Goal: Task Accomplishment & Management: Use online tool/utility

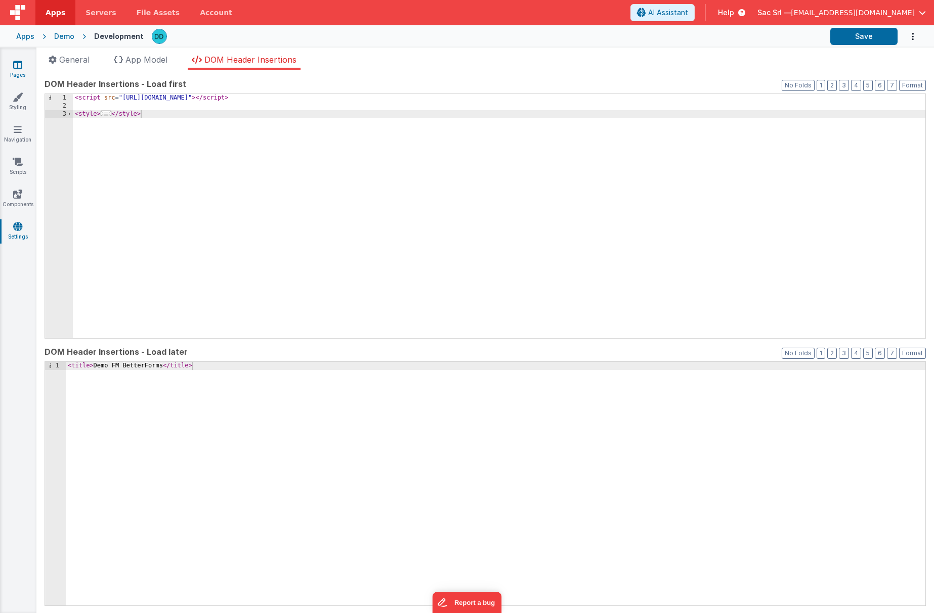
click at [17, 68] on icon at bounding box center [17, 65] width 9 height 10
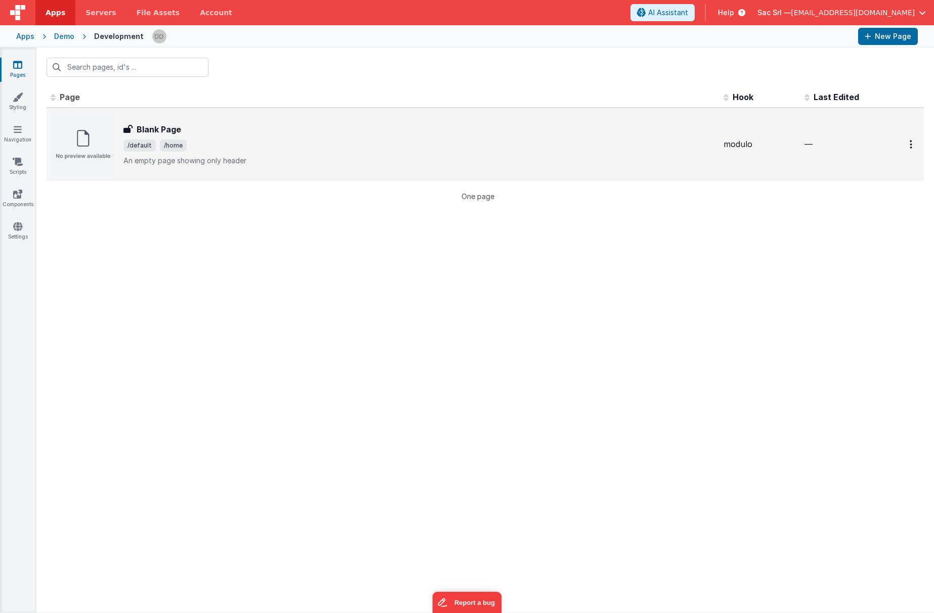
click at [321, 140] on span "/default /home" at bounding box center [419, 146] width 592 height 12
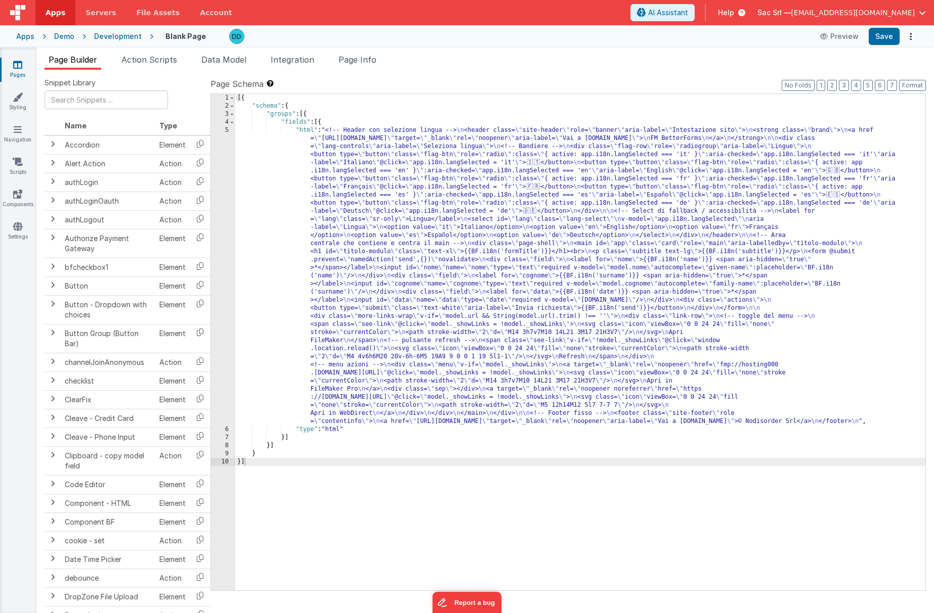
drag, startPoint x: 293, startPoint y: 132, endPoint x: 275, endPoint y: 132, distance: 18.7
click at [293, 132] on div "[{ "schema" : { "groups" : [{ "fields" : [{ "html" : "<!-- Header con selezione…" at bounding box center [580, 350] width 690 height 513
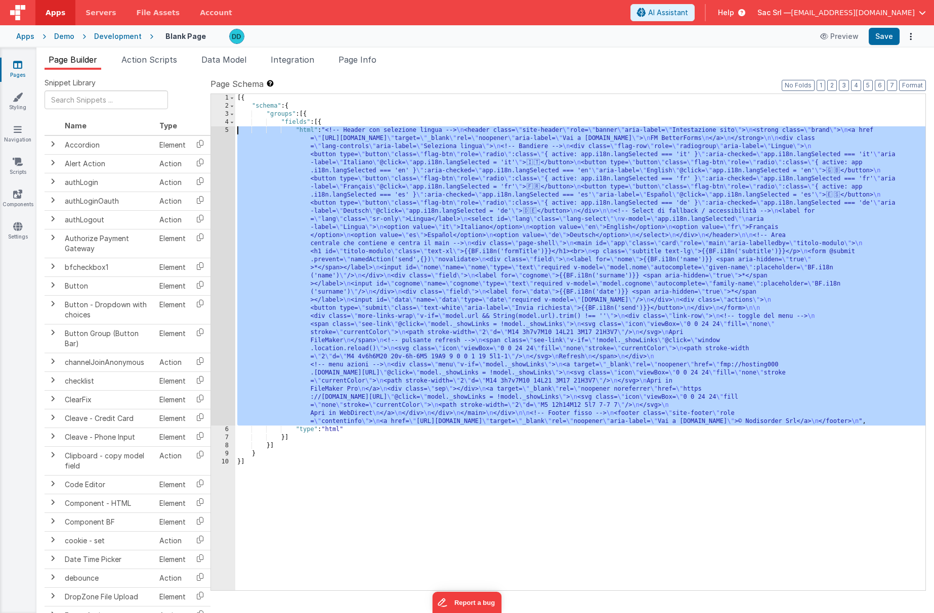
click at [226, 129] on div "5" at bounding box center [223, 275] width 24 height 299
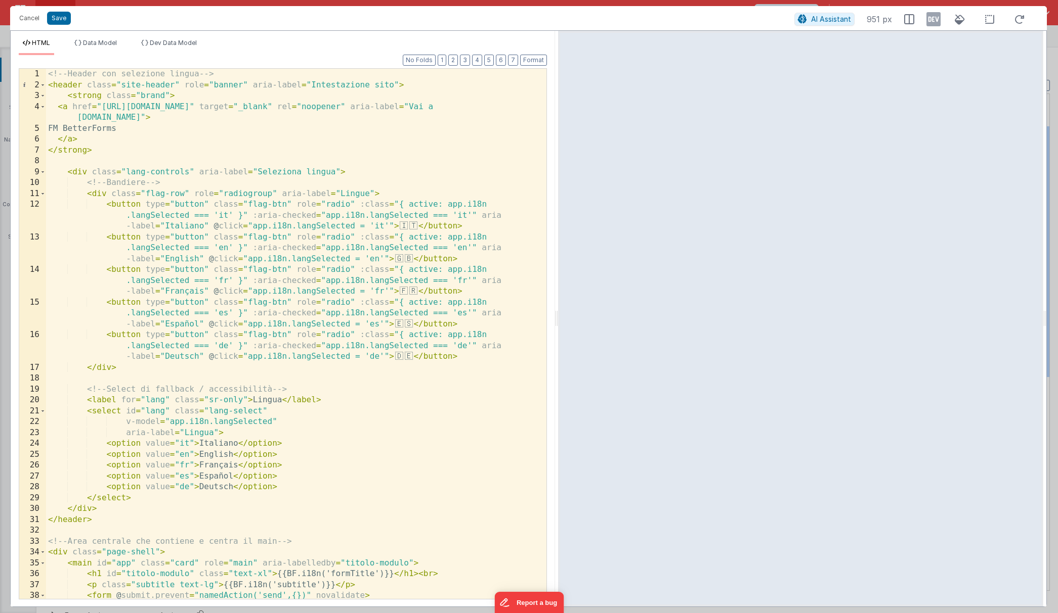
drag, startPoint x: 527, startPoint y: 317, endPoint x: 557, endPoint y: 306, distance: 32.5
click at [557, 306] on html "Cancel Save AI Assistant 951 px HTML Data Model Dev Data Model Format 7 6 5 4 3…" at bounding box center [529, 306] width 1058 height 613
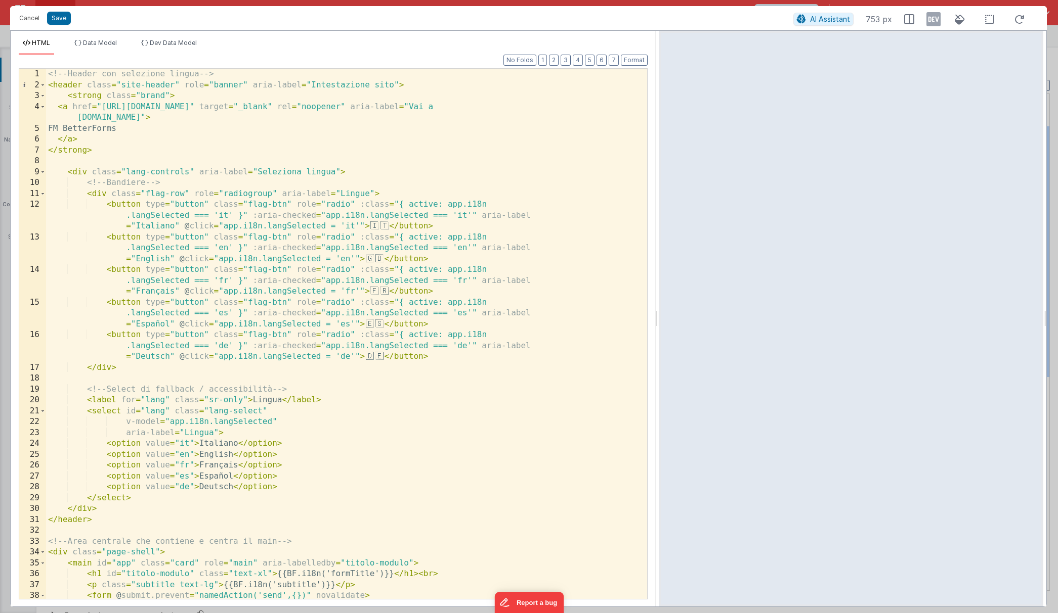
drag, startPoint x: 559, startPoint y: 318, endPoint x: 659, endPoint y: 305, distance: 100.0
click at [659, 305] on html "Cancel Save AI Assistant 753 px HTML Data Model Dev Data Model Format 7 6 5 4 3…" at bounding box center [529, 306] width 1058 height 613
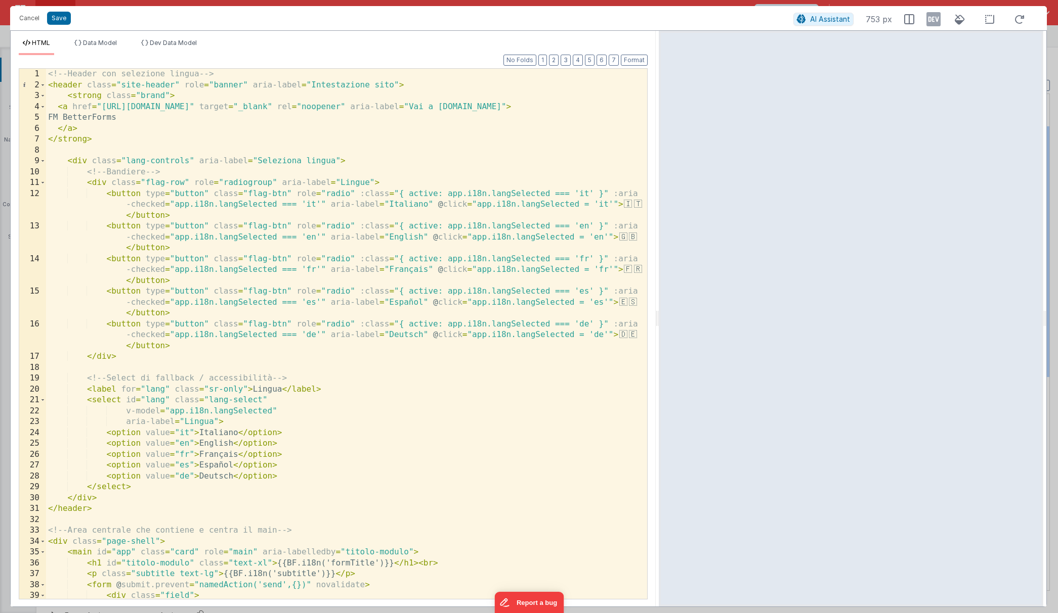
click at [175, 85] on div "<!-- Header con selezione lingua --> < header class = "site-header" role = "ban…" at bounding box center [346, 345] width 601 height 552
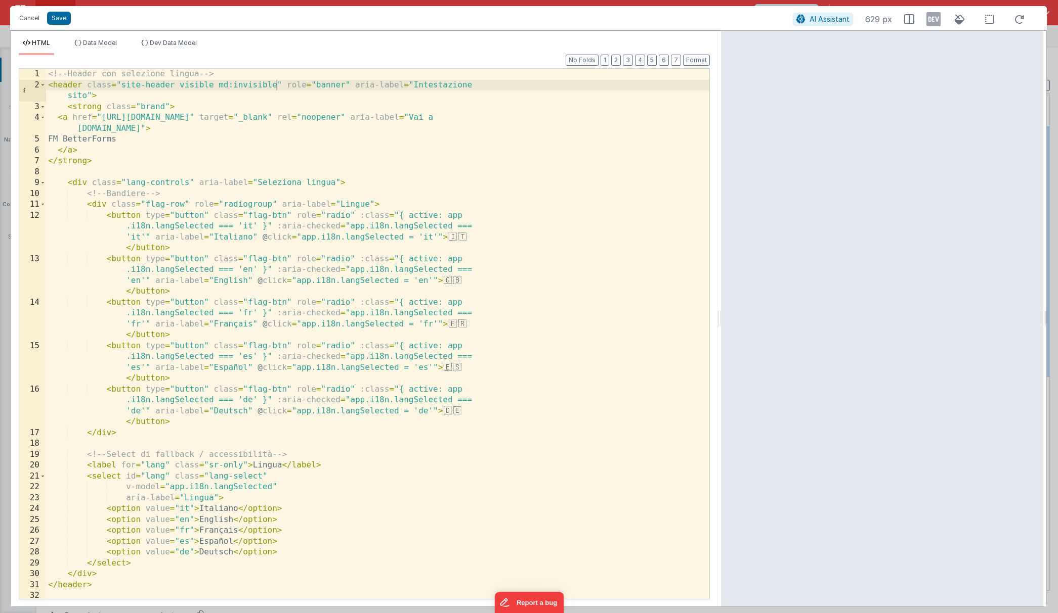
drag, startPoint x: 658, startPoint y: 317, endPoint x: 721, endPoint y: 282, distance: 72.4
click at [721, 282] on html "Cancel Save AI Assistant 629 px HTML Data Model Dev Data Model Format 7 6 5 4 3…" at bounding box center [529, 306] width 1058 height 613
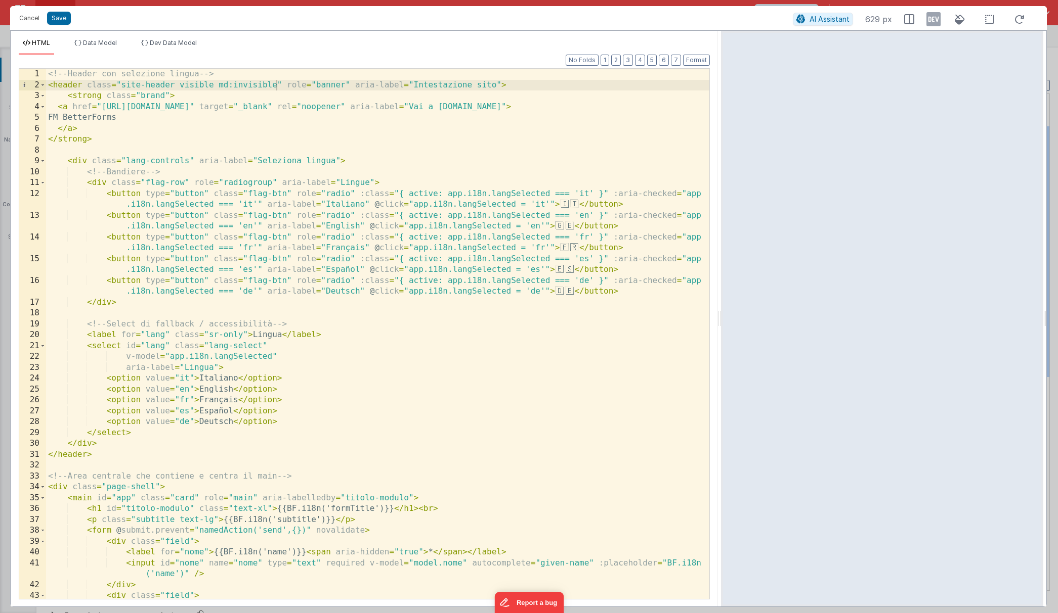
click at [225, 84] on div "<!-- Header con selezione lingua --> < header class = "site-header visible md:i…" at bounding box center [377, 345] width 663 height 552
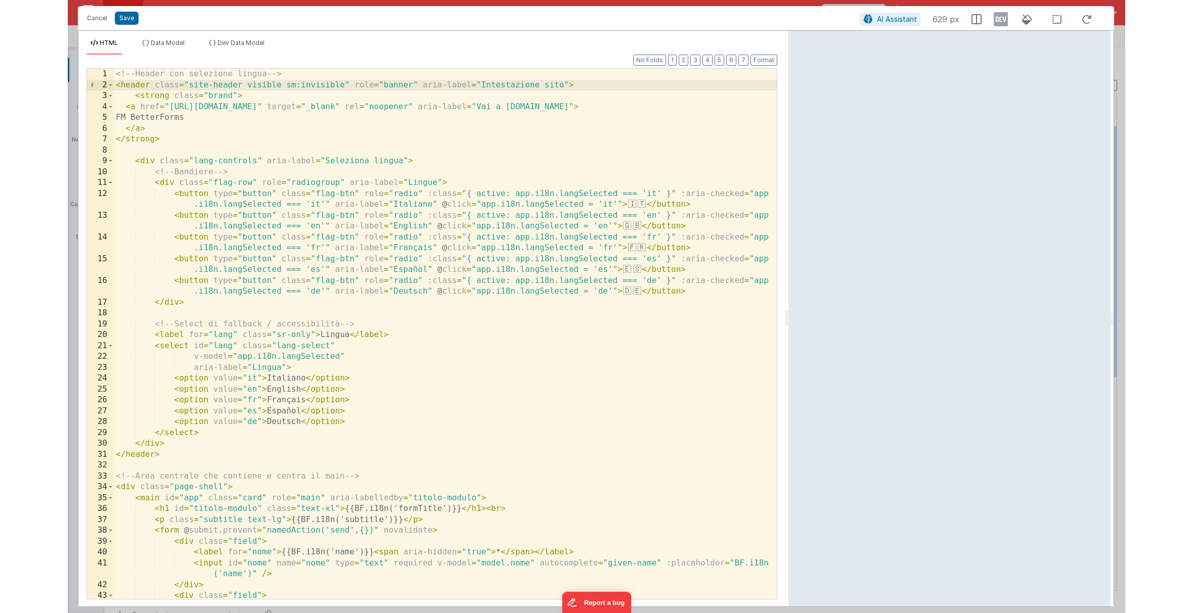
scroll to position [2, 0]
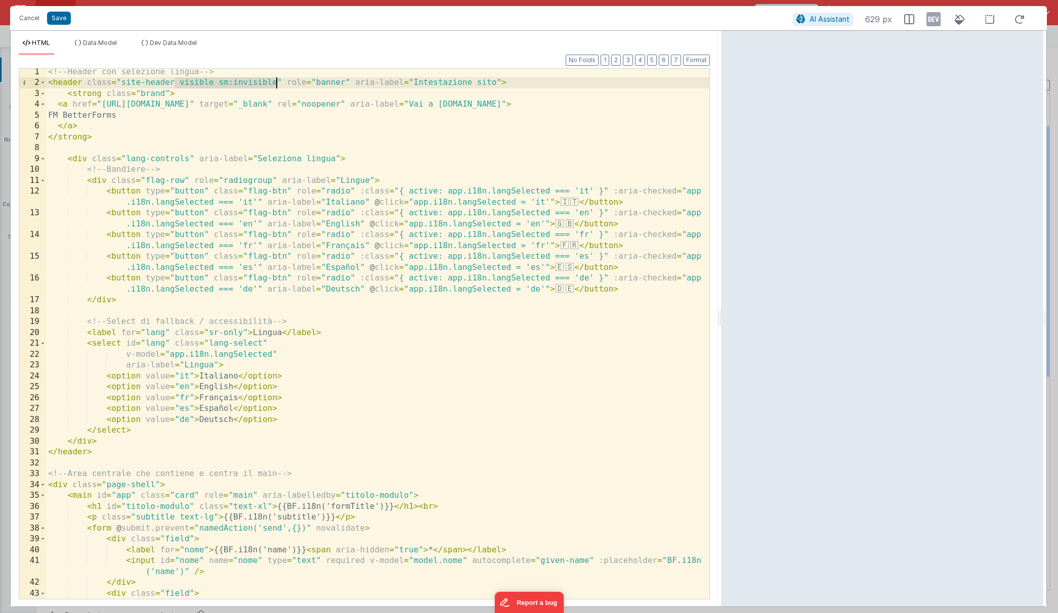
drag, startPoint x: 176, startPoint y: 83, endPoint x: 276, endPoint y: 82, distance: 100.1
click at [276, 82] on div "<!-- Header con selezione lingua --> < header class = "site-header visible sm:i…" at bounding box center [377, 343] width 663 height 552
click at [167, 94] on div "<!-- Header con selezione lingua --> < header class = "site-header" role = "ban…" at bounding box center [377, 343] width 663 height 552
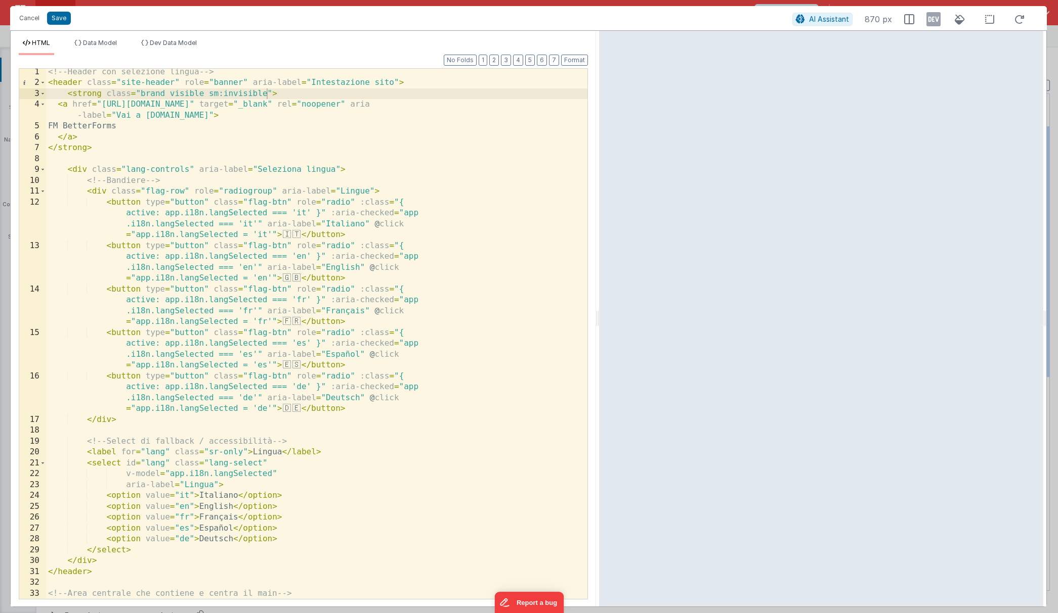
drag, startPoint x: 718, startPoint y: 318, endPoint x: 599, endPoint y: 275, distance: 126.4
click at [599, 275] on html "Cancel Save AI Assistant 870 px HTML Data Model Dev Data Model Format 7 6 5 4 3…" at bounding box center [529, 306] width 1058 height 613
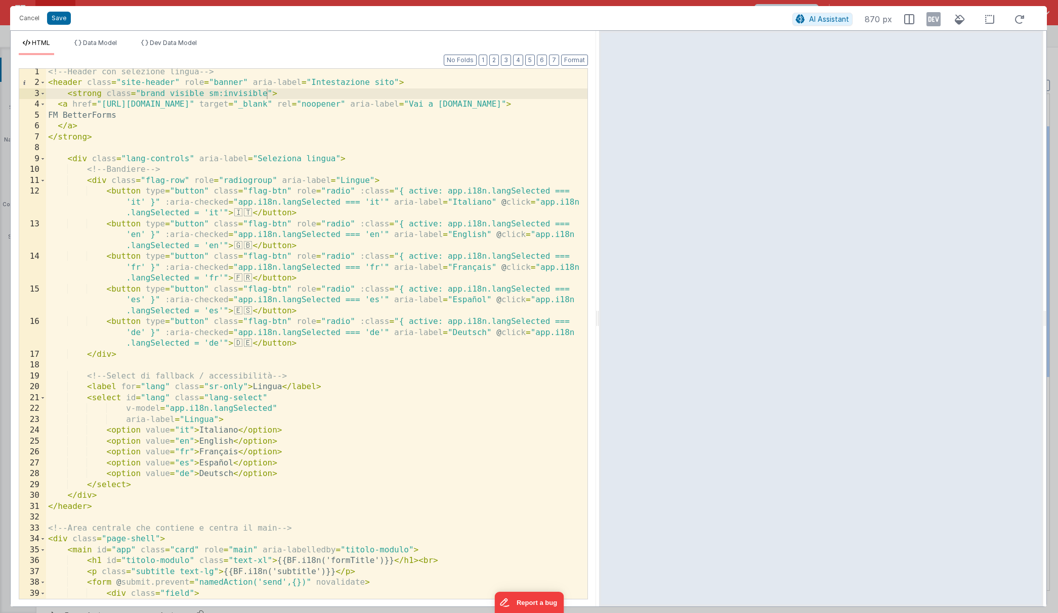
click at [165, 92] on div "<!-- Header con selezione lingua --> < header class = "site-header" role = "ban…" at bounding box center [316, 343] width 541 height 552
drag, startPoint x: 171, startPoint y: 93, endPoint x: 268, endPoint y: 95, distance: 96.6
click at [268, 95] on div "<!-- Header con selezione lingua --> < header class = "site-header" role = "ban…" at bounding box center [316, 343] width 541 height 552
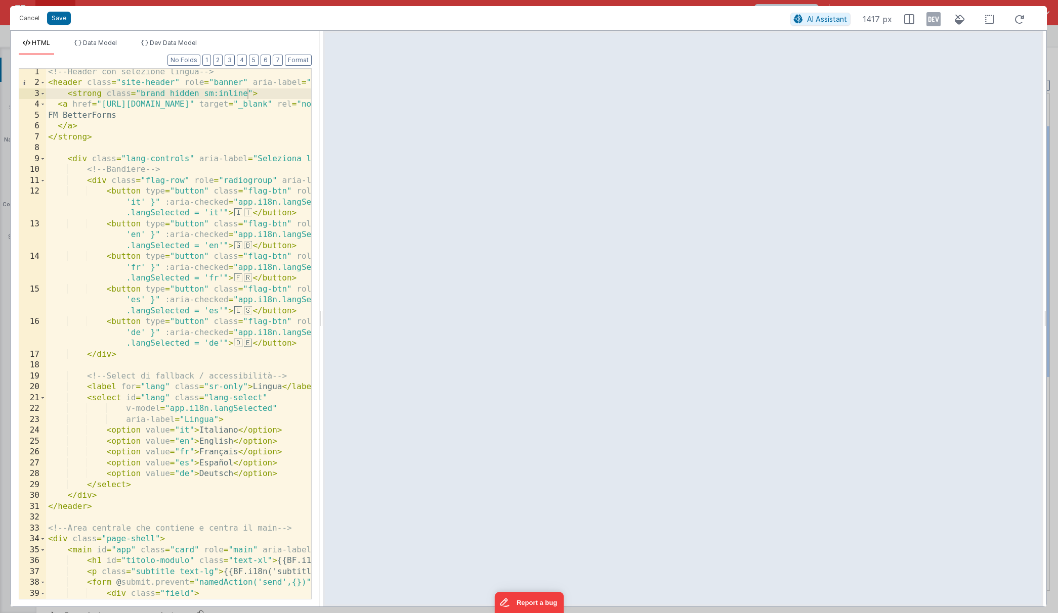
drag, startPoint x: 597, startPoint y: 316, endPoint x: 206, endPoint y: 290, distance: 391.8
click at [206, 290] on html "Cancel Save AI Assistant 1417 px HTML Data Model Dev Data Model Format 7 6 5 4 …" at bounding box center [529, 306] width 1058 height 613
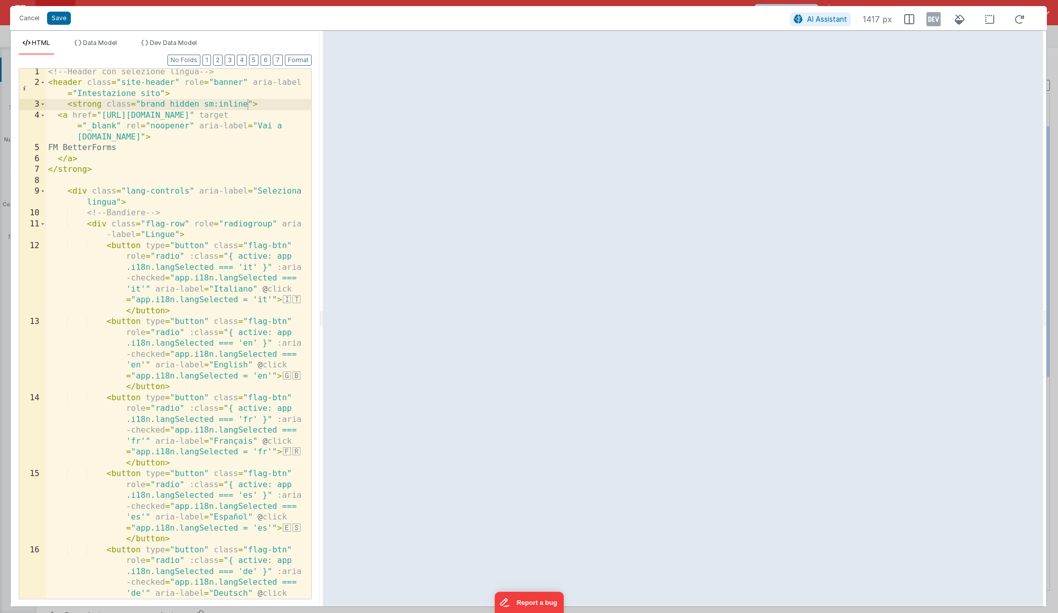
click at [222, 149] on div "<!-- Header con selezione lingua --> < header class = "site-header" role = "ban…" at bounding box center [178, 376] width 265 height 618
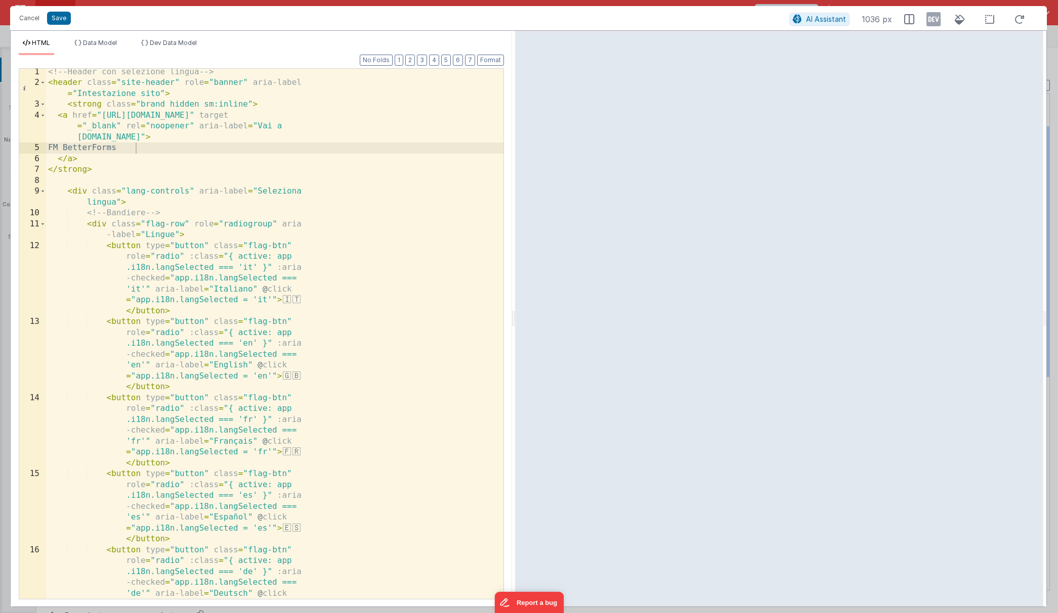
drag, startPoint x: 321, startPoint y: 321, endPoint x: 514, endPoint y: 316, distance: 193.3
click at [514, 316] on html "Cancel Save AI Assistant 1036 px HTML Data Model Dev Data Model Format 7 6 5 4 …" at bounding box center [529, 306] width 1058 height 613
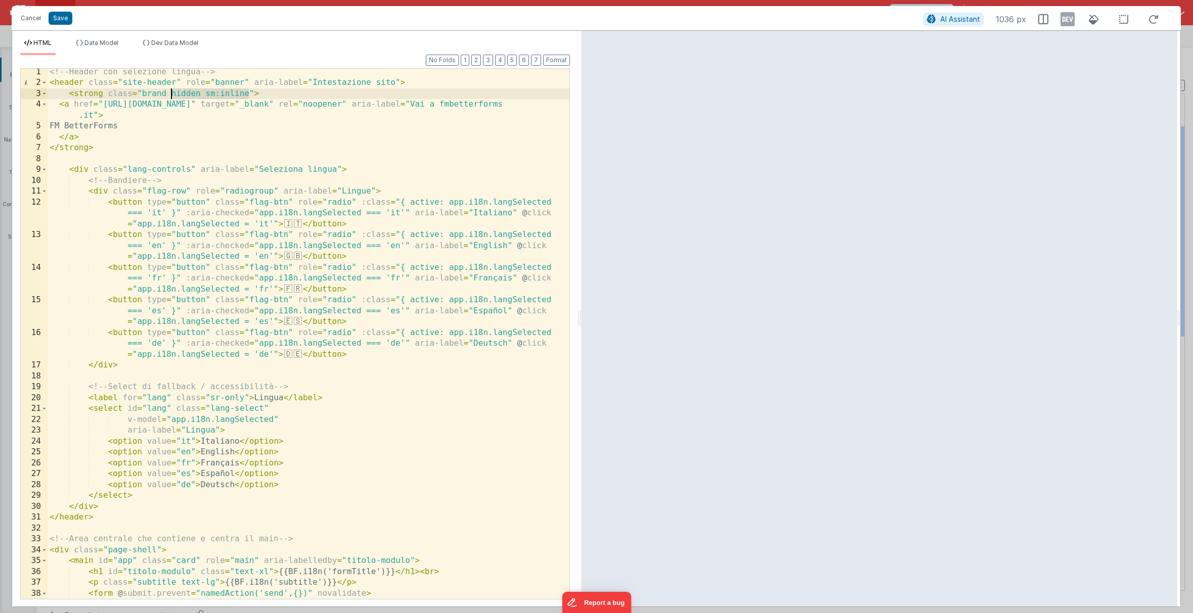
drag, startPoint x: 249, startPoint y: 93, endPoint x: 172, endPoint y: 96, distance: 77.4
click at [172, 96] on div "<!-- Header con selezione lingua --> < header class = "site-header" role = "ban…" at bounding box center [309, 343] width 522 height 552
click at [560, 61] on button "Format" at bounding box center [556, 60] width 27 height 11
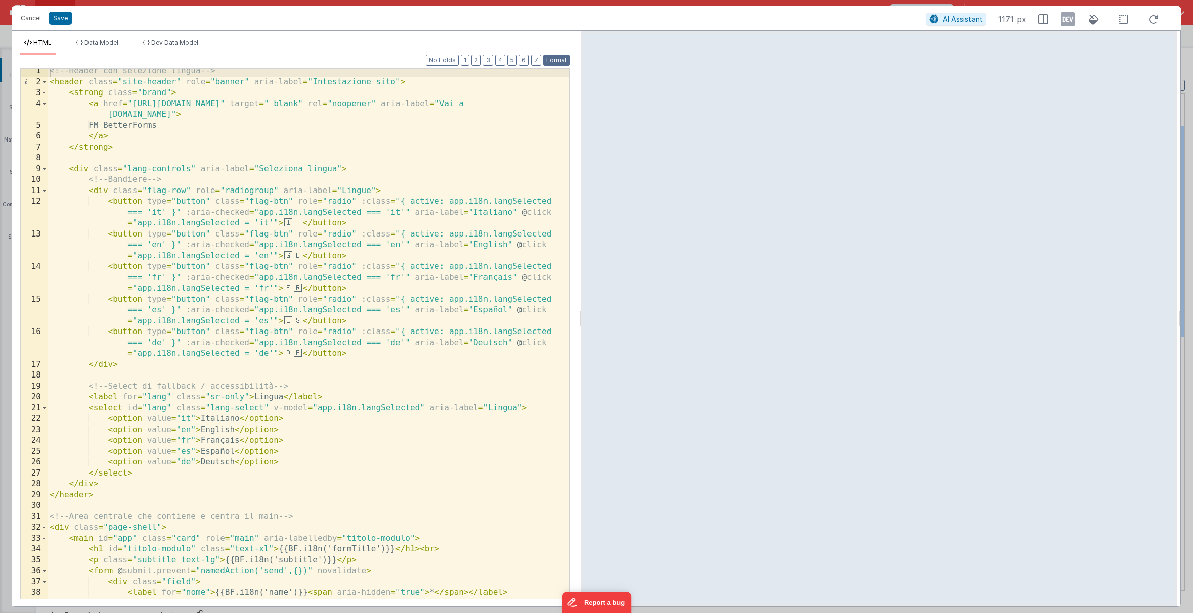
scroll to position [0, 0]
click at [95, 498] on div "<!-- Header con selezione lingua --> < header class = "site-header" role = "ban…" at bounding box center [309, 350] width 522 height 563
click at [30, 16] on button "Cancel" at bounding box center [31, 18] width 30 height 14
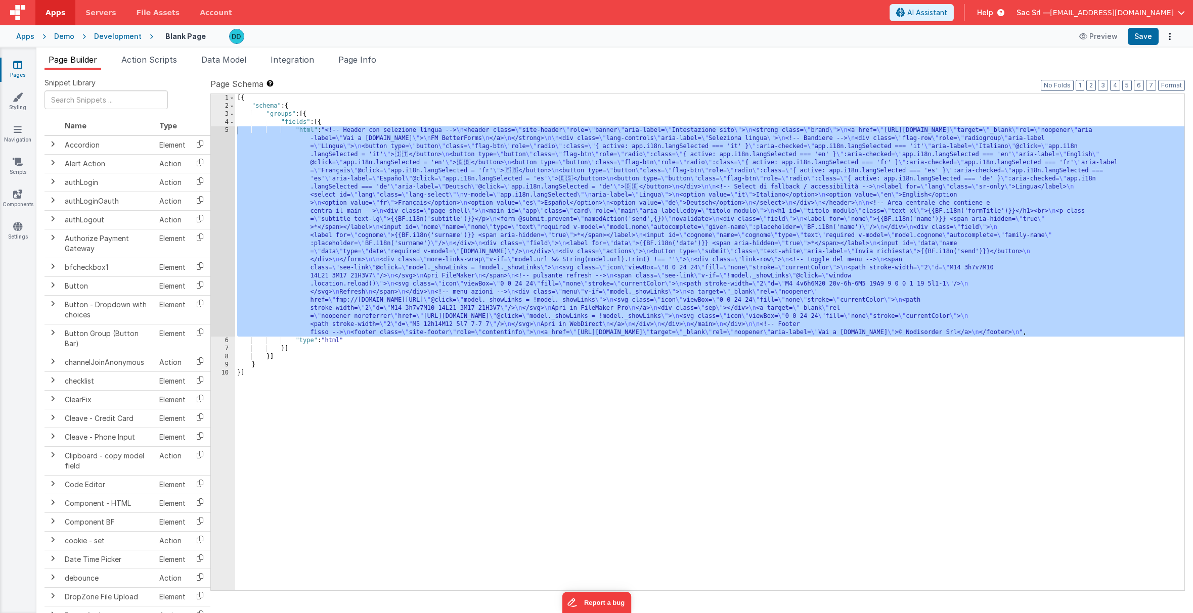
click at [26, 35] on div "Apps" at bounding box center [25, 36] width 18 height 10
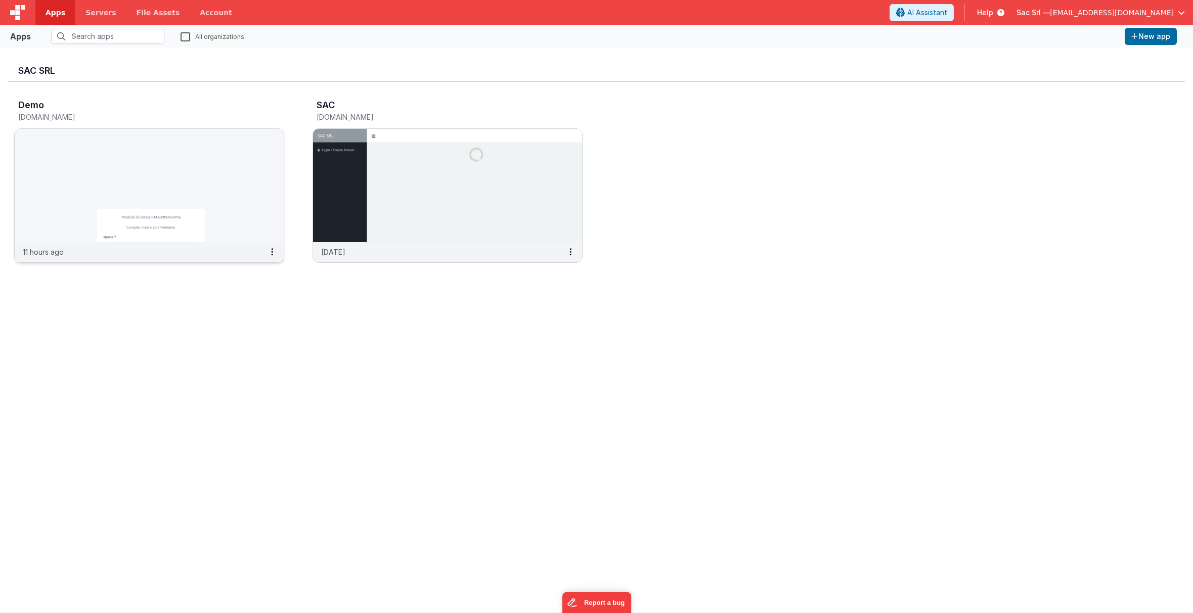
click at [197, 139] on img at bounding box center [149, 185] width 269 height 113
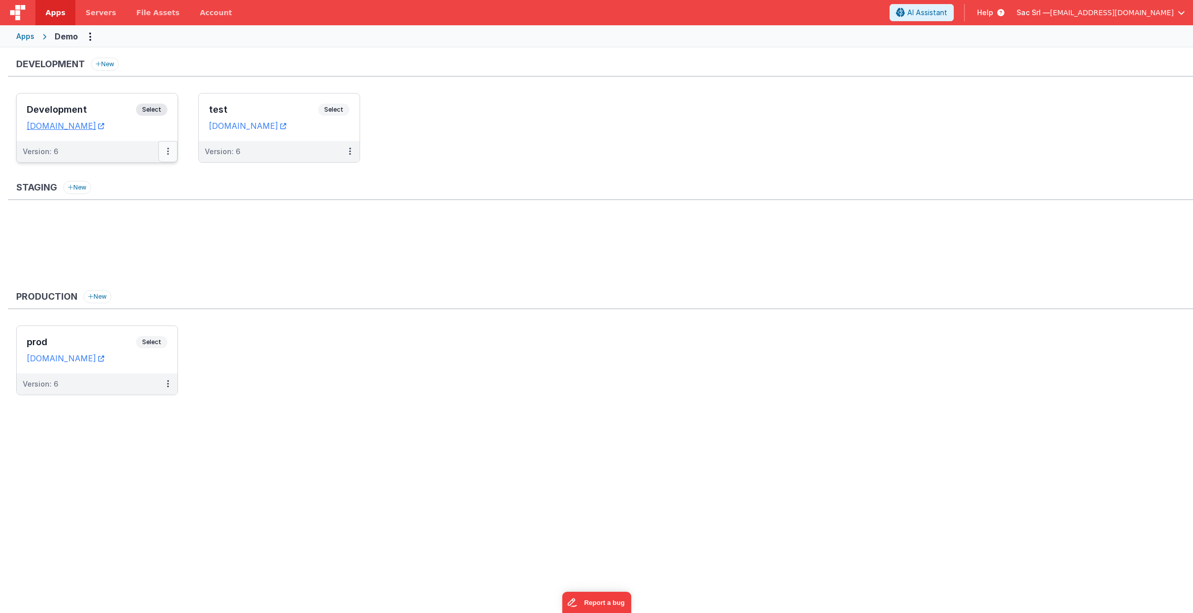
click at [165, 151] on button at bounding box center [167, 151] width 19 height 21
click at [155, 127] on div at bounding box center [596, 306] width 1193 height 613
click at [155, 127] on dd "[DOMAIN_NAME]" at bounding box center [97, 126] width 141 height 10
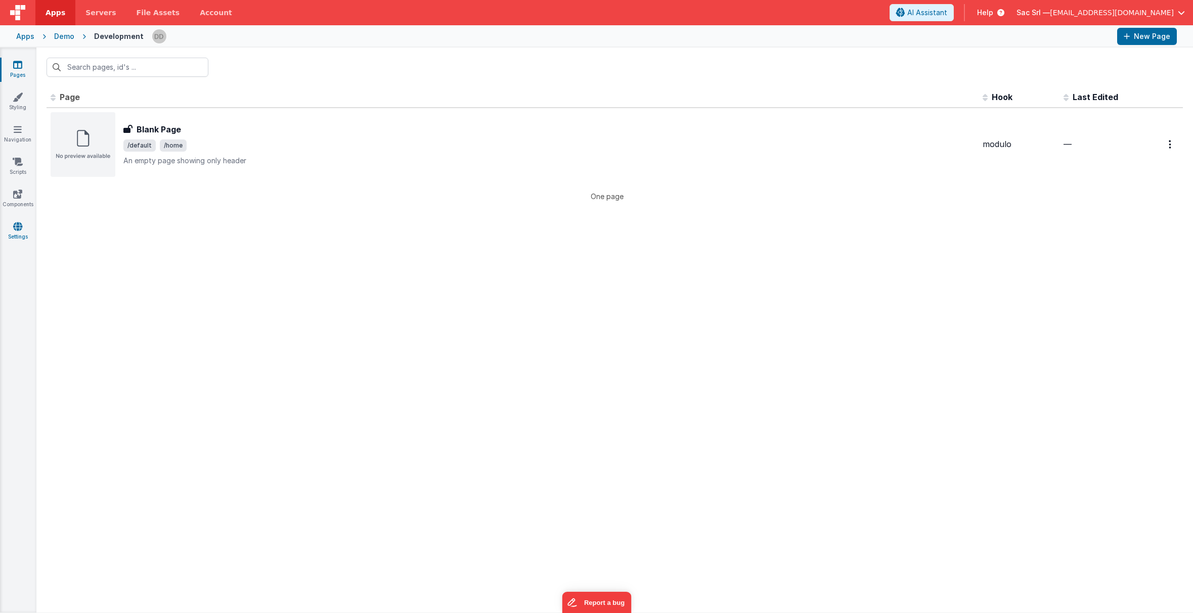
click at [22, 227] on link "Settings" at bounding box center [17, 232] width 36 height 20
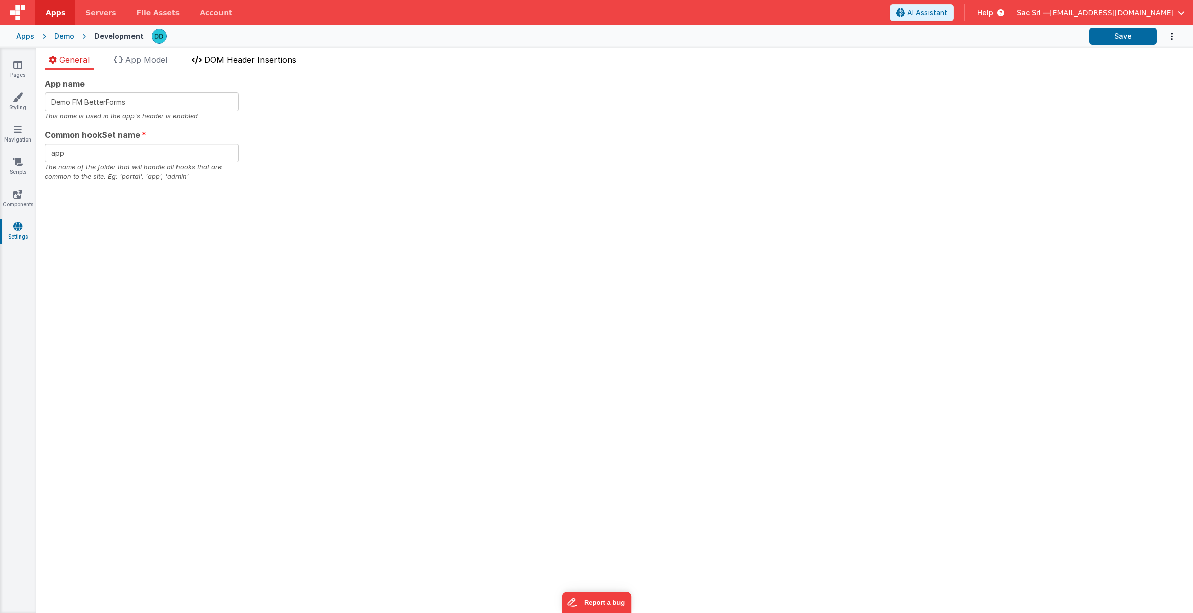
click at [253, 59] on span "DOM Header Insertions" at bounding box center [250, 60] width 92 height 10
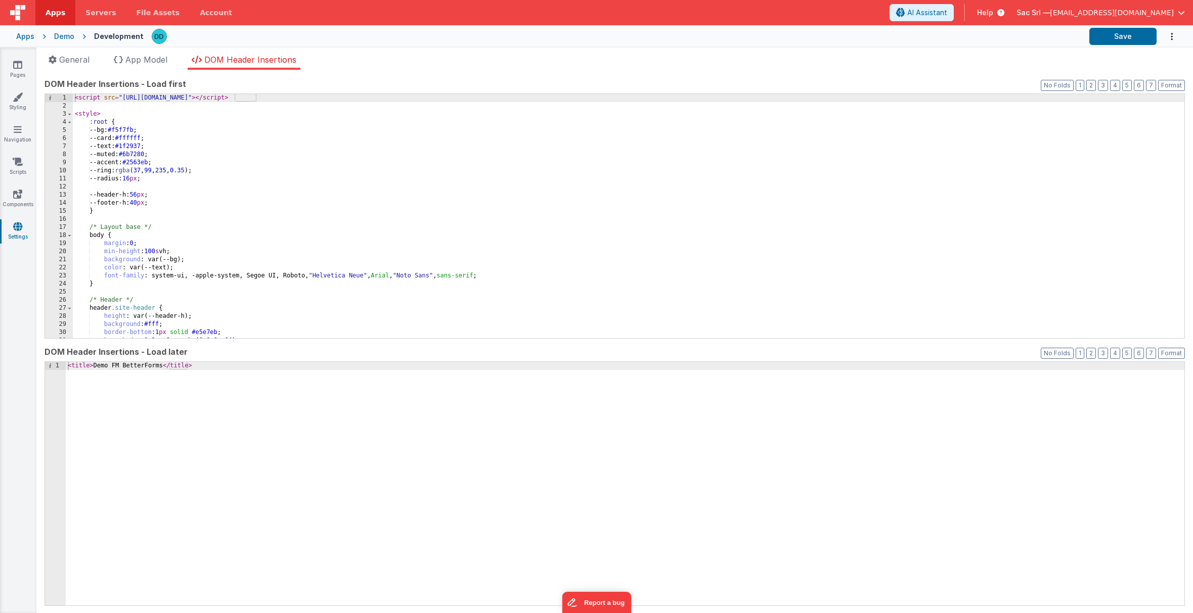
click at [404, 197] on div "< script src = "[URL][DOMAIN_NAME]" > </ script > < style > :root { --bg: #f5f7…" at bounding box center [629, 224] width 1112 height 260
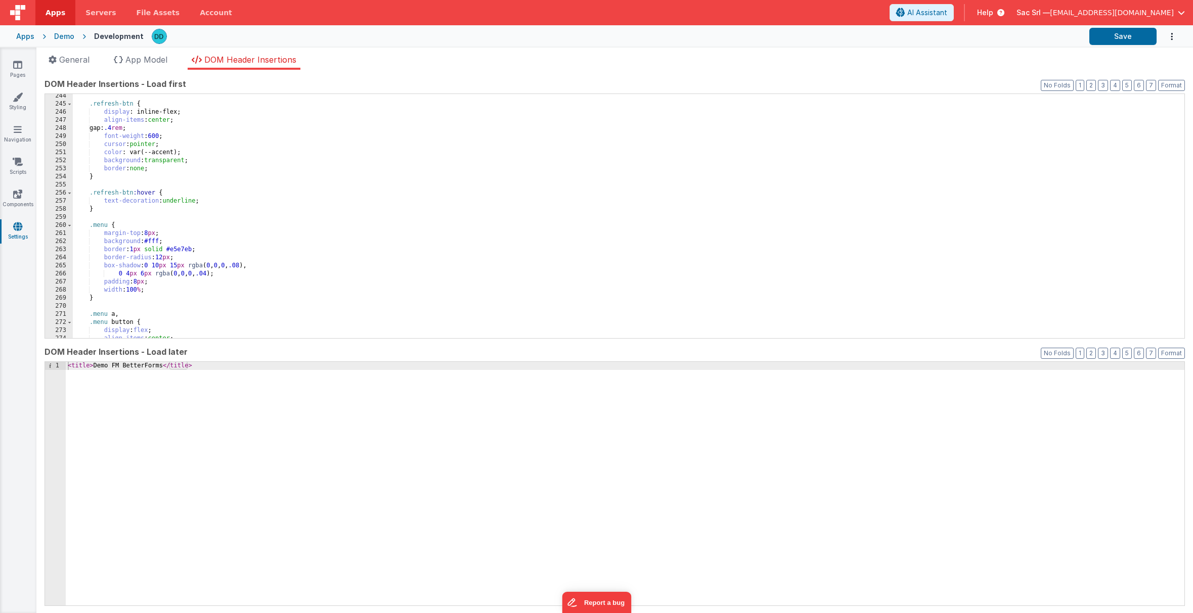
scroll to position [2200, 0]
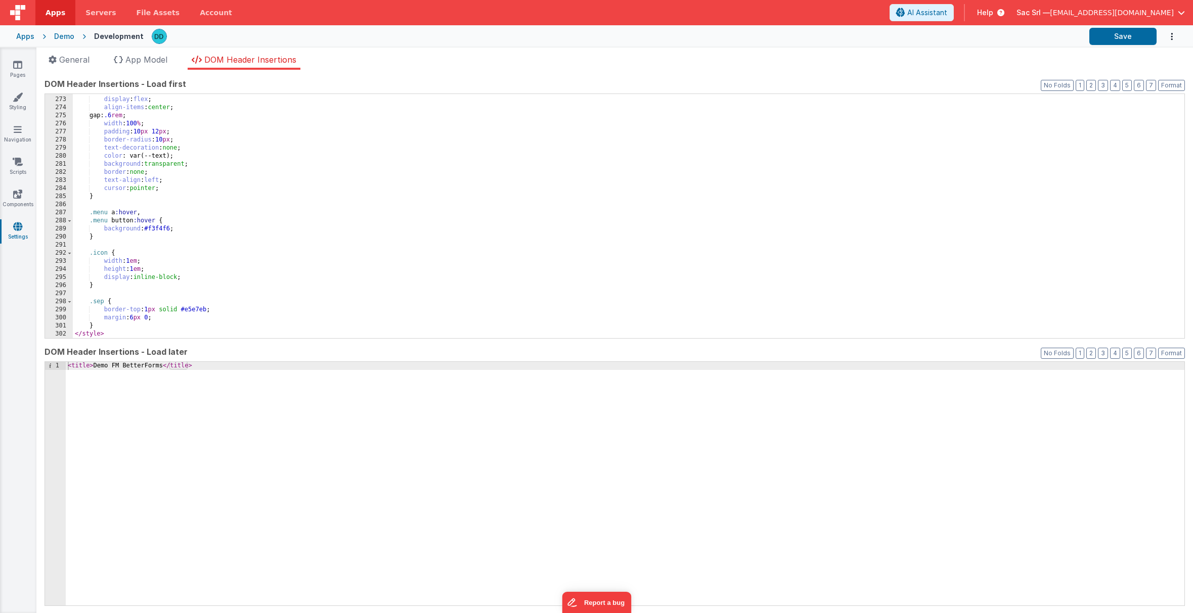
click at [269, 319] on div ".menu button { display : flex ; align-items : center ; gap: .6 rem ; width : 10…" at bounding box center [629, 217] width 1112 height 260
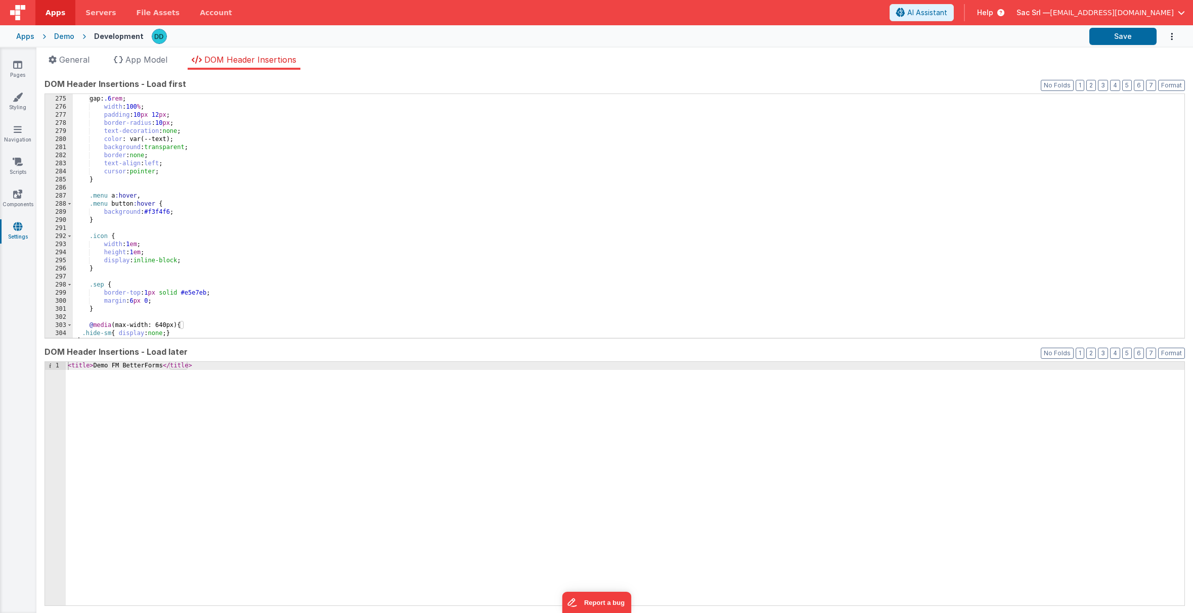
scroll to position [2232, 0]
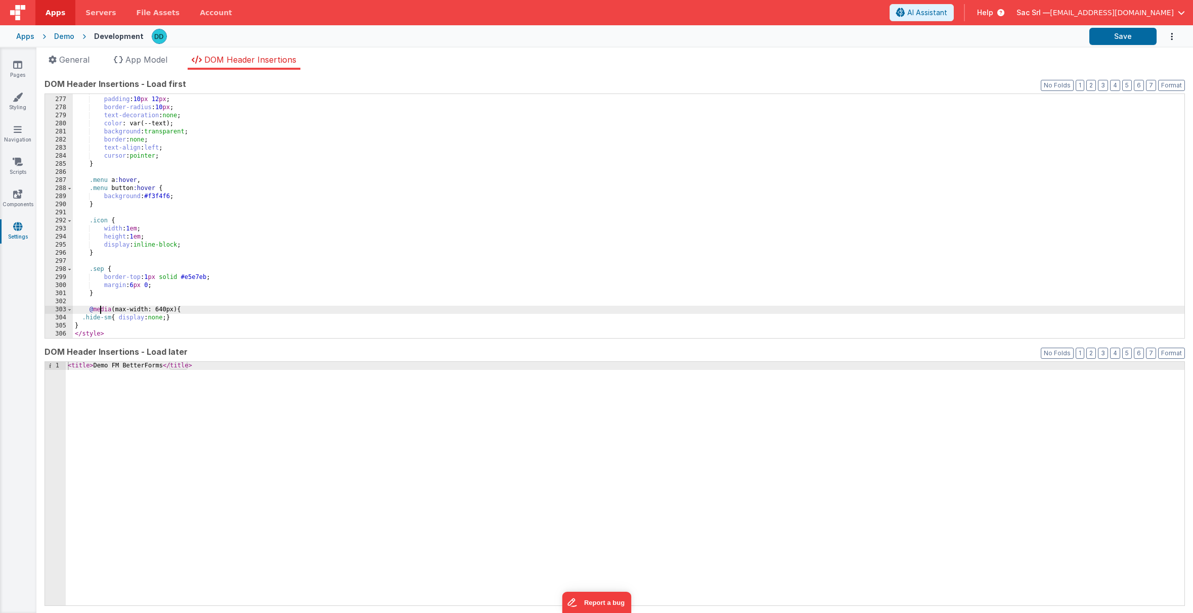
click at [102, 311] on div "width : 100 % ; padding : 10 px 12 px ; border-radius : 10 px ; text-decoration…" at bounding box center [629, 217] width 1112 height 260
click at [933, 104] on span at bounding box center [1177, 102] width 7 height 7
click at [933, 86] on button "Format" at bounding box center [1171, 85] width 27 height 11
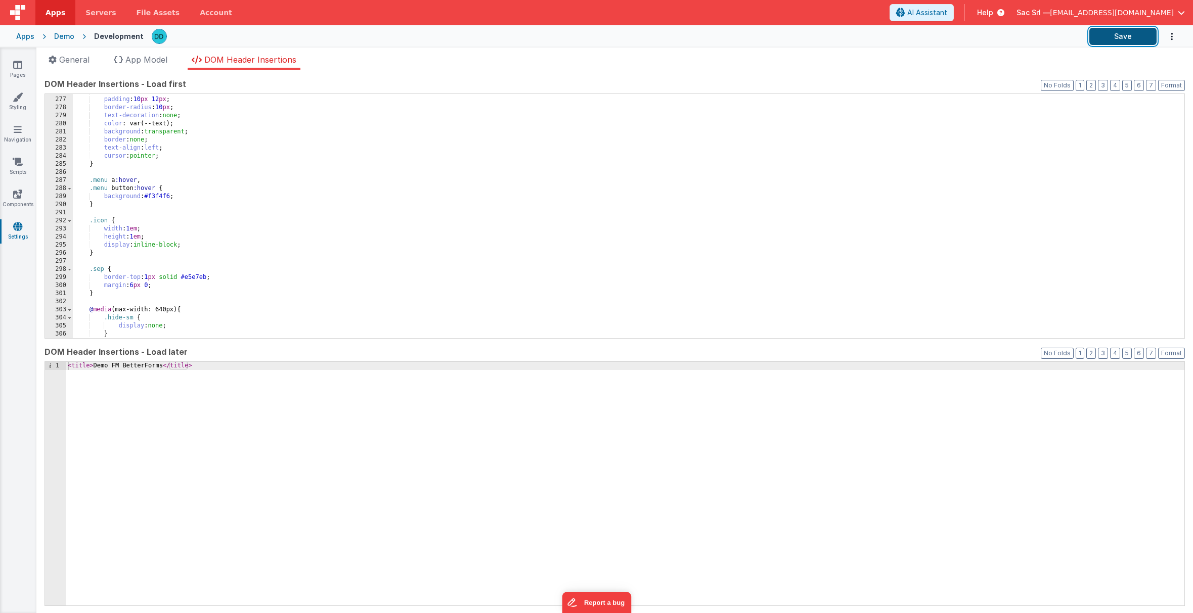
click at [933, 41] on button "Save" at bounding box center [1122, 36] width 67 height 17
click at [20, 70] on link "Pages" at bounding box center [17, 70] width 36 height 20
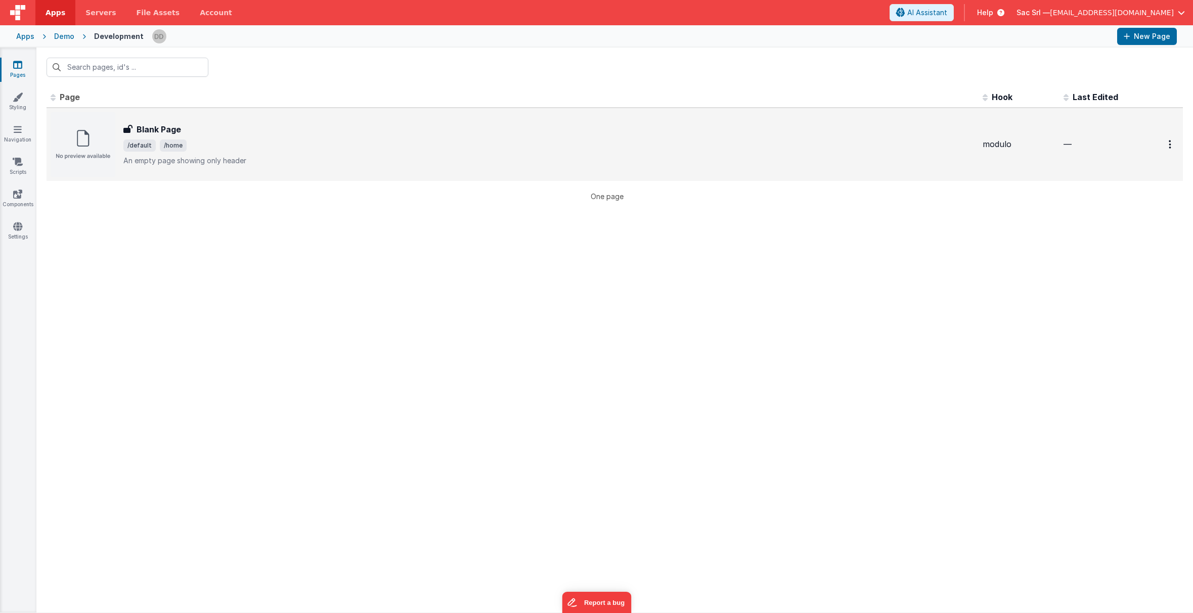
click at [329, 146] on span "/default /home" at bounding box center [548, 146] width 851 height 12
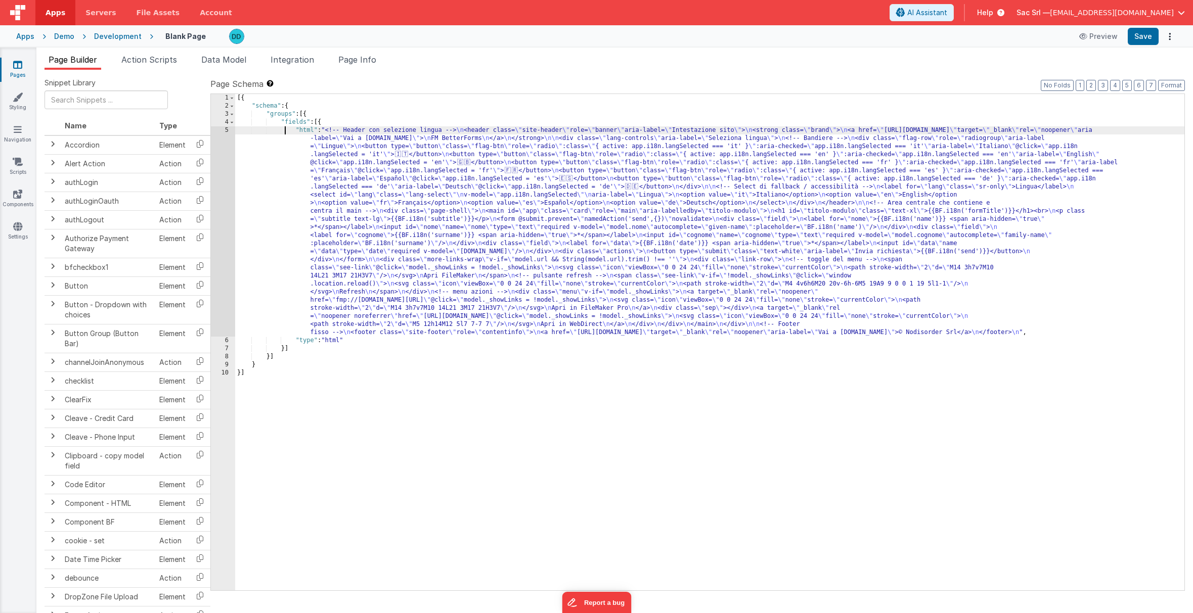
click at [285, 128] on div "[{ "schema" : { "groups" : [{ "fields" : [{ "html" : "<!-- Header con selezione…" at bounding box center [709, 350] width 949 height 513
click at [225, 132] on div "5" at bounding box center [223, 231] width 24 height 210
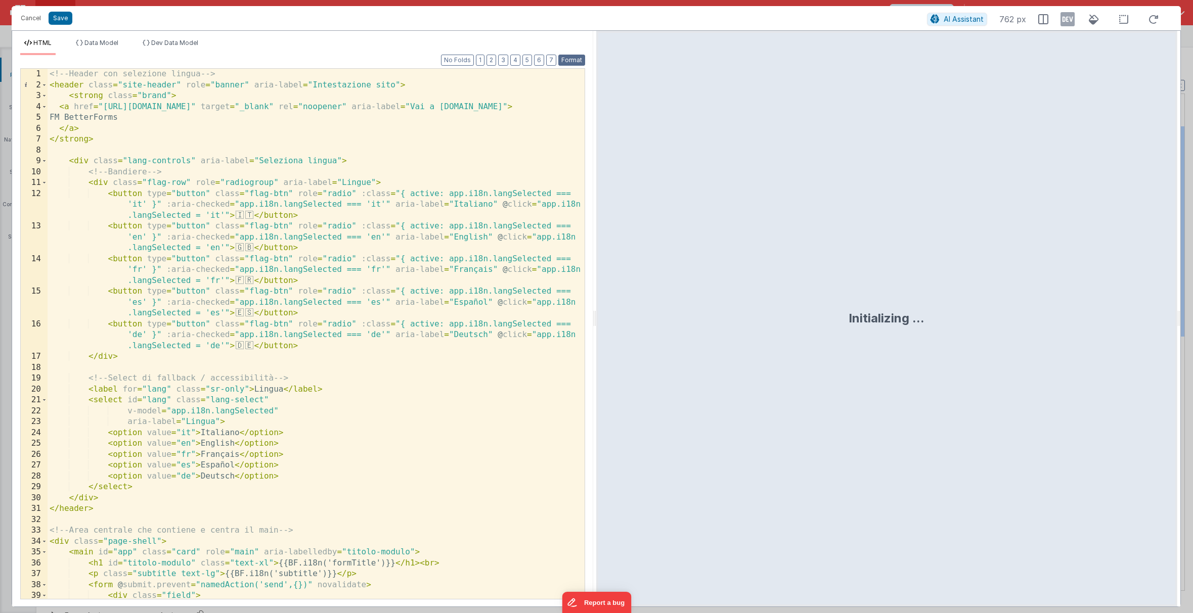
click at [576, 58] on button "Format" at bounding box center [571, 60] width 27 height 11
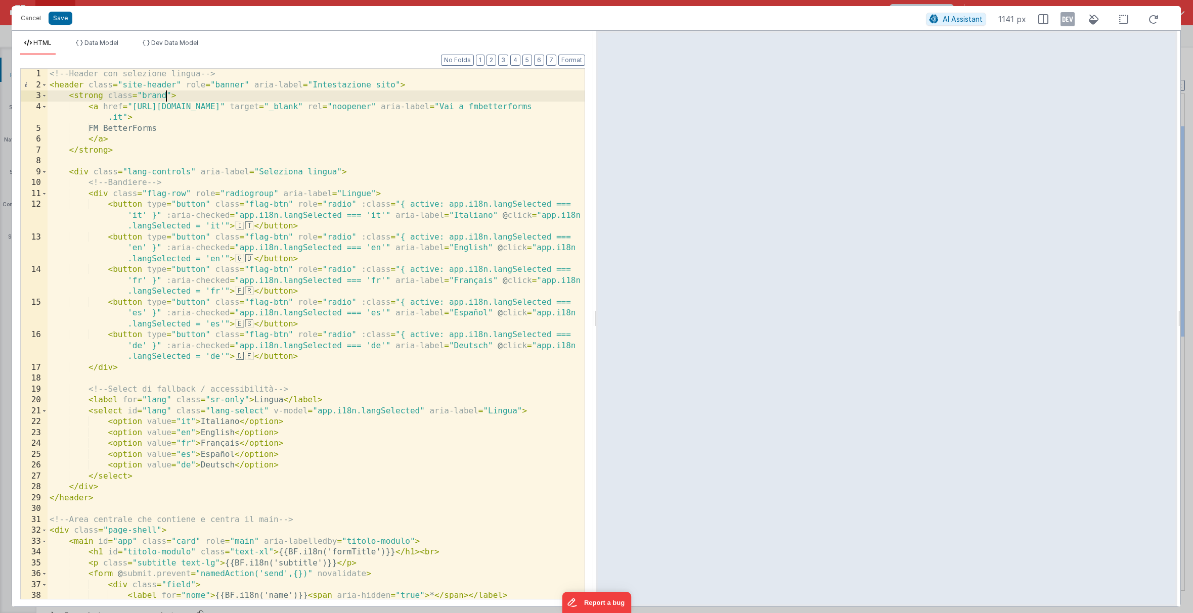
click at [168, 95] on div "<!-- Header con selezione lingua --> < header class = "site-header" role = "ban…" at bounding box center [316, 350] width 537 height 563
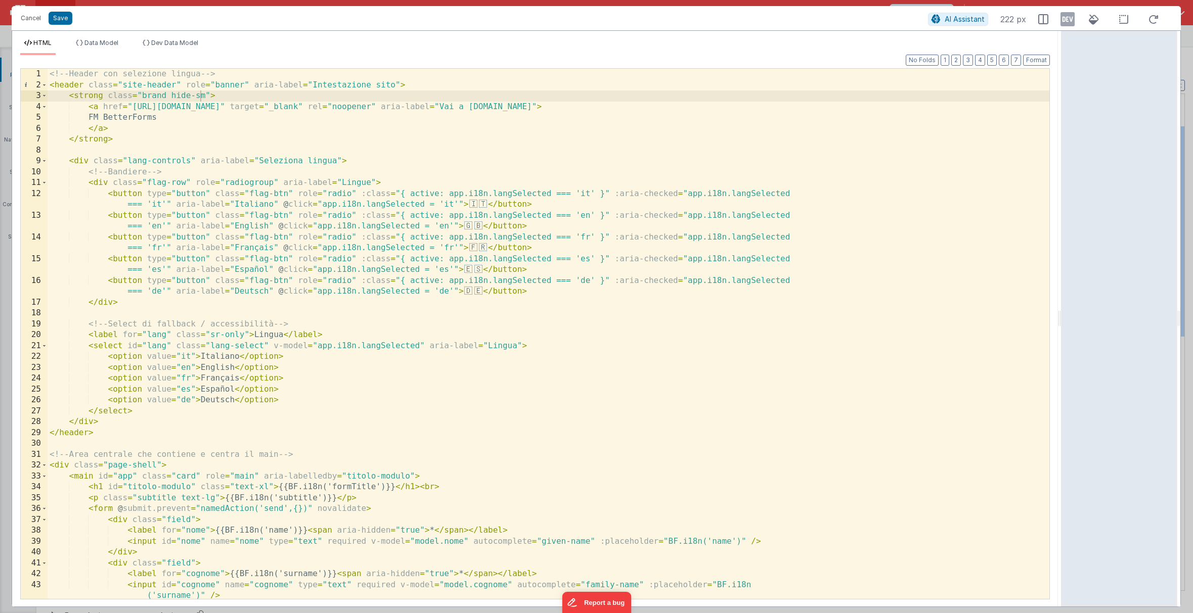
drag, startPoint x: 594, startPoint y: 318, endPoint x: 1111, endPoint y: 299, distance: 517.7
click at [933, 299] on html "Cancel Save AI Assistant 222 px HTML Data Model Dev Data Model Format 7 6 5 4 3…" at bounding box center [596, 306] width 1193 height 613
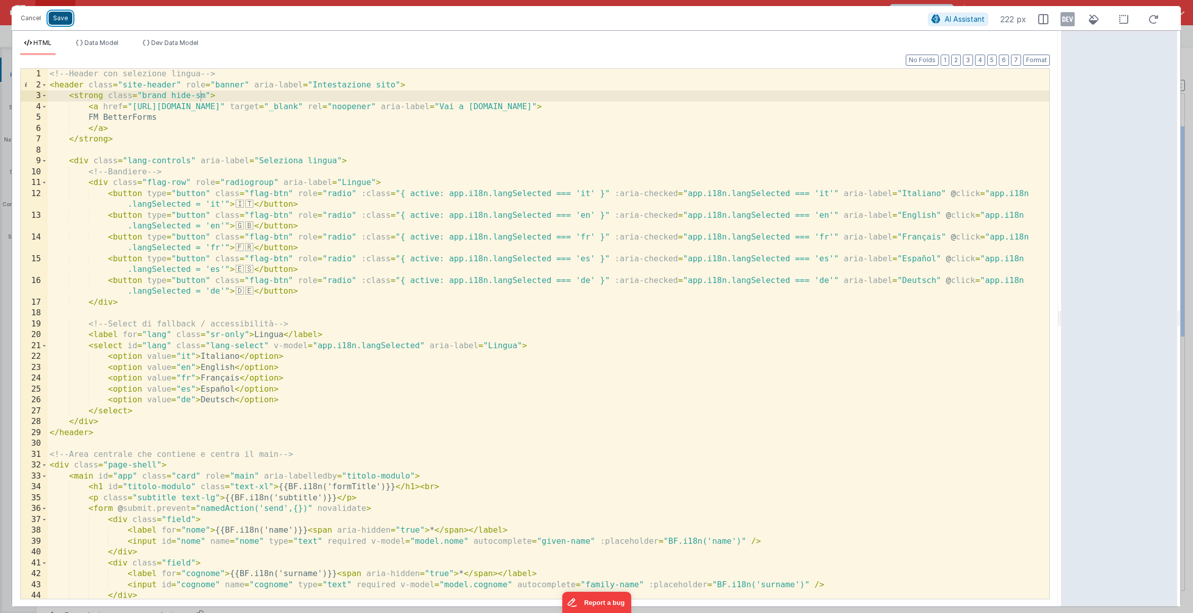
click at [62, 17] on button "Save" at bounding box center [61, 18] width 24 height 13
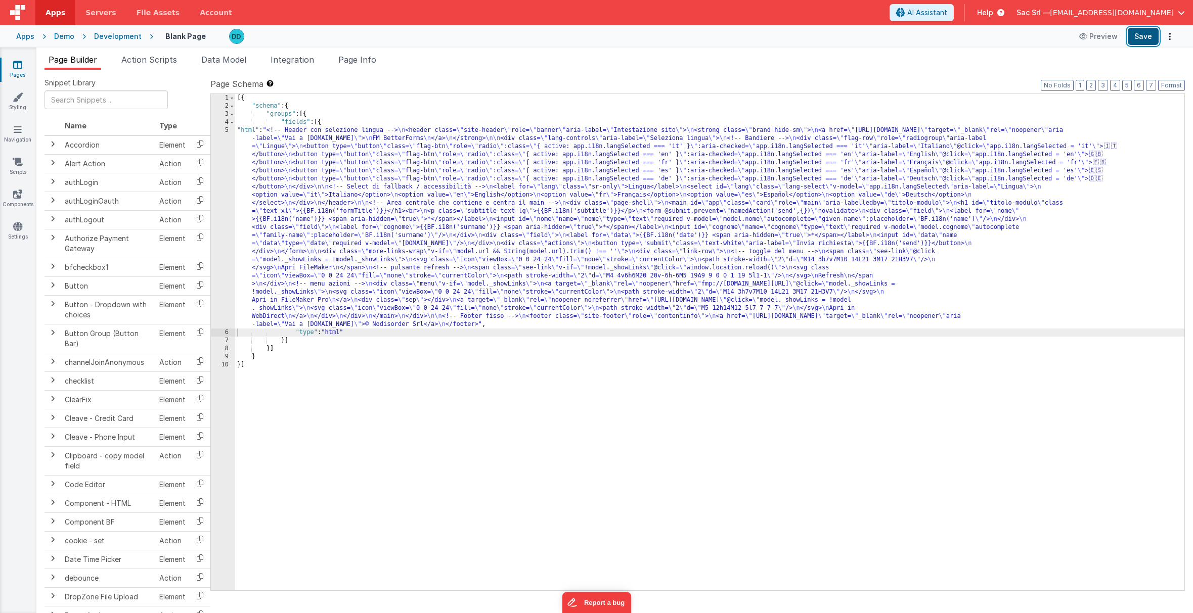
click at [933, 35] on button "Save" at bounding box center [1143, 36] width 31 height 17
click at [58, 38] on div "Demo" at bounding box center [64, 36] width 20 height 10
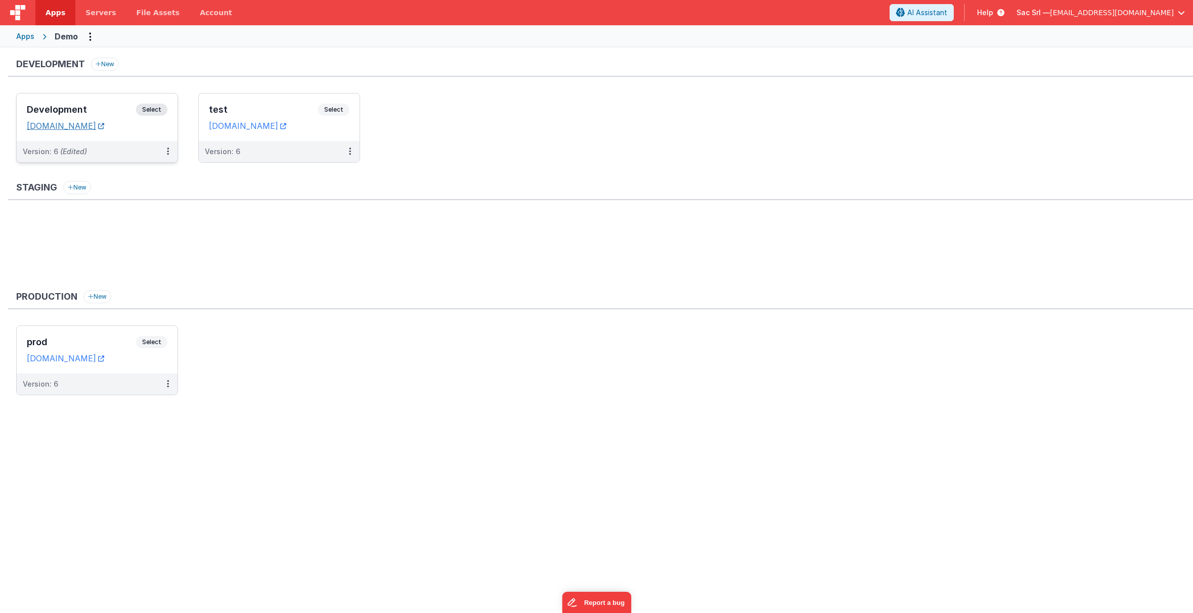
click at [104, 126] on icon at bounding box center [101, 126] width 6 height 1
click at [155, 126] on dd "[DOMAIN_NAME]" at bounding box center [97, 126] width 141 height 10
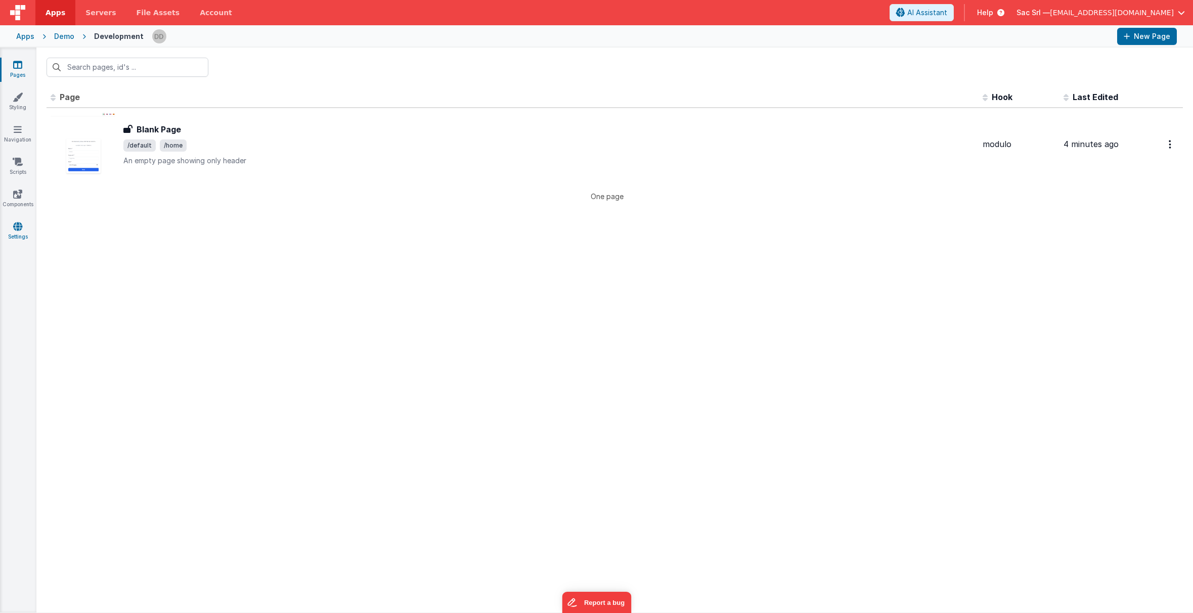
click at [18, 228] on icon at bounding box center [17, 227] width 9 height 10
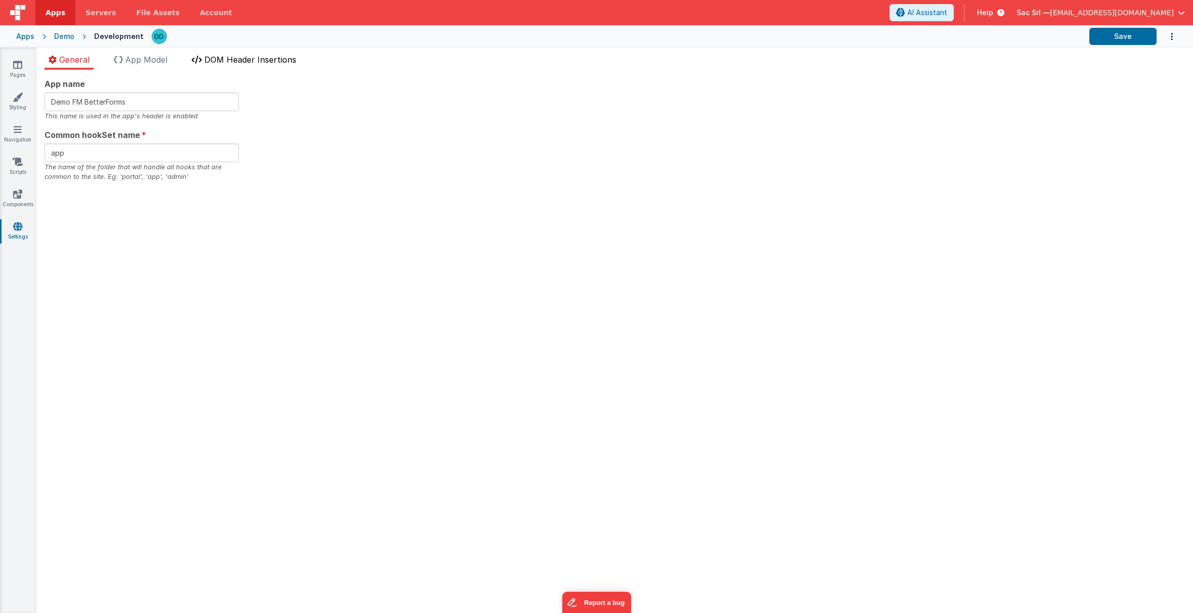
click at [241, 54] on li "DOM Header Insertions" at bounding box center [244, 62] width 113 height 16
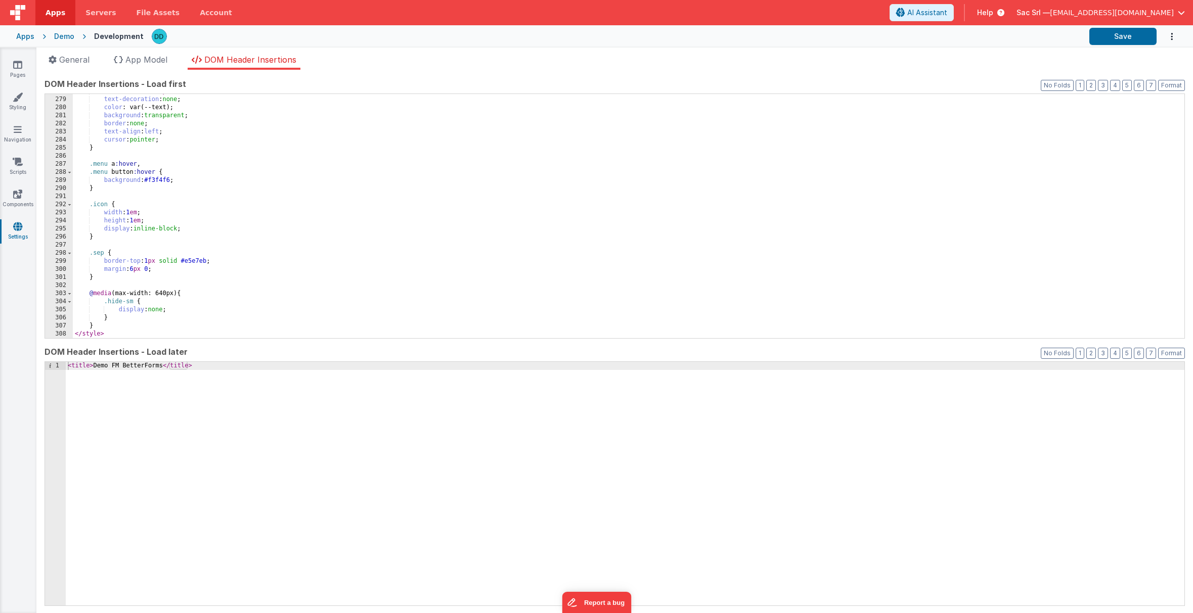
scroll to position [2248, 0]
click at [167, 294] on div "border-radius : 10 px ; text-decoration : none ; color : var(--text); backgroun…" at bounding box center [629, 217] width 1112 height 260
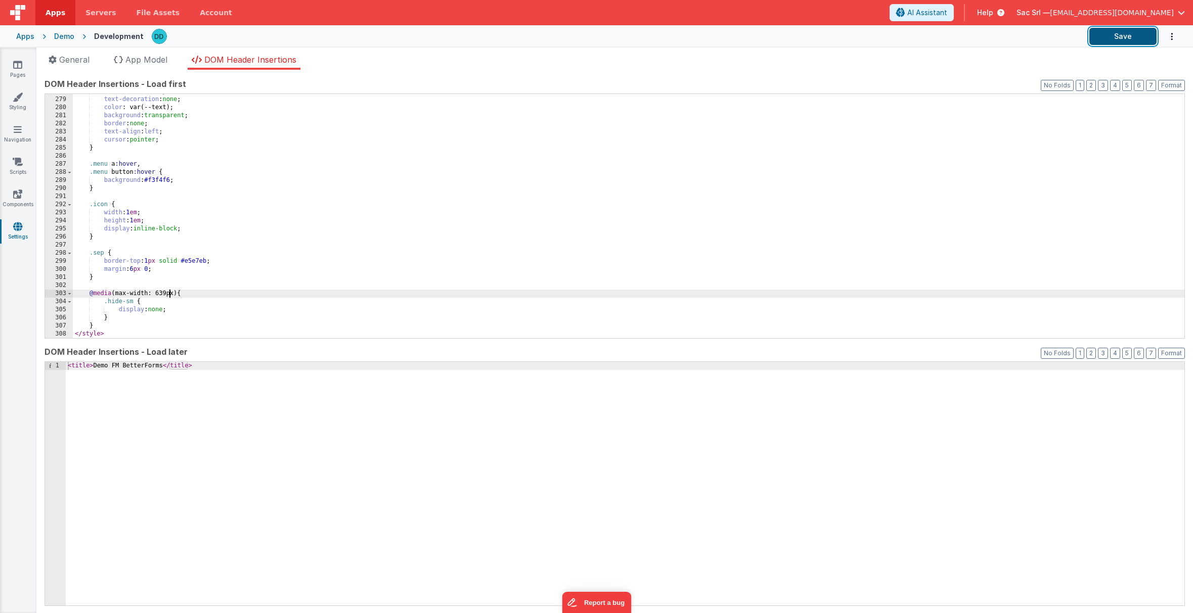
click at [933, 35] on button "Save" at bounding box center [1122, 36] width 67 height 17
click at [26, 64] on link "Pages" at bounding box center [17, 70] width 36 height 20
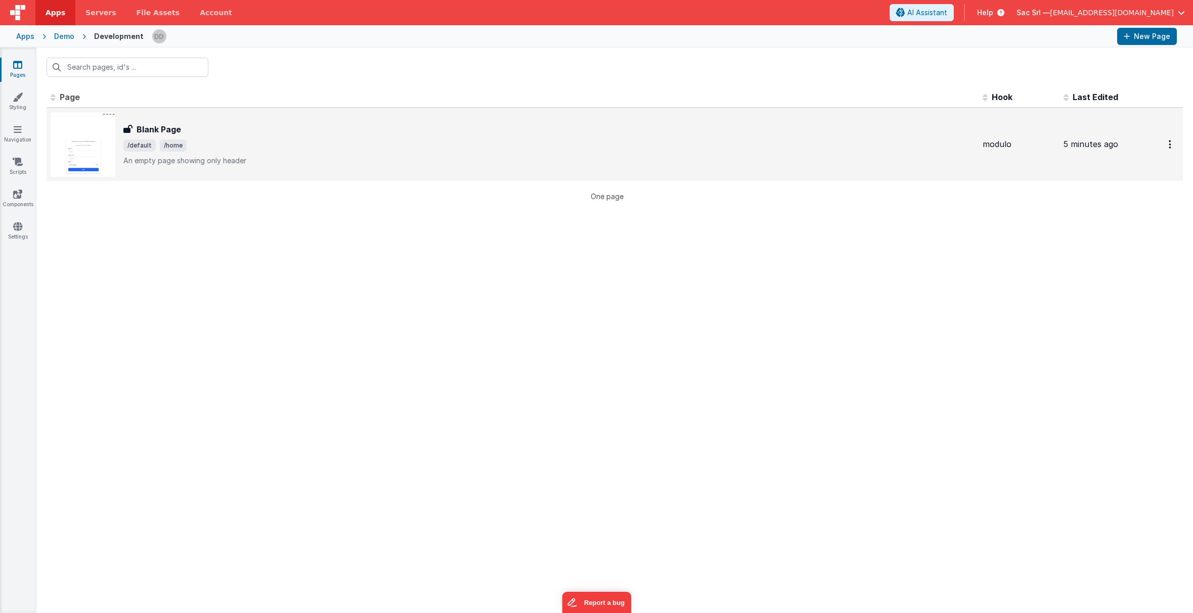
click at [303, 148] on span "/default /home" at bounding box center [548, 146] width 851 height 12
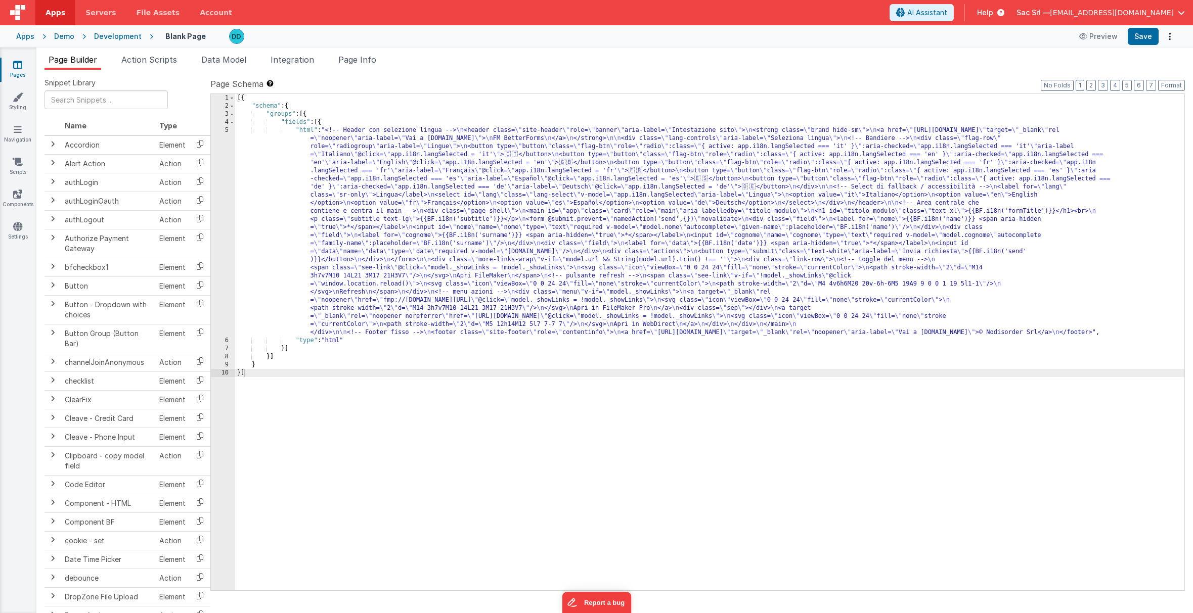
click at [294, 133] on div "[{ "schema" : { "groups" : [{ "fields" : [{ "html" : "<!-- Header con selezione…" at bounding box center [709, 350] width 949 height 513
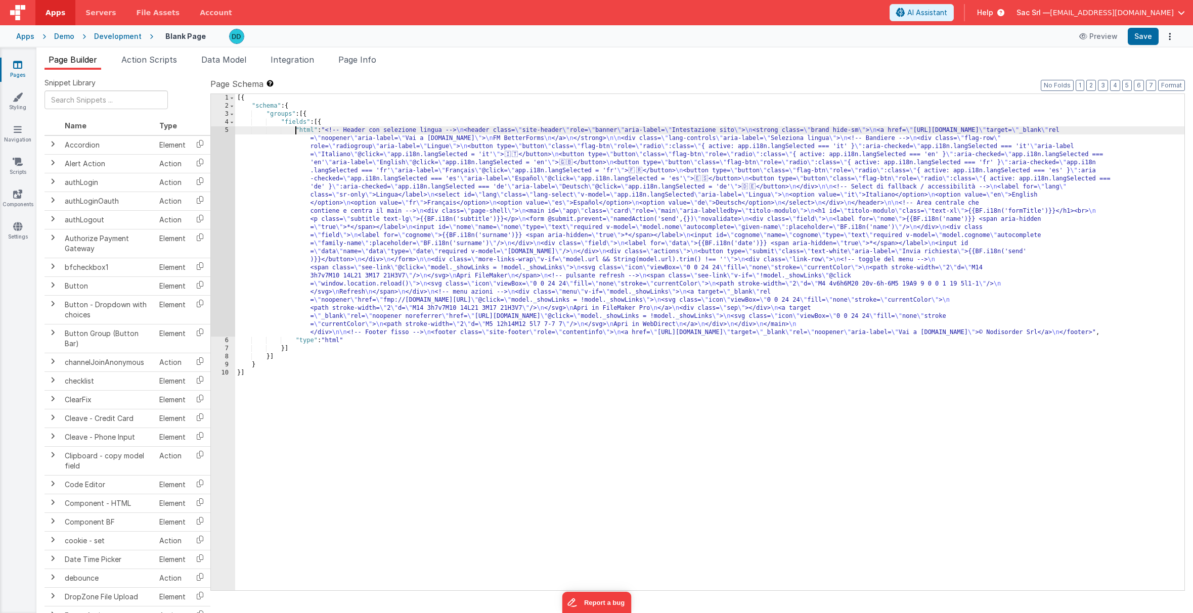
click at [227, 130] on div "5" at bounding box center [223, 231] width 24 height 210
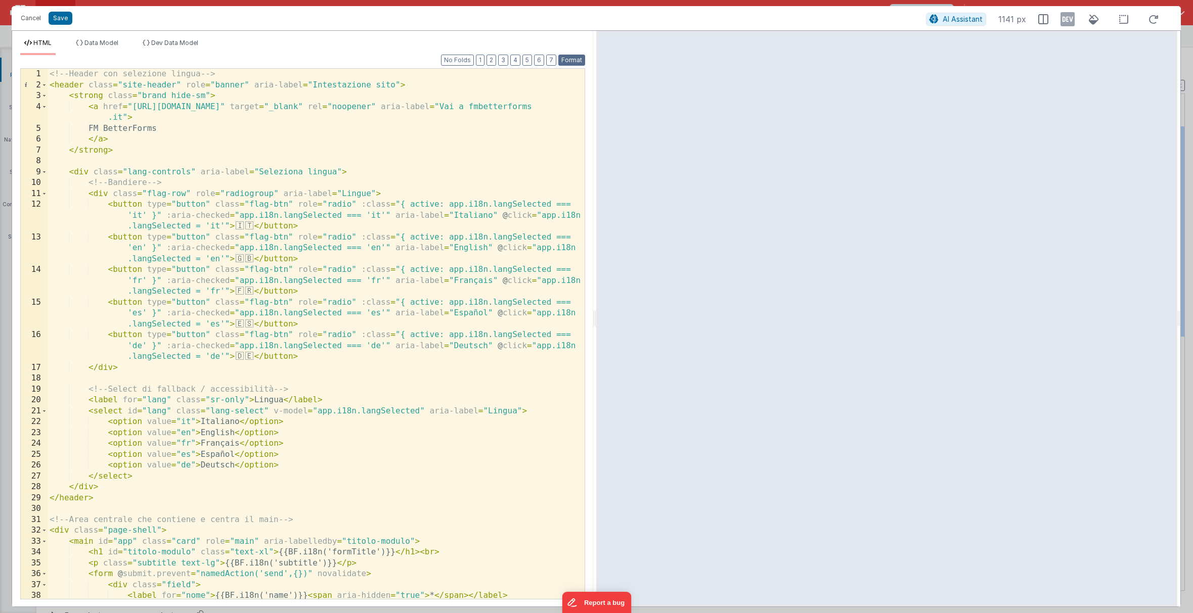
click at [577, 61] on button "Format" at bounding box center [571, 60] width 27 height 11
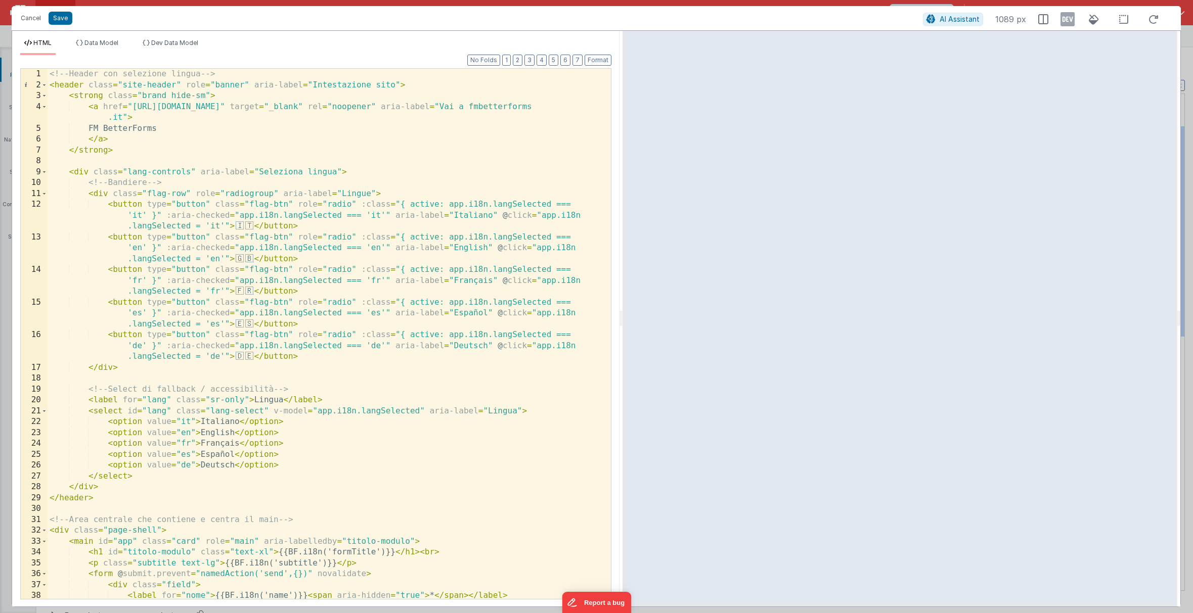
drag, startPoint x: 596, startPoint y: 316, endPoint x: 622, endPoint y: 240, distance: 80.3
click at [622, 240] on html "Cancel Save AI Assistant 1089 px HTML Data Model Dev Data Model Format 7 6 5 4 …" at bounding box center [596, 306] width 1193 height 613
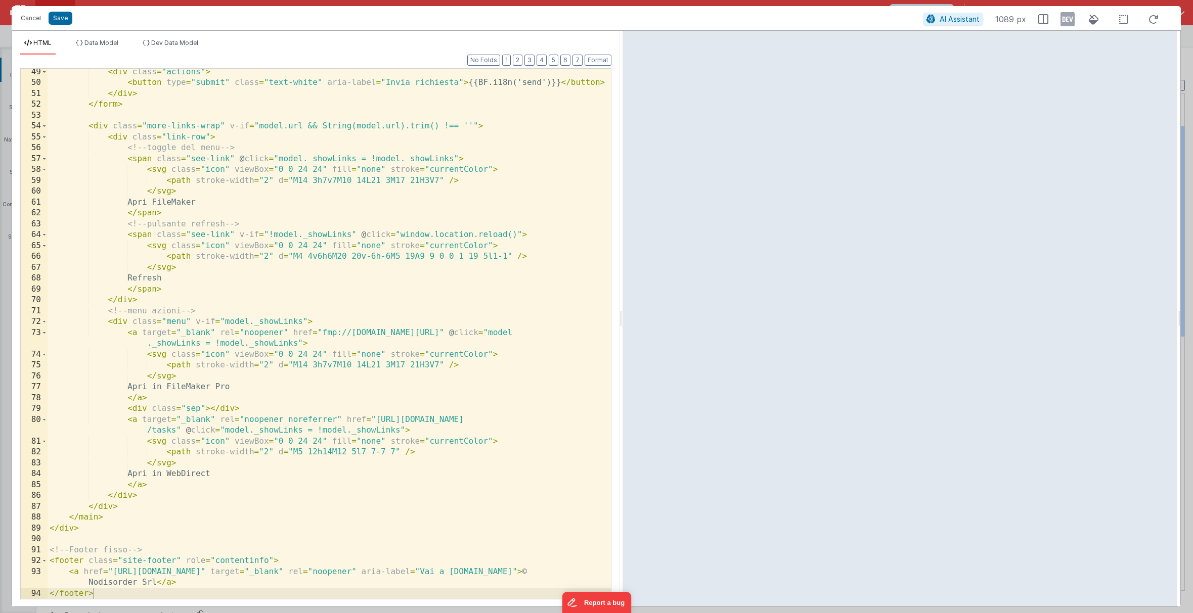
scroll to position [654, 0]
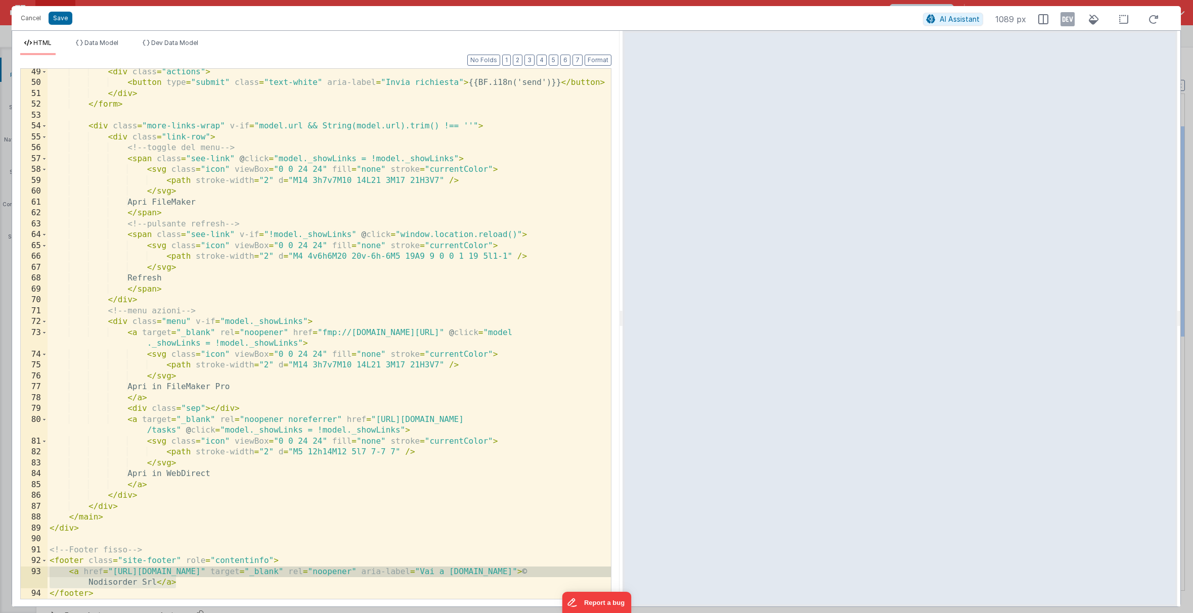
drag, startPoint x: 192, startPoint y: 583, endPoint x: 46, endPoint y: 574, distance: 146.5
click at [46, 574] on div "49 50 51 52 53 54 55 56 57 58 59 60 61 62 63 64 65 66 67 68 69 70 71 72 73 74 7…" at bounding box center [315, 334] width 591 height 532
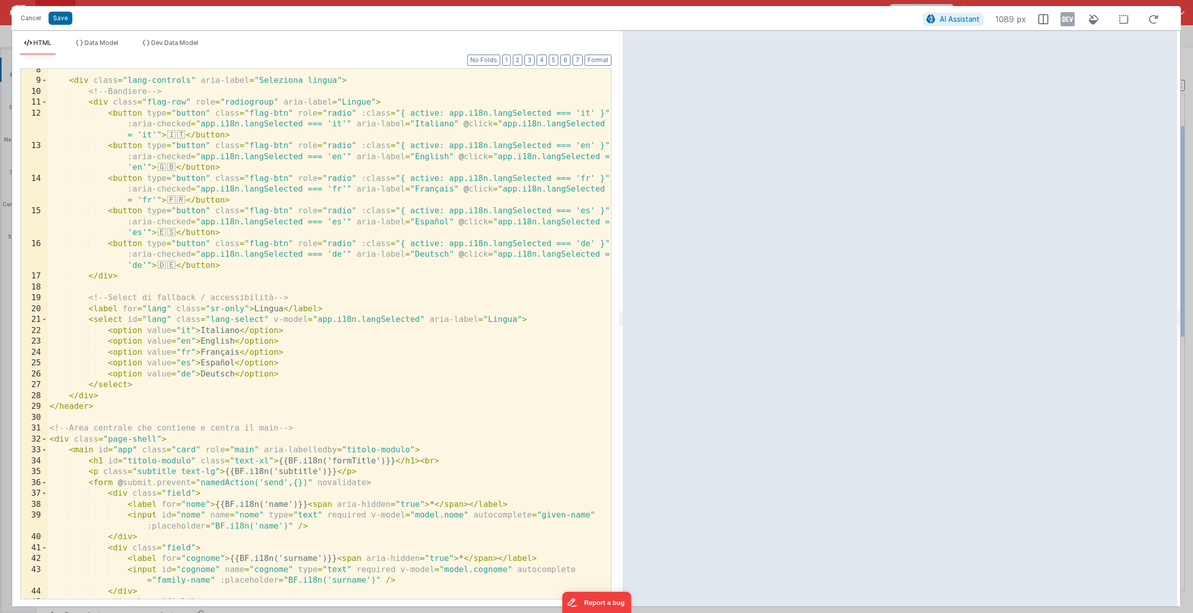
scroll to position [0, 0]
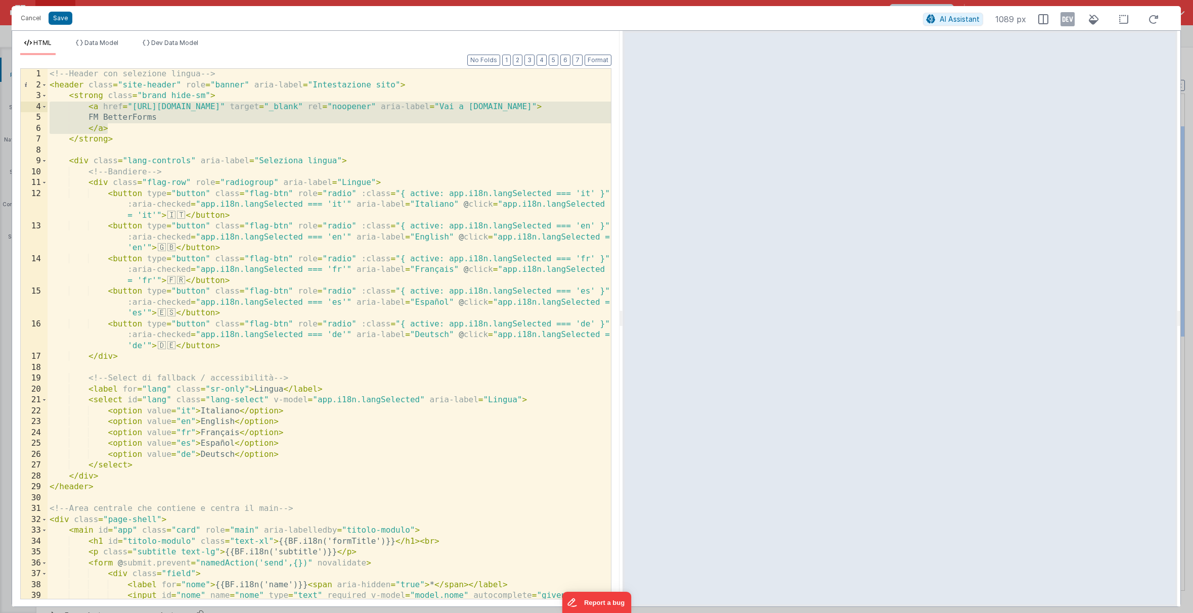
drag, startPoint x: 118, startPoint y: 132, endPoint x: -24, endPoint y: 104, distance: 144.8
click at [0, 104] on html "Cancel Save AI Assistant 1089 px HTML Data Model Dev Data Model Format 7 6 5 4 …" at bounding box center [596, 306] width 1193 height 613
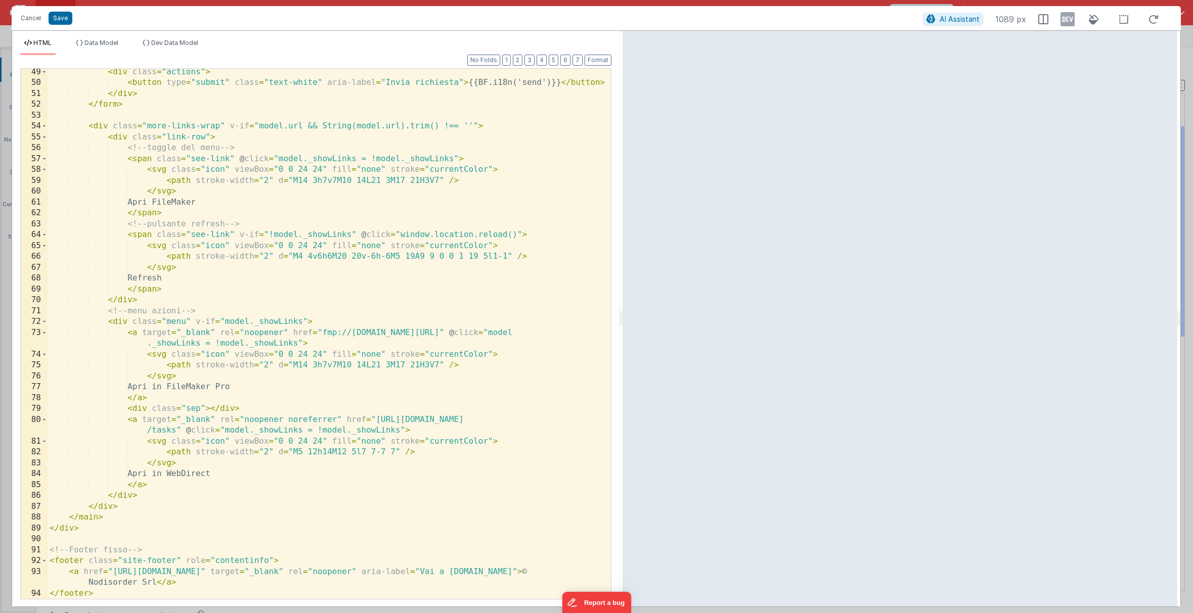
scroll to position [654, 0]
click at [225, 582] on div "< div class = "actions" > < button type = "submit" class = "text-white" aria-la…" at bounding box center [329, 343] width 563 height 552
click at [316, 562] on div "< div class = "actions" > < button type = "submit" class = "text-white" aria-la…" at bounding box center [329, 343] width 563 height 552
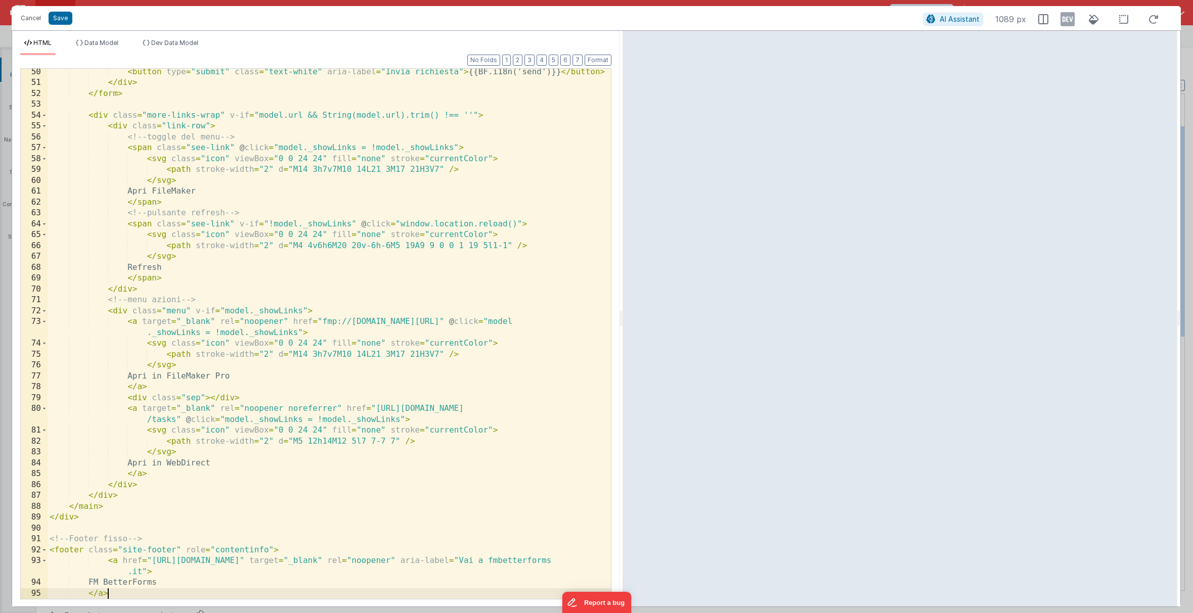
scroll to position [666, 0]
click at [599, 57] on button "Format" at bounding box center [598, 60] width 27 height 11
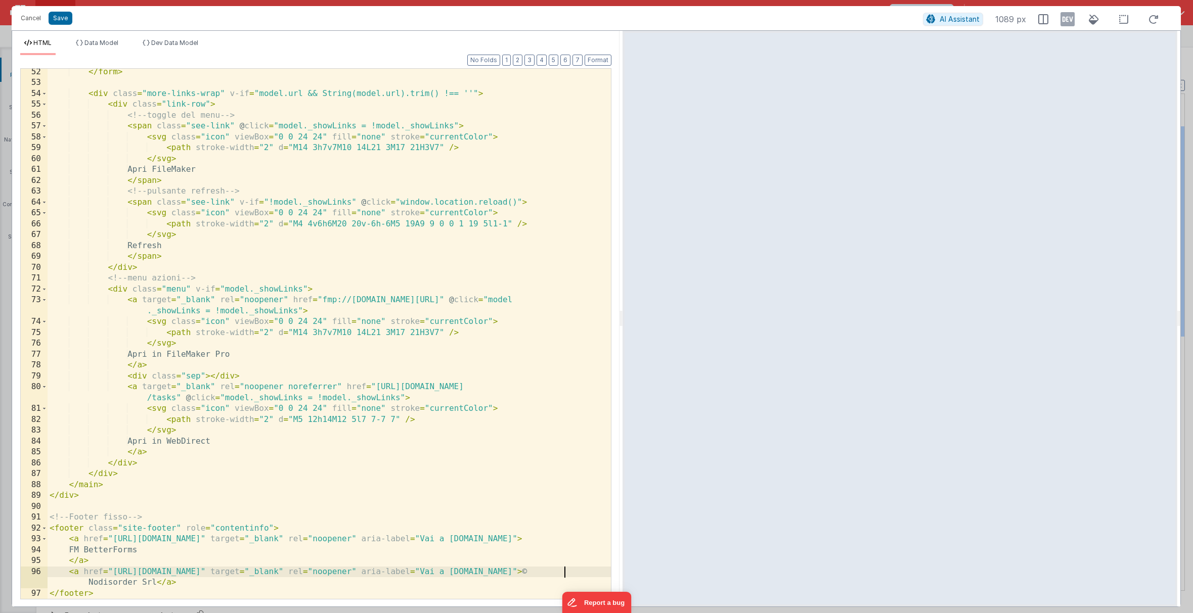
click at [565, 574] on div "</ form > < div class = "more-links-wrap" v-if = "model.url && String(model.url…" at bounding box center [329, 343] width 563 height 552
click at [547, 560] on div "</ form > < div class = "more-links-wrap" v-if = "model.url && String(model.url…" at bounding box center [329, 343] width 563 height 552
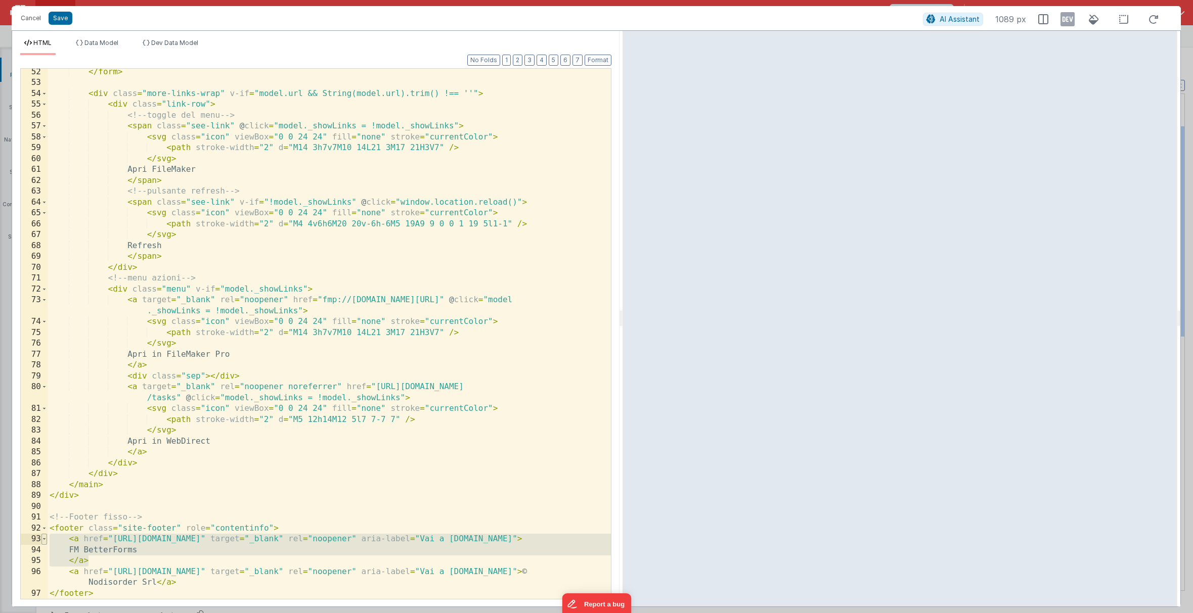
drag, startPoint x: 90, startPoint y: 559, endPoint x: 42, endPoint y: 544, distance: 50.1
click at [42, 544] on div "52 53 54 55 56 57 58 59 60 61 62 63 64 65 66 67 68 69 70 71 72 73 74 75 76 77 7…" at bounding box center [315, 334] width 591 height 532
click at [61, 20] on button "Save" at bounding box center [61, 18] width 24 height 13
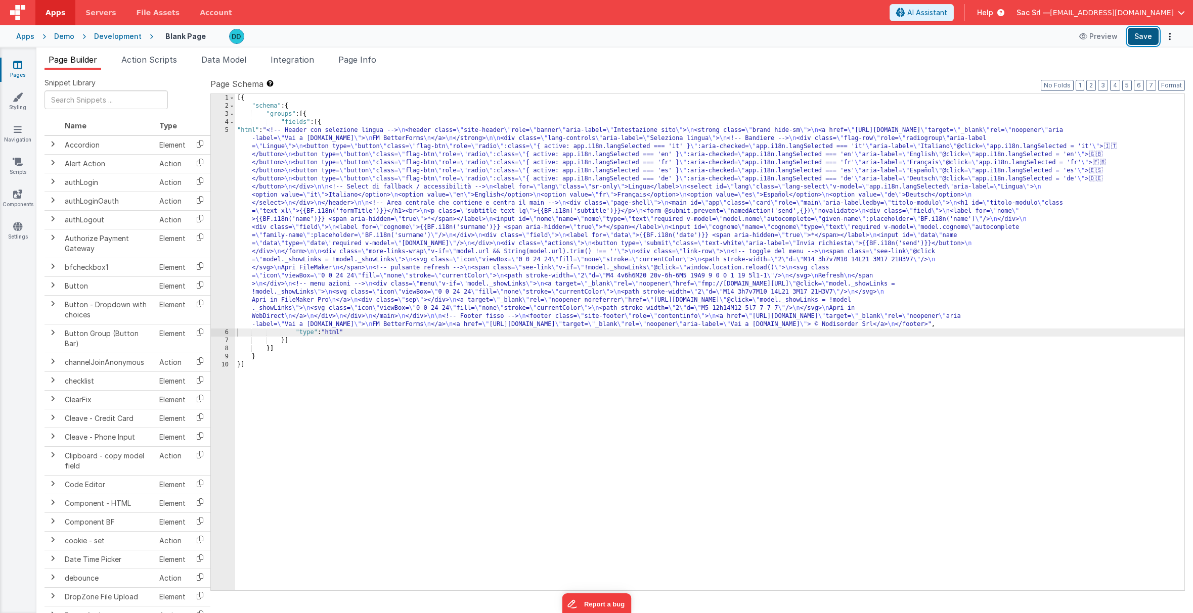
click at [933, 31] on button "Save" at bounding box center [1143, 36] width 31 height 17
click at [219, 131] on div "5" at bounding box center [223, 227] width 24 height 202
click at [227, 130] on div "5" at bounding box center [223, 227] width 24 height 202
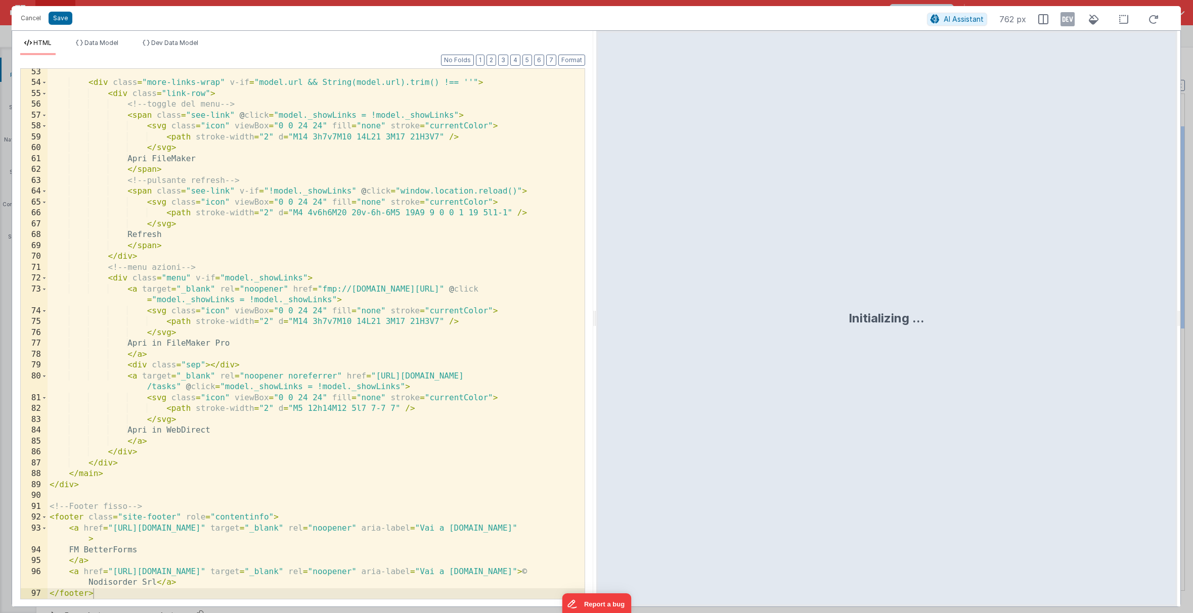
scroll to position [720, 0]
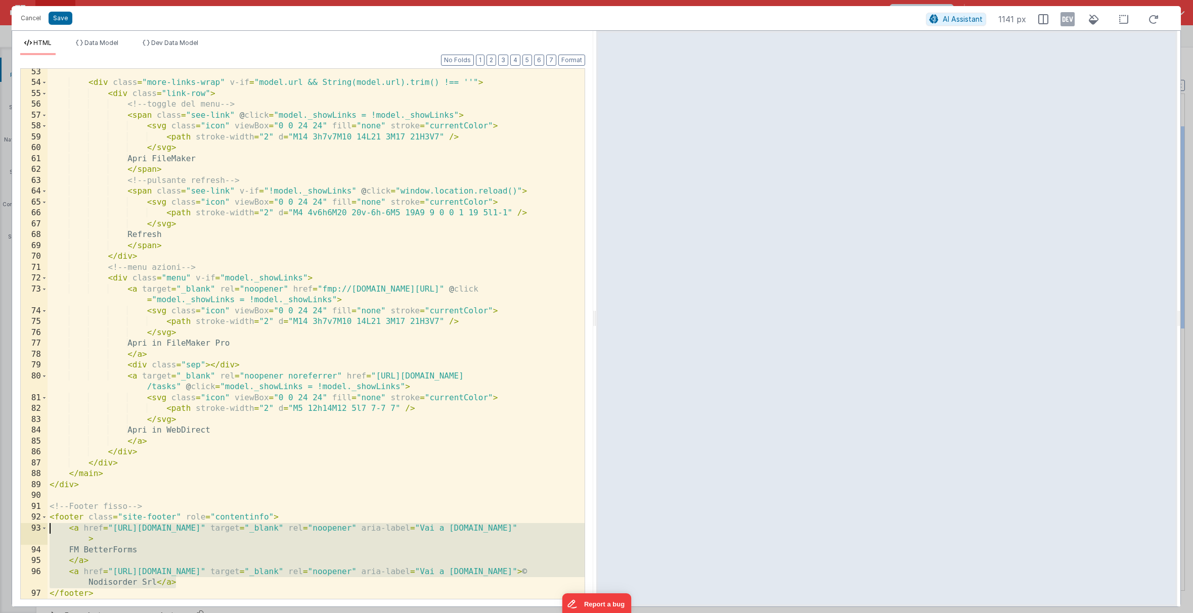
drag, startPoint x: 184, startPoint y: 586, endPoint x: 38, endPoint y: 533, distance: 154.6
click at [38, 533] on div "53 54 55 56 57 58 59 60 61 62 63 64 65 66 67 68 69 70 71 72 73 74 75 76 77 78 7…" at bounding box center [302, 334] width 565 height 532
click at [933, 21] on span "AI Assistant" at bounding box center [963, 19] width 40 height 9
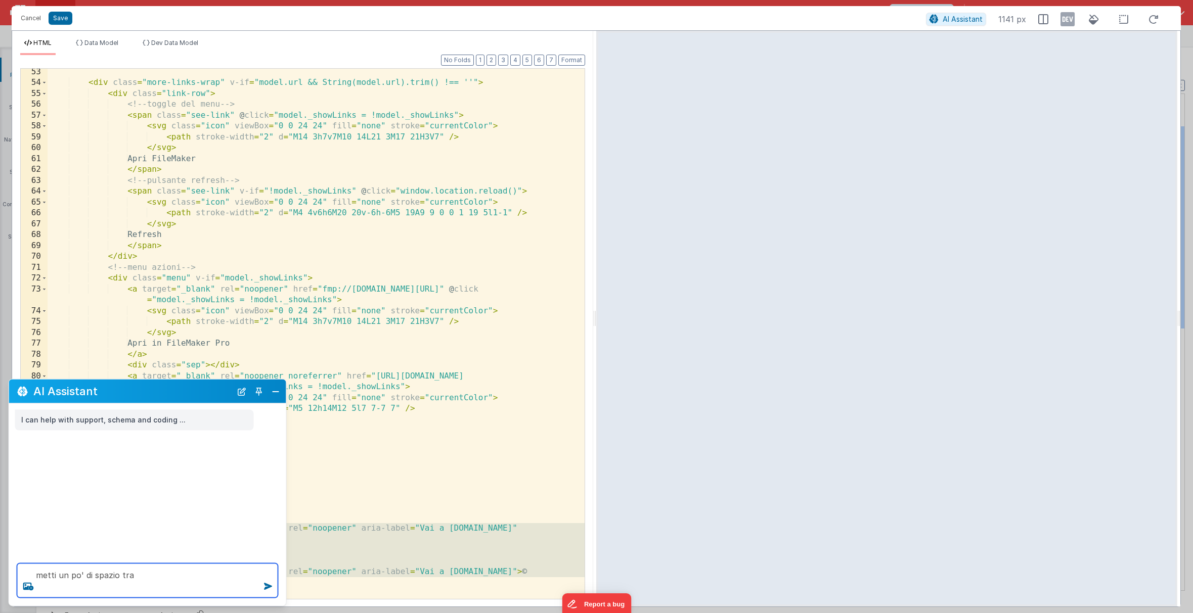
paste textarea "<a href="[URL][DOMAIN_NAME]" target="_blank" rel="noopener" aria-label="Vai a […"
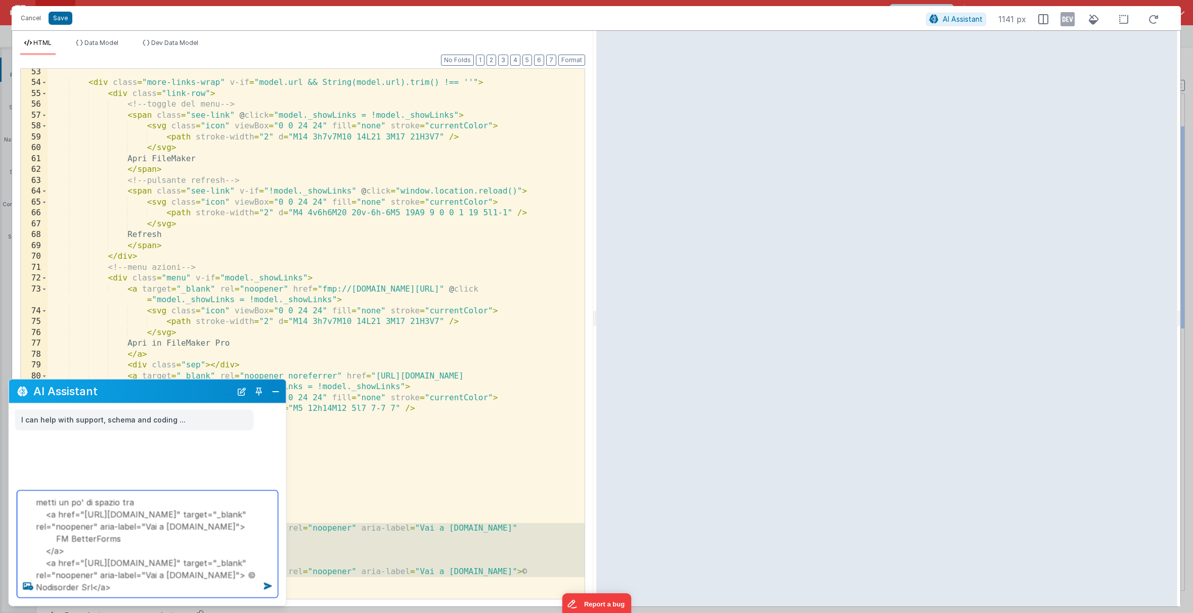
type textarea "metti un po' di spazio tra <a href="[URL][DOMAIN_NAME]" target="_blank" rel="no…"
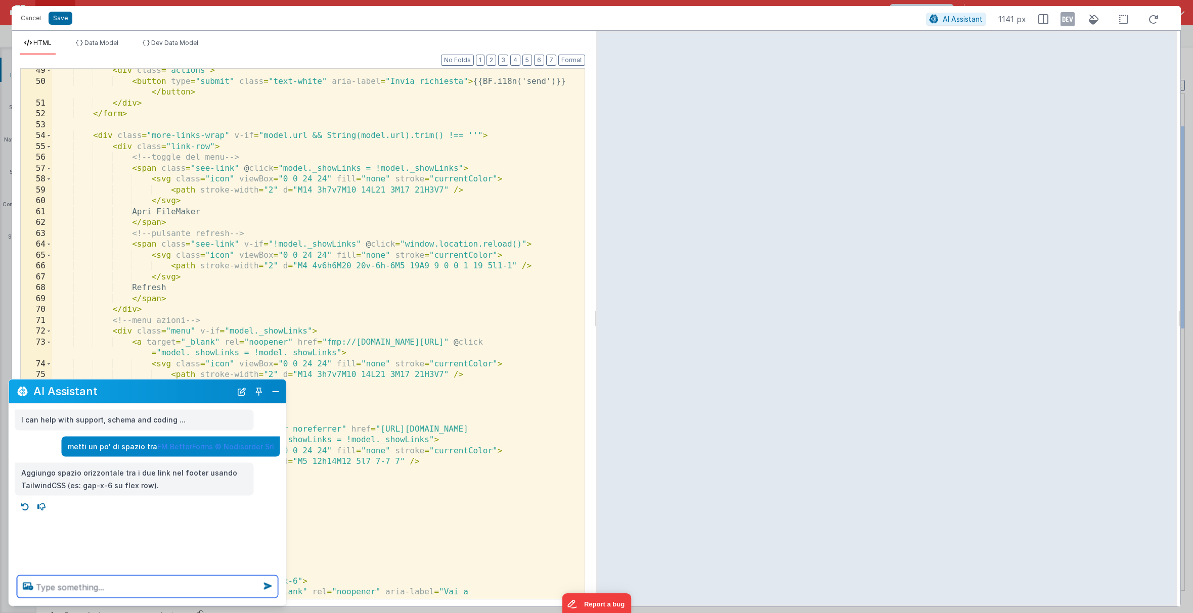
scroll to position [667, 0]
click at [273, 390] on button "Close" at bounding box center [275, 391] width 13 height 14
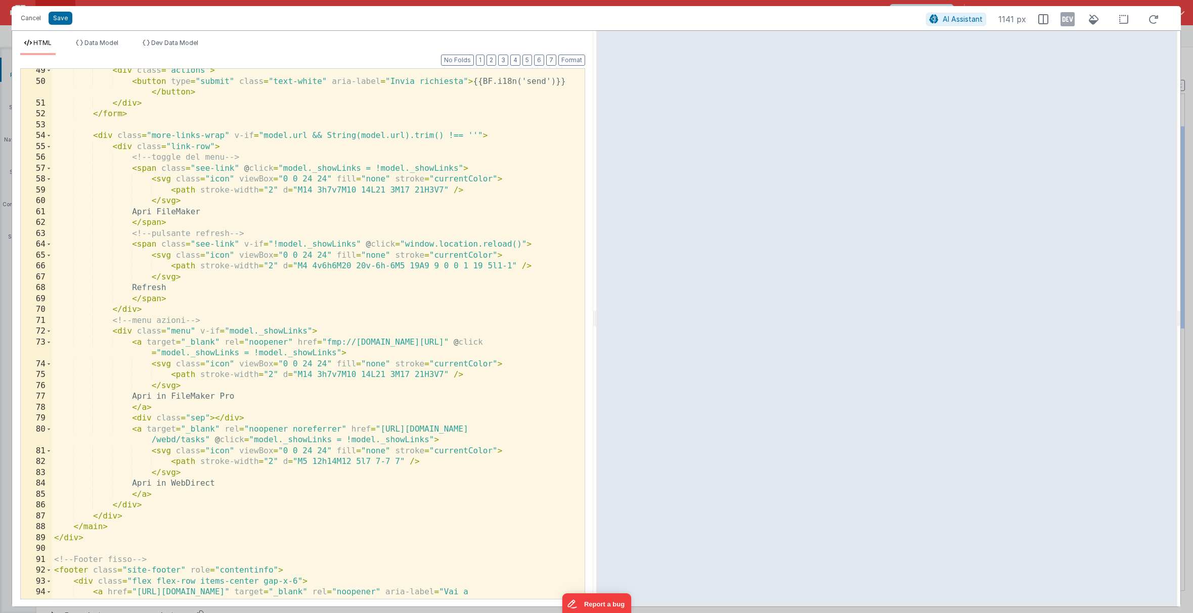
scroll to position [753, 0]
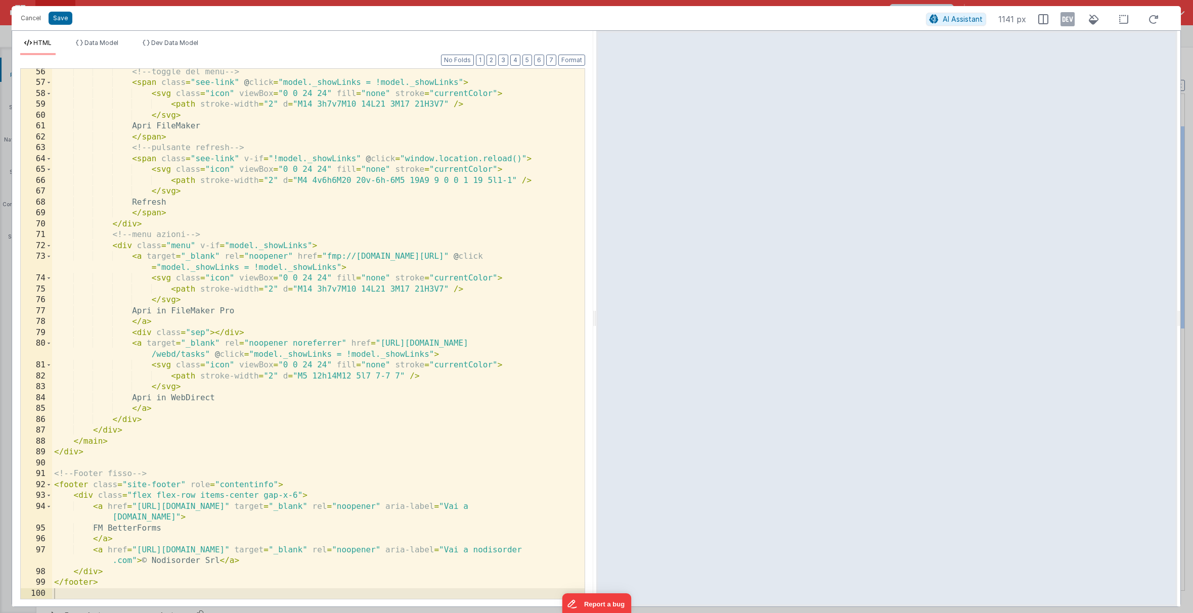
click at [142, 561] on div "<!-- toggle del menu --> < span class = "see-link" @ click = "model._showLinks …" at bounding box center [318, 343] width 533 height 552
click at [285, 587] on div "<!-- toggle del menu --> < span class = "see-link" @ click = "model._showLinks …" at bounding box center [318, 343] width 533 height 552
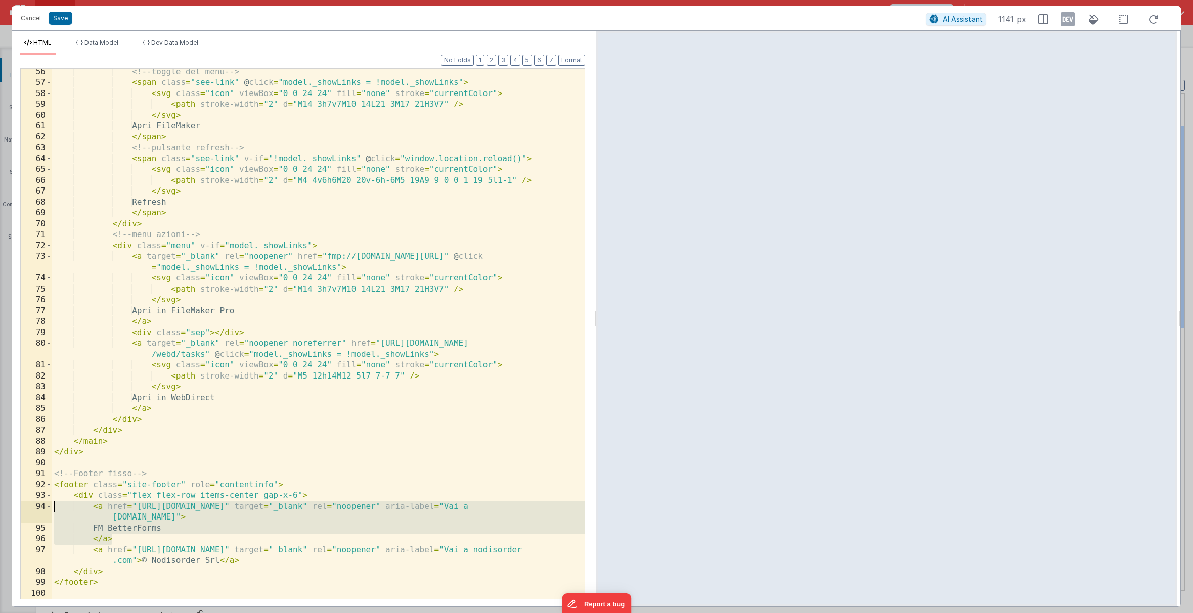
drag, startPoint x: 112, startPoint y: 539, endPoint x: 54, endPoint y: 511, distance: 64.5
click at [54, 511] on div "<!-- toggle del menu --> < span class = "see-link" @ click = "model._showLinks …" at bounding box center [318, 343] width 533 height 552
click at [933, 20] on span "AI Assistant" at bounding box center [963, 19] width 40 height 9
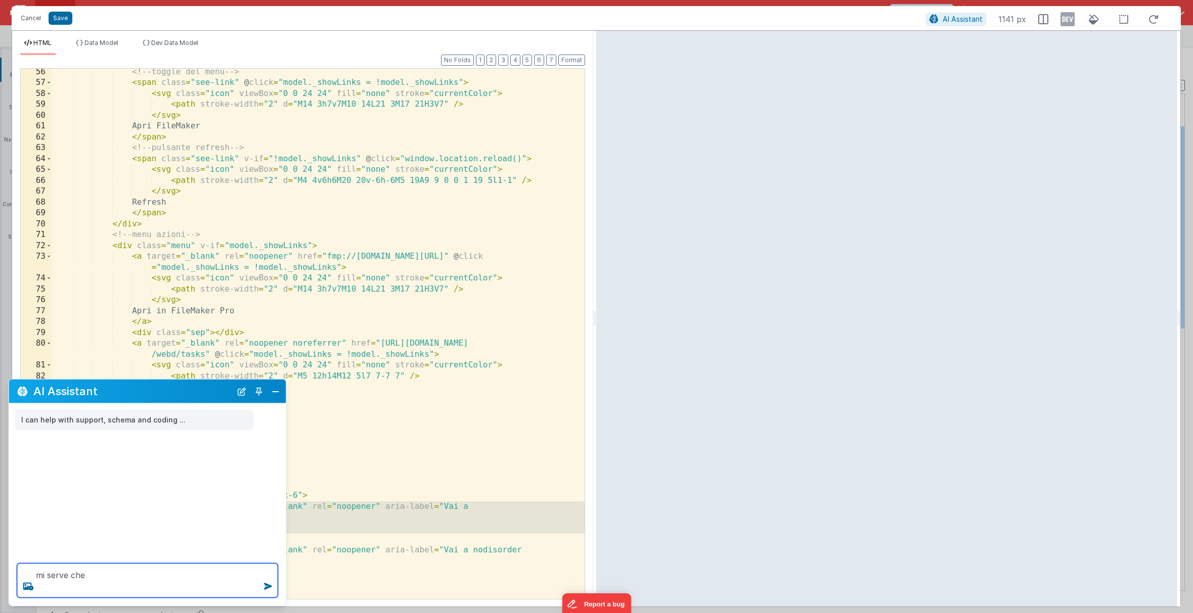
paste textarea "<a href="[URL][DOMAIN_NAME]" target="_blank" rel="noopener" aria-label="Vai a […"
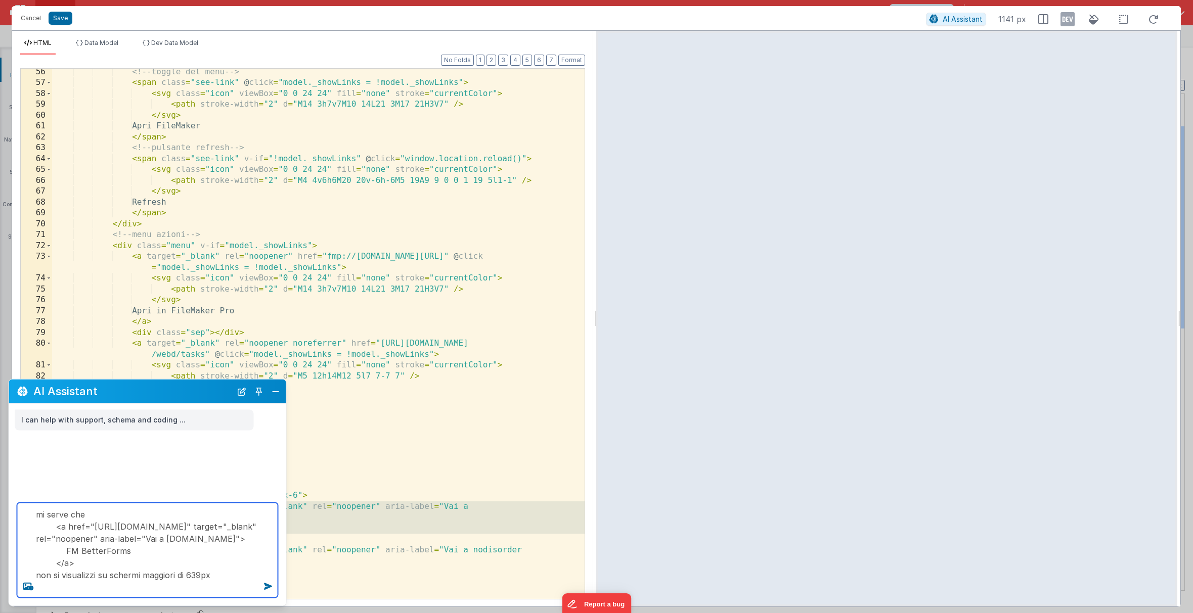
type textarea "mi serve che <a href="[URL][DOMAIN_NAME]" target="_blank" rel="noopener" aria-l…"
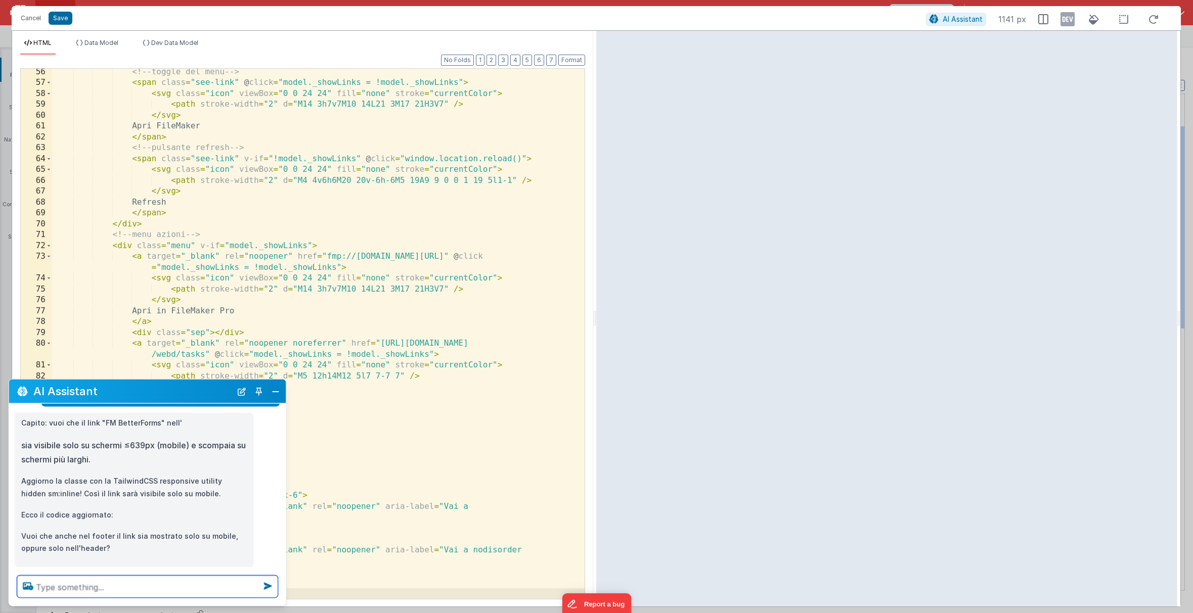
scroll to position [82, 0]
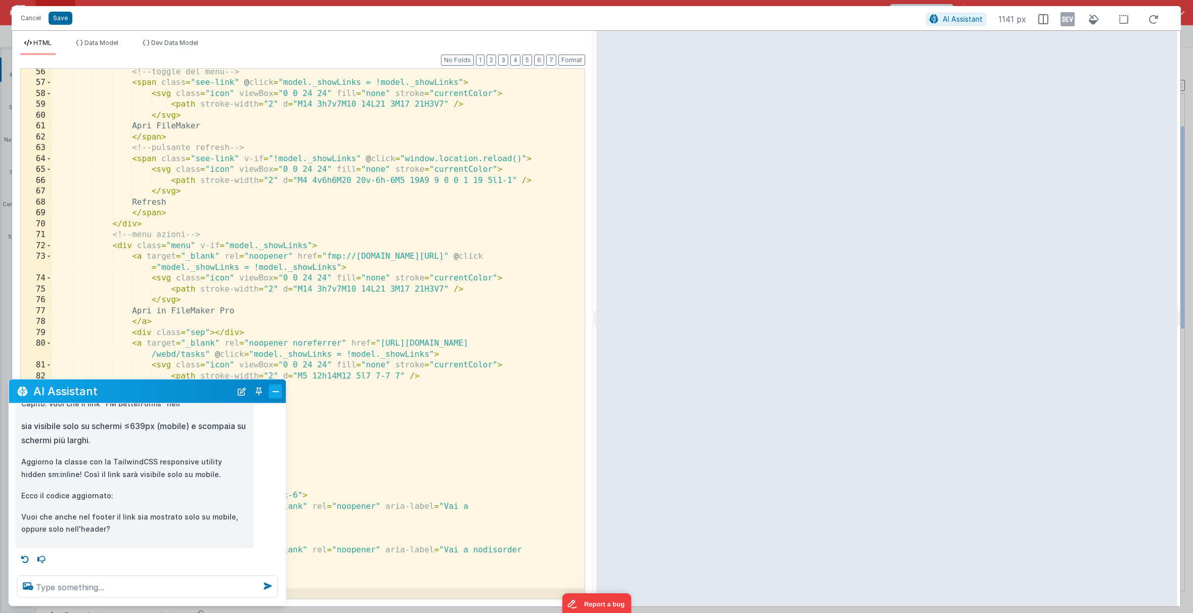
click at [274, 390] on button "Close" at bounding box center [275, 391] width 13 height 14
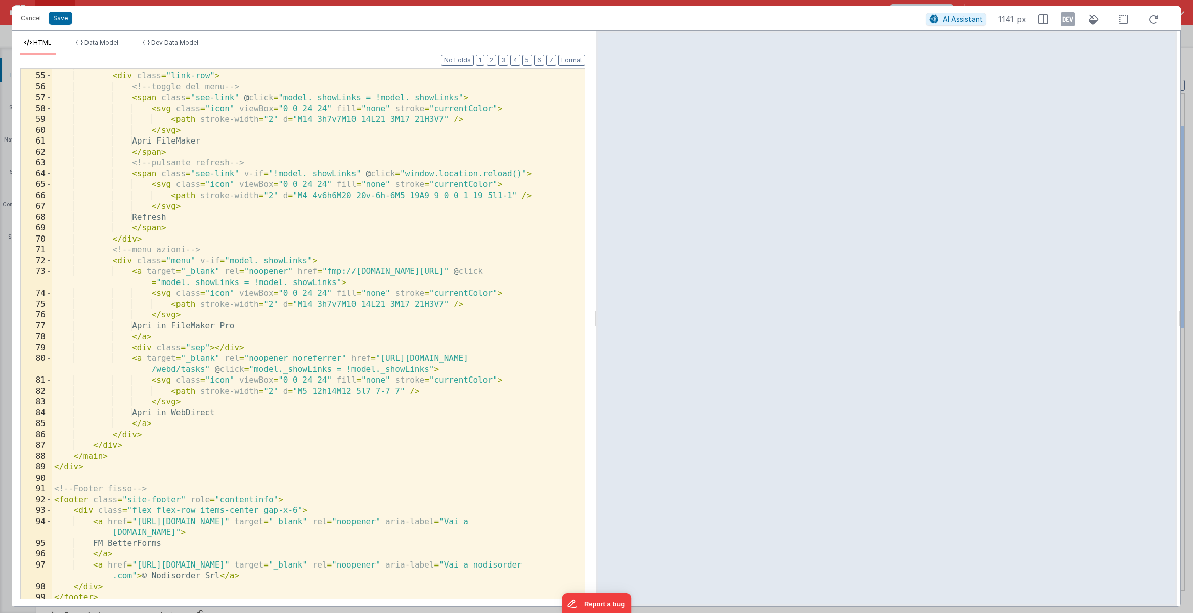
scroll to position [737, 0]
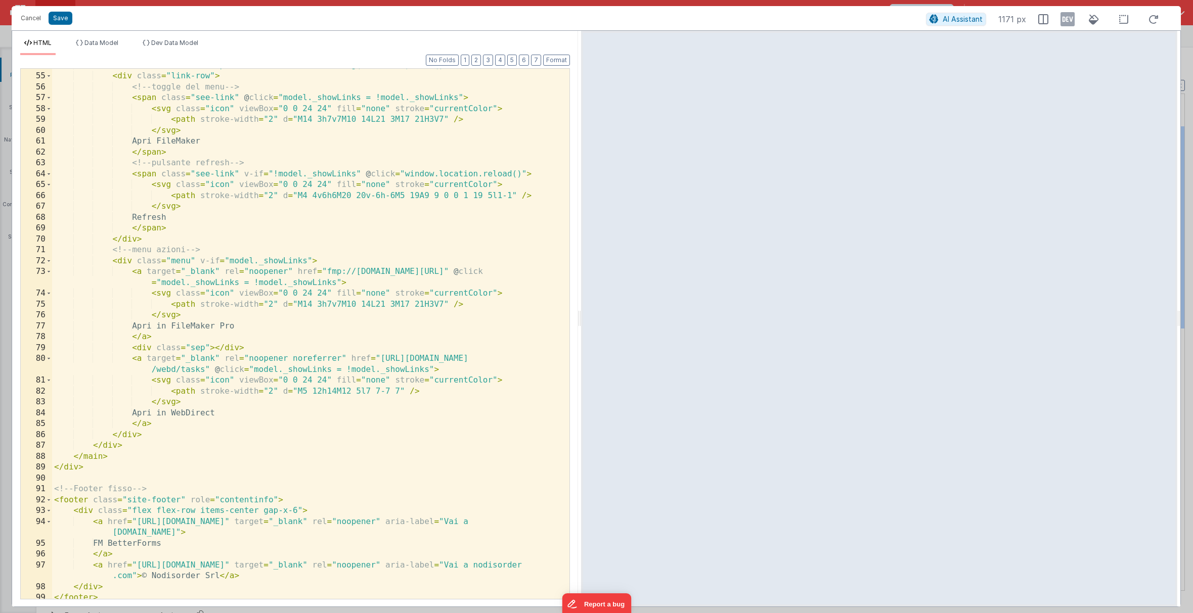
drag, startPoint x: 594, startPoint y: 321, endPoint x: 581, endPoint y: 318, distance: 13.6
click at [581, 318] on html "Cancel Save AI Assistant 1171 px HTML Data Model Dev Data Model Format 7 6 5 4 …" at bounding box center [596, 306] width 1193 height 613
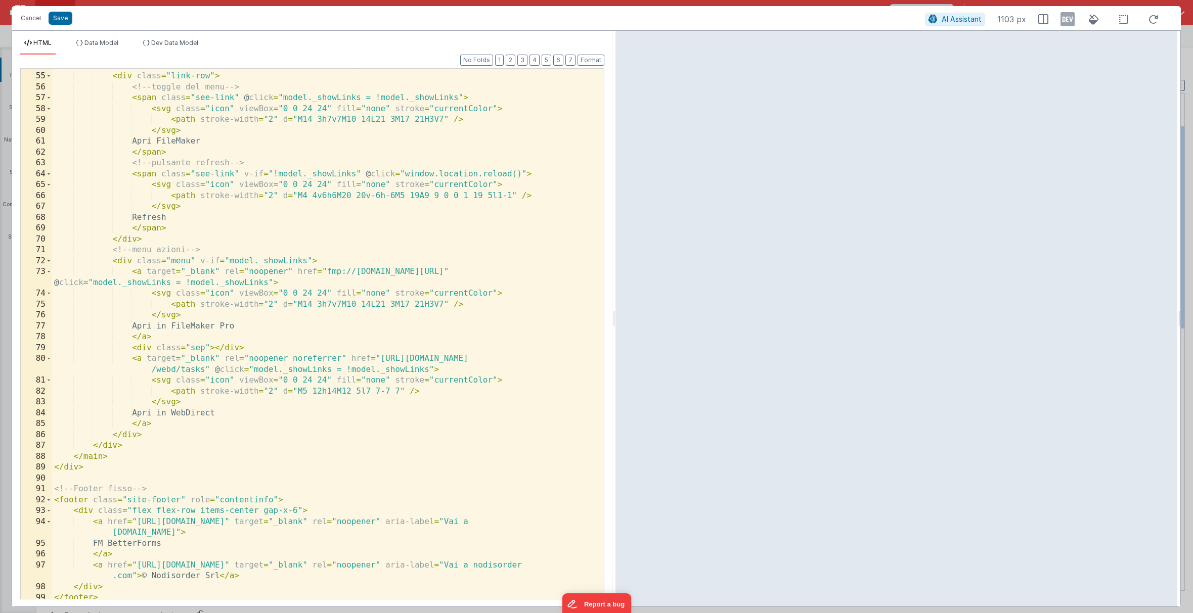
drag, startPoint x: 580, startPoint y: 316, endPoint x: 659, endPoint y: 313, distance: 79.0
click at [659, 313] on html "Cancel Save AI Assistant 1103 px HTML Data Model Dev Data Model Format 7 6 5 4 …" at bounding box center [596, 306] width 1193 height 613
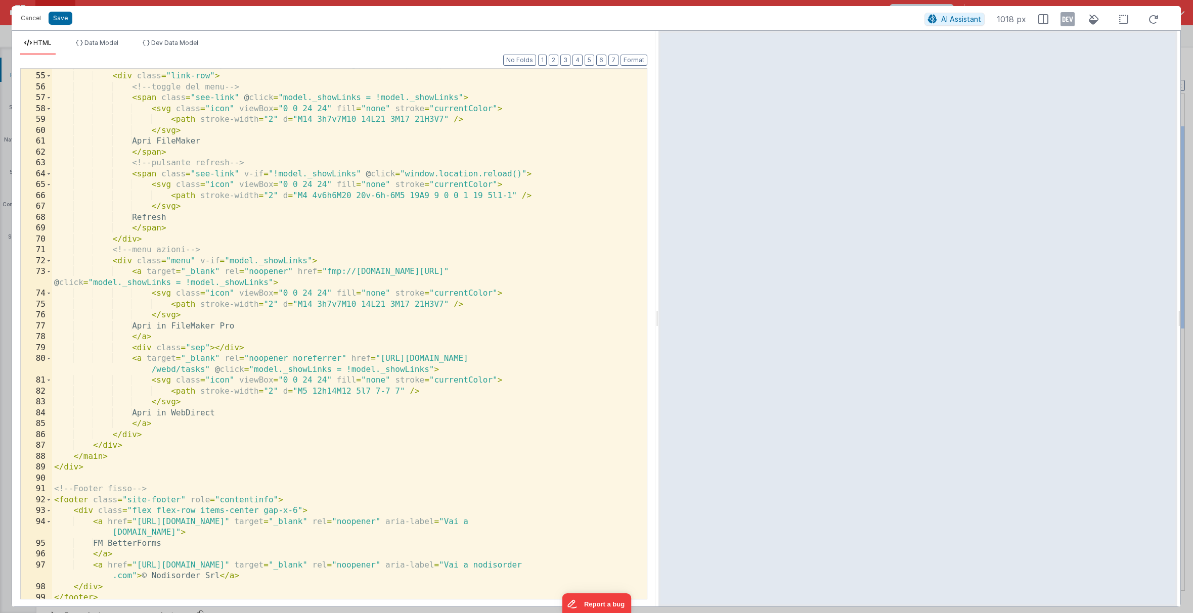
scroll to position [731, 0]
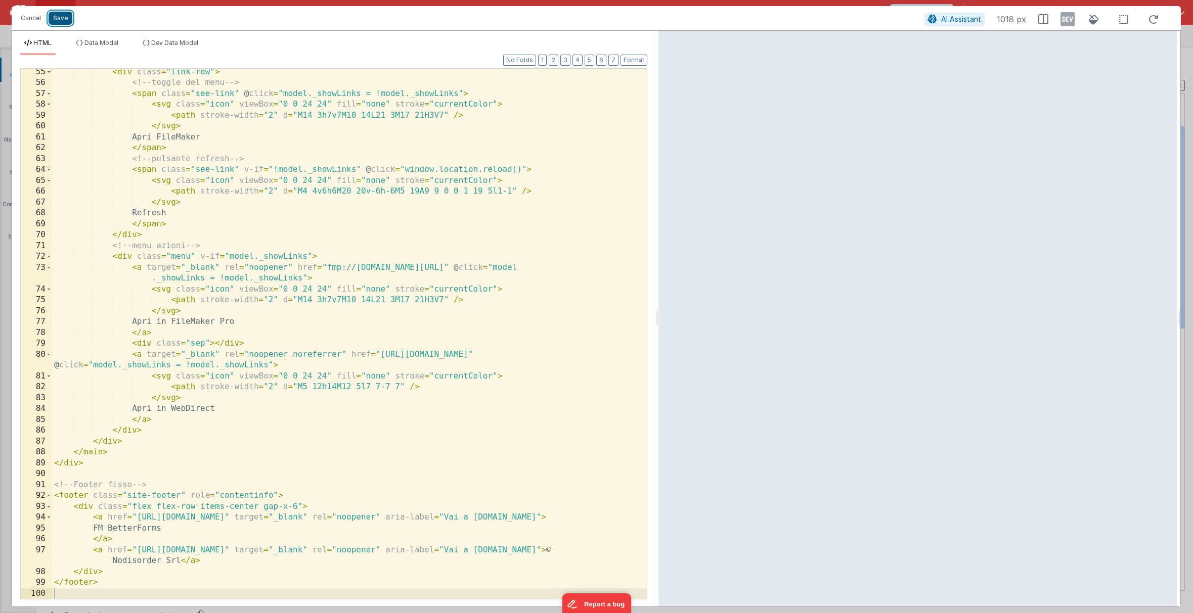
click at [58, 14] on button "Save" at bounding box center [61, 18] width 24 height 13
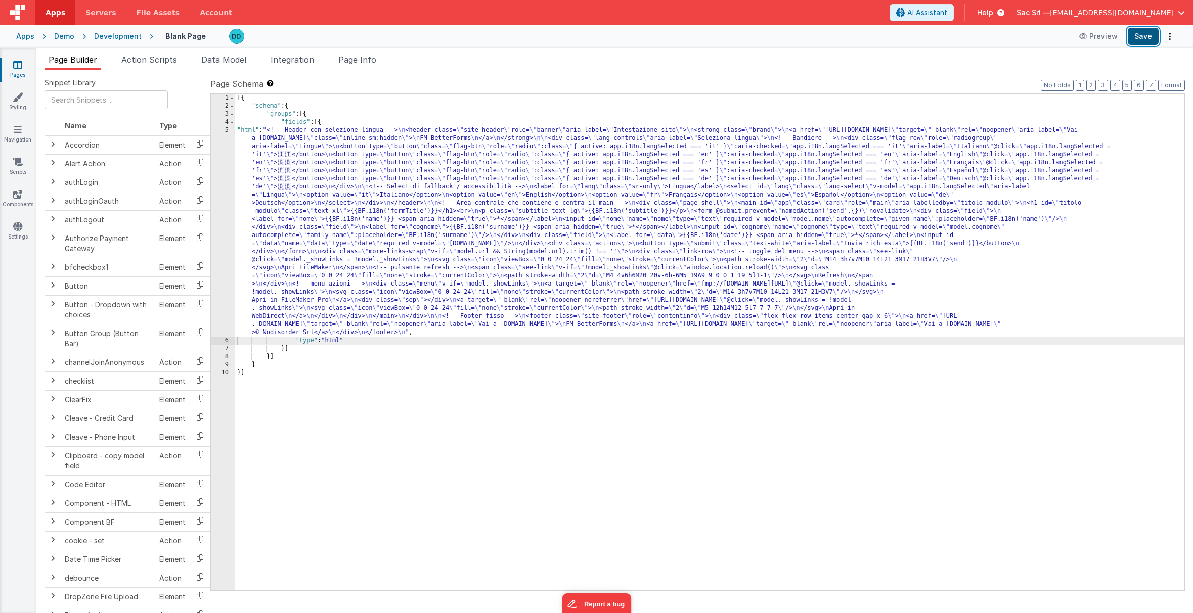
click at [933, 35] on button "Save" at bounding box center [1143, 36] width 31 height 17
click at [251, 134] on div "[{ "schema" : { "groups" : [{ "fields" : [{ "html" : "<!-- Header con selezione…" at bounding box center [709, 350] width 949 height 513
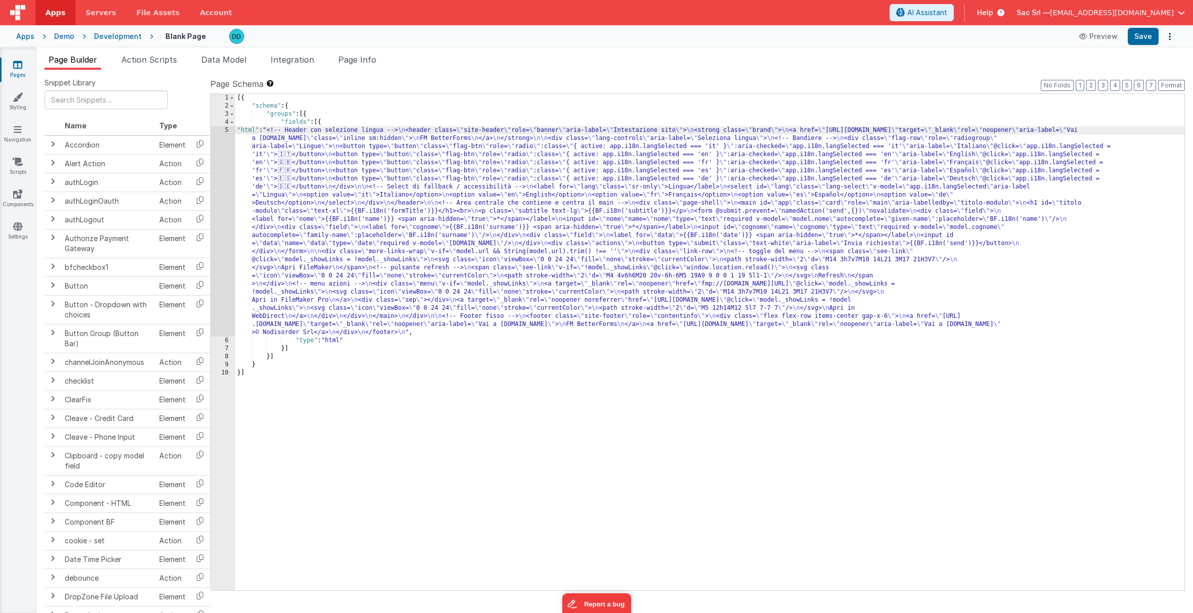
click at [226, 130] on div "5" at bounding box center [223, 231] width 24 height 210
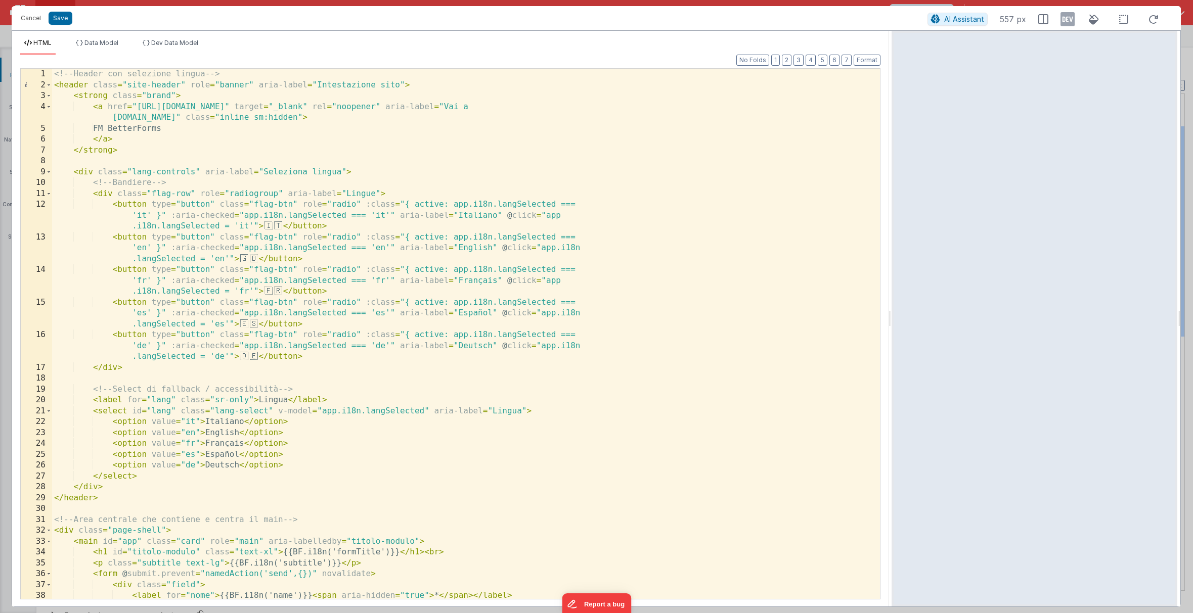
drag, startPoint x: 594, startPoint y: 314, endPoint x: 893, endPoint y: 288, distance: 299.5
click at [893, 288] on html "Cancel Save AI Assistant 557 px HTML Data Model Dev Data Model Format 7 6 5 4 3…" at bounding box center [596, 306] width 1193 height 613
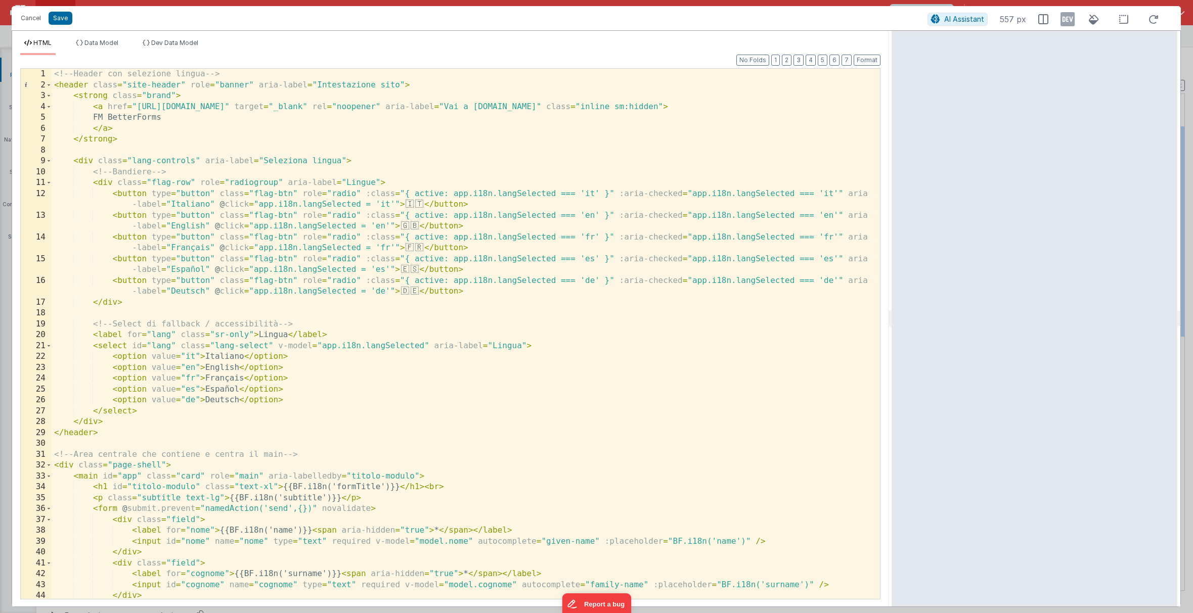
scroll to position [0, 0]
drag, startPoint x: 642, startPoint y: 107, endPoint x: 718, endPoint y: 106, distance: 75.9
click at [718, 106] on div "<!-- Header con selezione lingua --> < header class = "site-header" role = "ban…" at bounding box center [466, 345] width 828 height 552
click at [170, 92] on div "<!-- Header con selezione lingua --> < header class = "site-header" role = "ban…" at bounding box center [466, 345] width 828 height 552
paste textarea
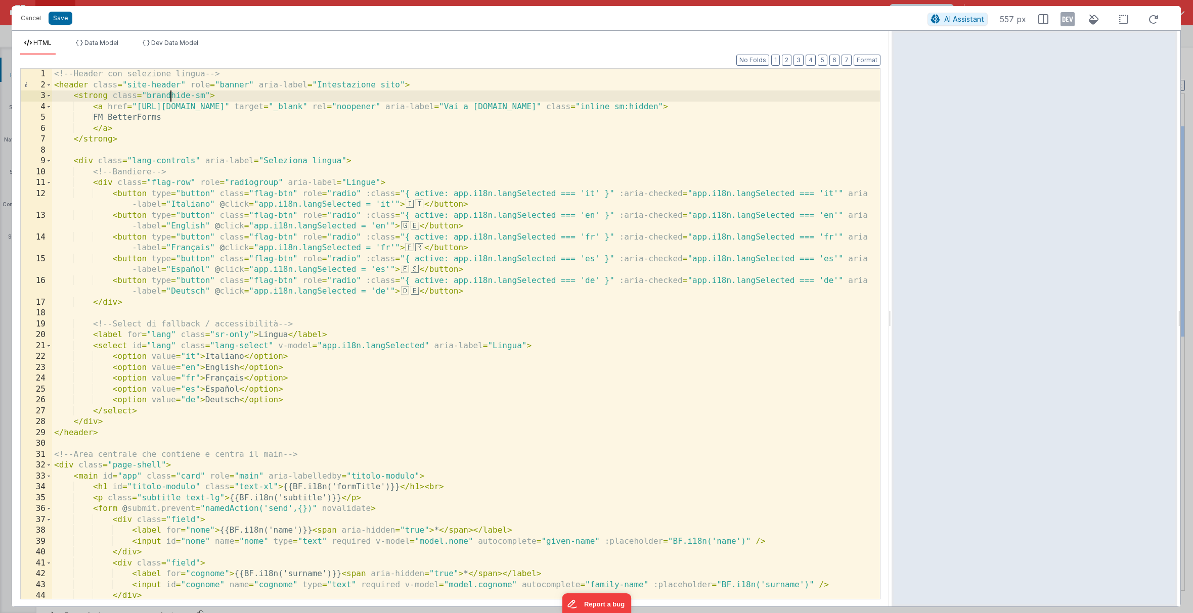
click at [170, 96] on div "<!-- Header con selezione lingua --> < header class = "site-header" role = "ban…" at bounding box center [466, 345] width 828 height 552
drag, startPoint x: 602, startPoint y: 105, endPoint x: 724, endPoint y: 106, distance: 122.4
click at [724, 106] on div "<!-- Header con selezione lingua --> < header class = "site-header" role = "ban…" at bounding box center [466, 345] width 828 height 552
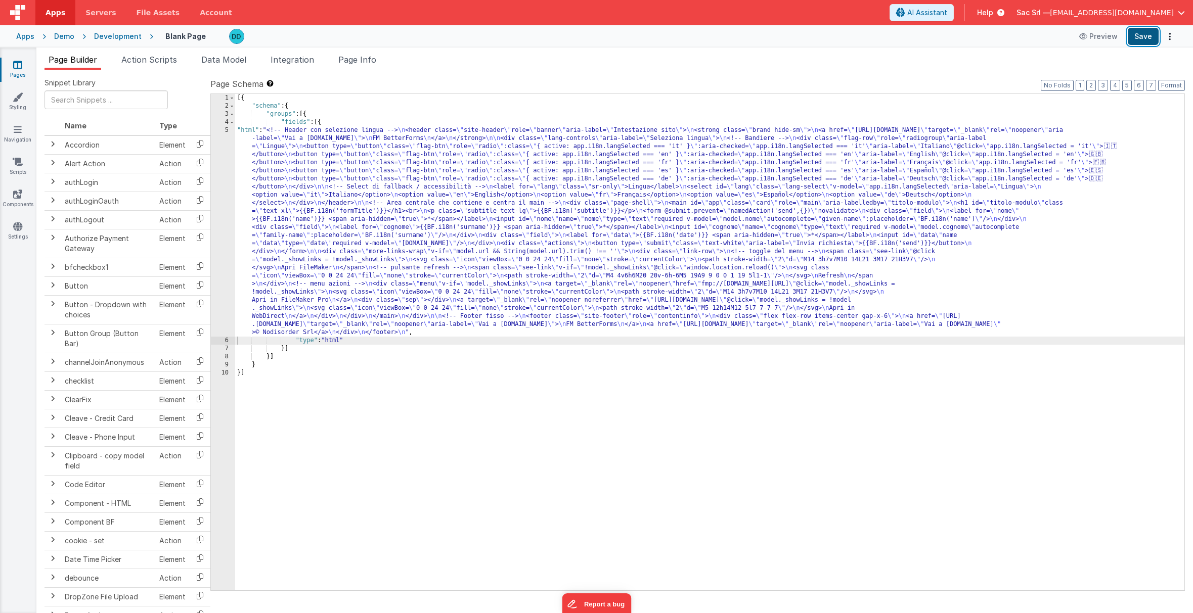
click at [933, 37] on button "Save" at bounding box center [1143, 36] width 31 height 17
click at [248, 131] on div "[{ "schema" : { "groups" : [{ "fields" : [{ "html" : "<!-- Header con selezione…" at bounding box center [709, 350] width 949 height 513
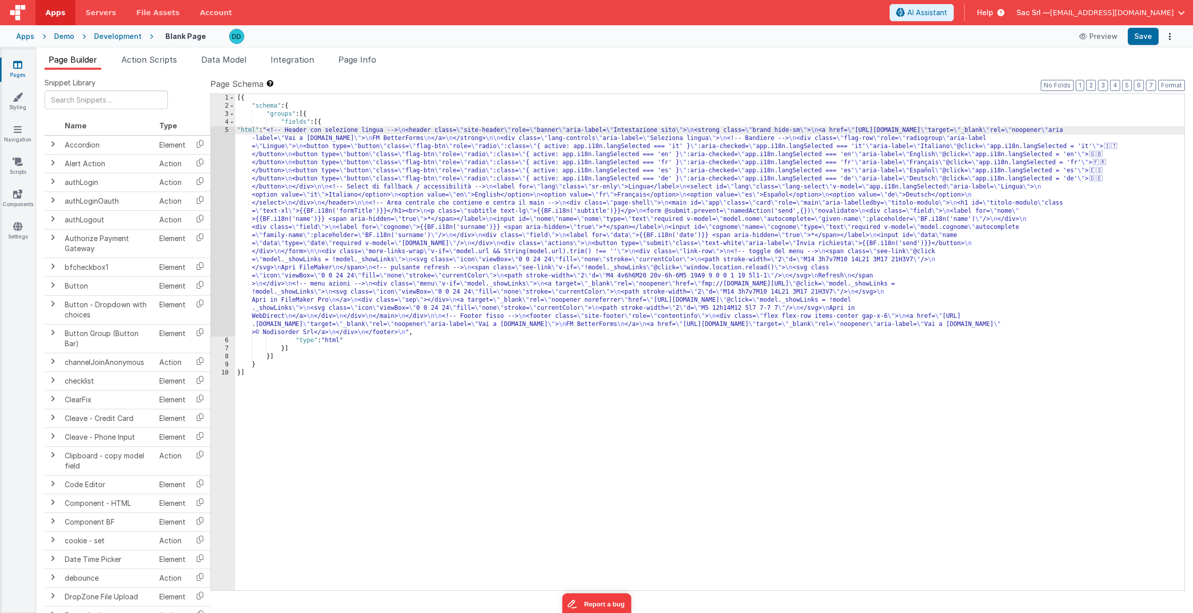
click at [227, 130] on div "5" at bounding box center [223, 231] width 24 height 210
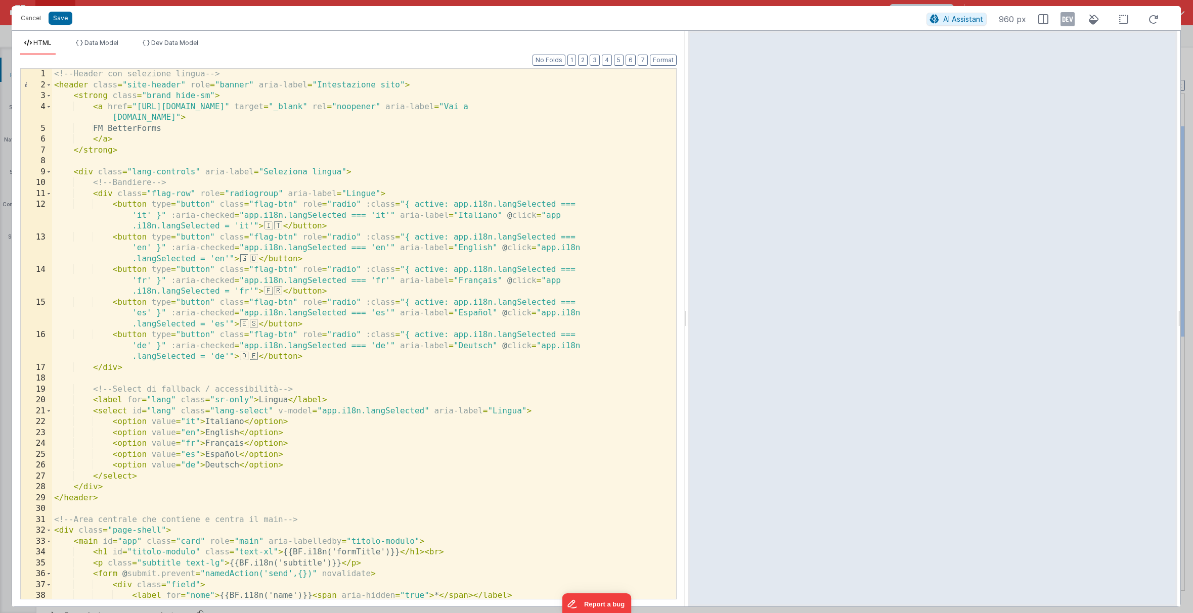
drag, startPoint x: 595, startPoint y: 318, endPoint x: 693, endPoint y: 311, distance: 97.9
click at [693, 311] on html "Cancel Save AI Assistant 960 px HTML Data Model Dev Data Model Format 7 6 5 4 3…" at bounding box center [596, 306] width 1193 height 613
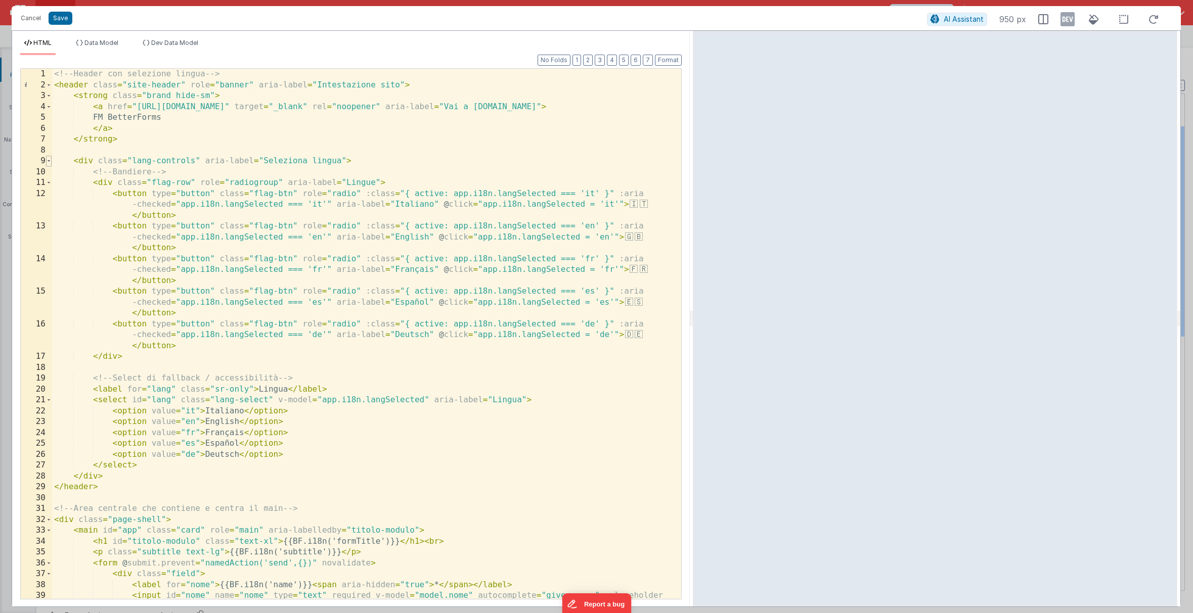
click at [50, 162] on span at bounding box center [49, 161] width 6 height 11
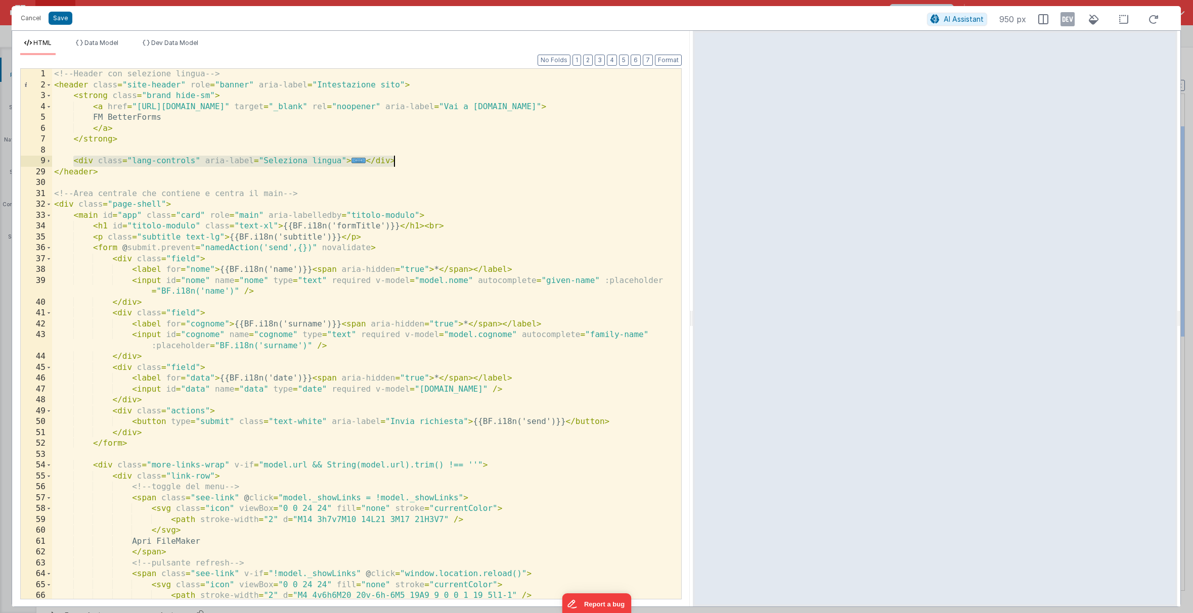
drag, startPoint x: 74, startPoint y: 160, endPoint x: 398, endPoint y: 163, distance: 323.7
click at [398, 163] on div "<!-- Header con selezione lingua --> < header class = "site-header" role = "ban…" at bounding box center [366, 345] width 629 height 552
click at [933, 20] on span "AI Assistant" at bounding box center [964, 19] width 40 height 9
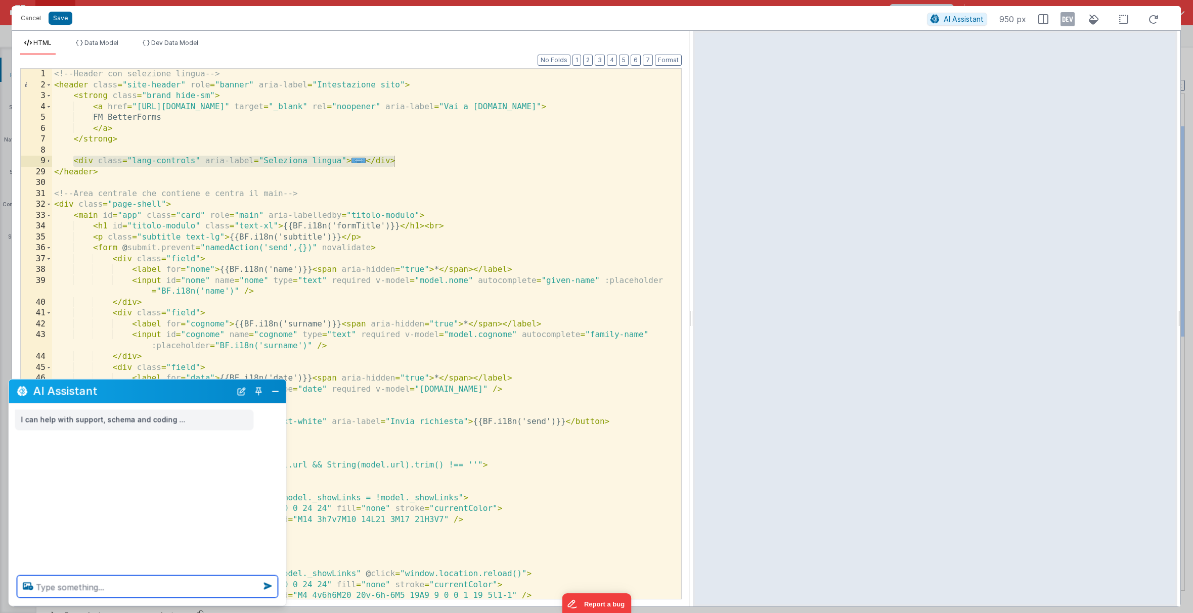
click at [100, 593] on textarea at bounding box center [147, 587] width 261 height 22
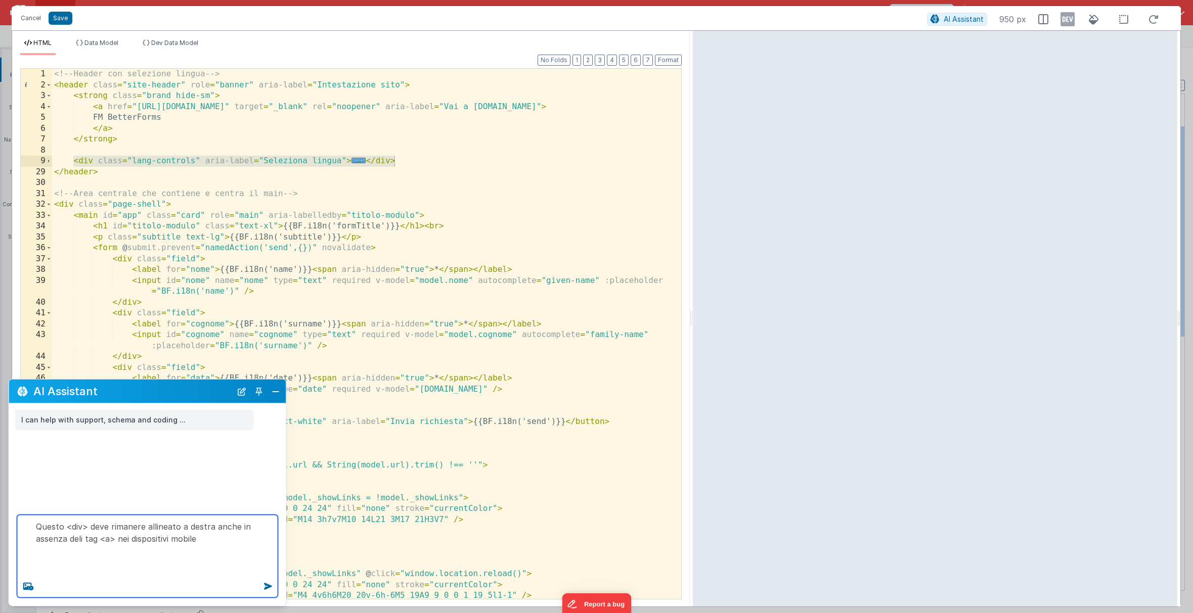
paste textarea "<lor ipsum="dolo-sitametc" adip-elits="Doeiusmod tempor"> <!-- Incididu --> <ut…"
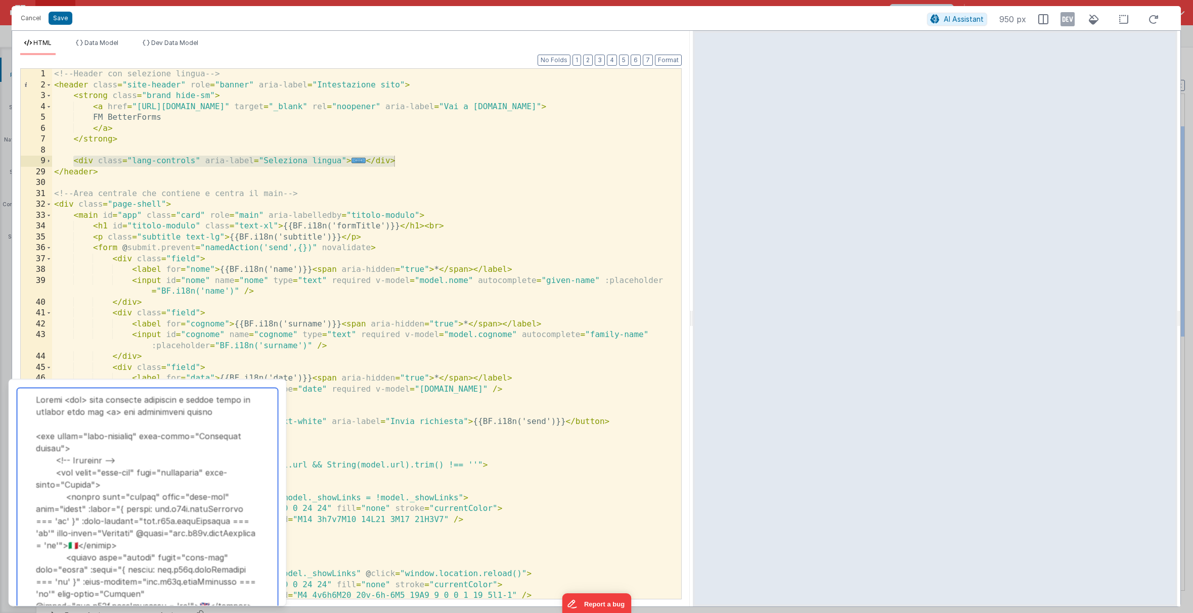
scroll to position [332, 0]
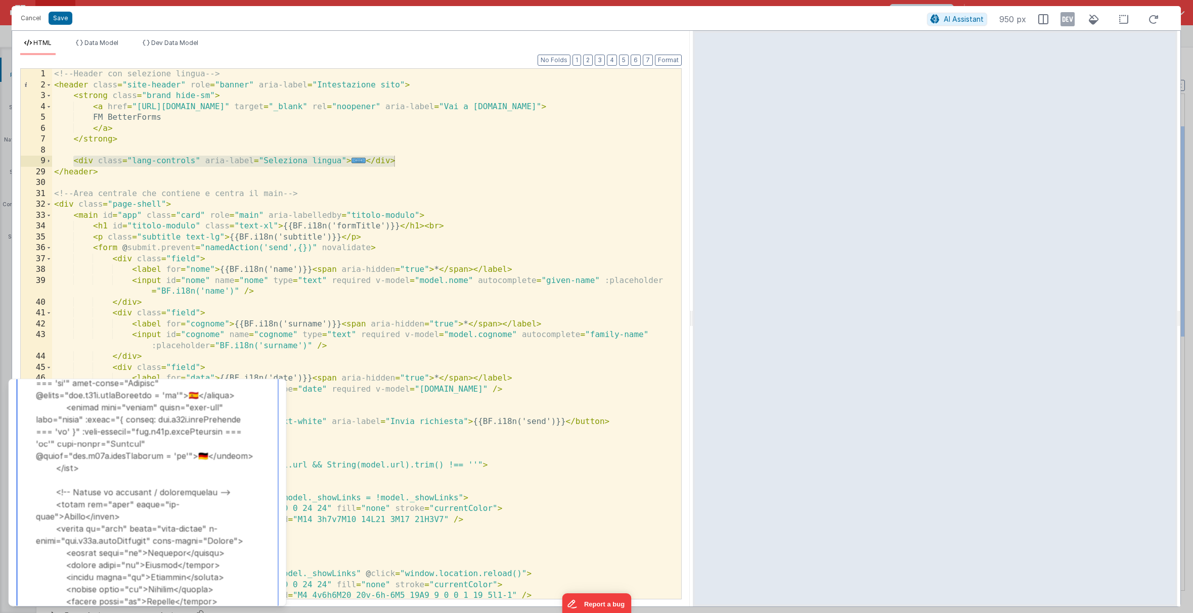
type textarea "Loremi <dol> sita consecte adipiscin e seddoe tempo in utlabor etdo mag <a> eni…"
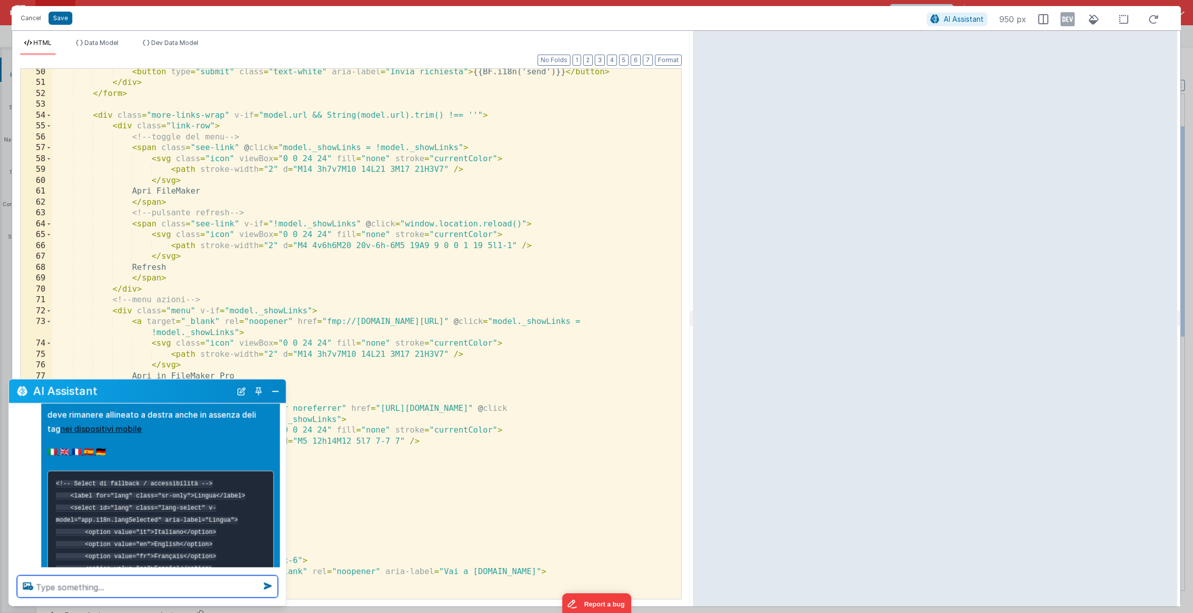
scroll to position [0, 0]
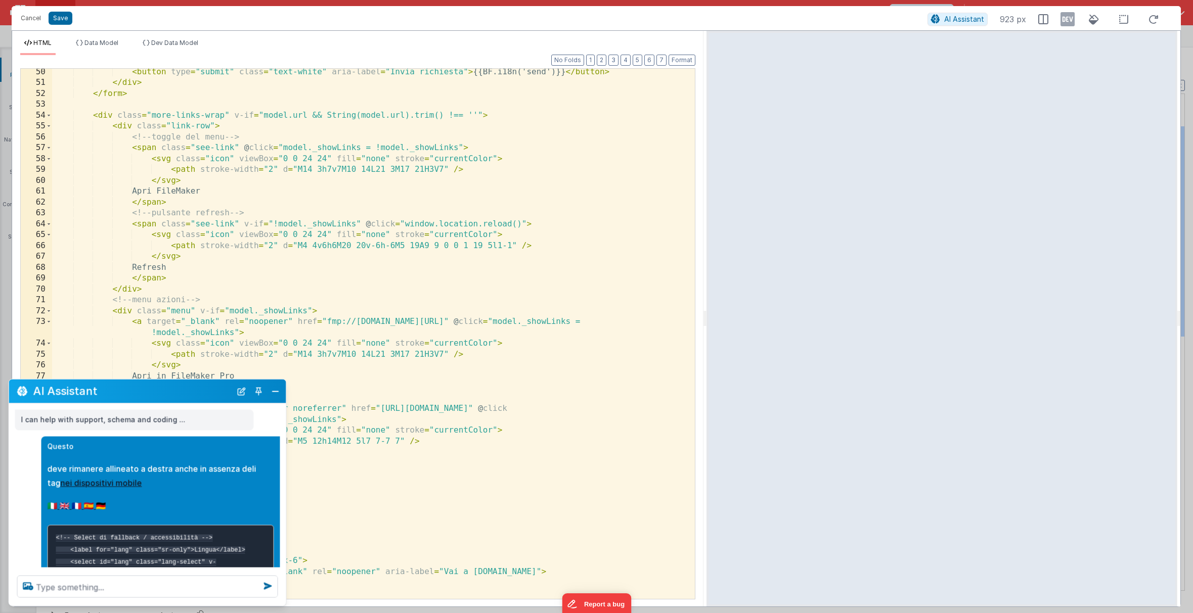
drag, startPoint x: 692, startPoint y: 319, endPoint x: 699, endPoint y: 292, distance: 27.1
click at [699, 293] on html "Cancel Save AI Assistant 923 px HTML Data Model Dev Data Model Format 7 6 5 4 3…" at bounding box center [596, 306] width 1193 height 613
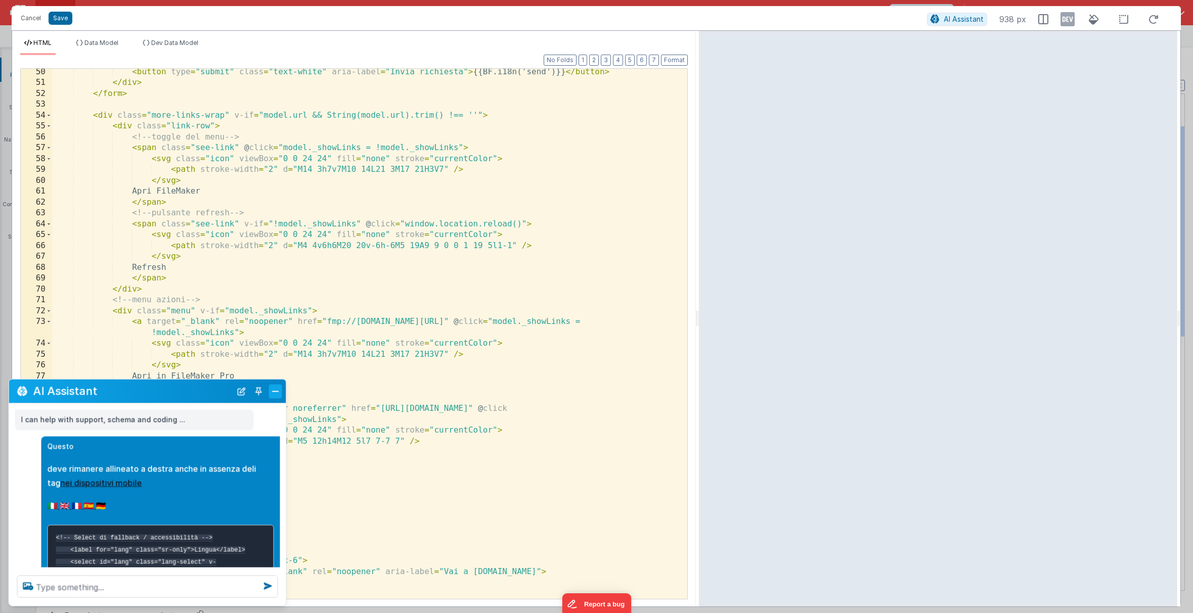
scroll to position [611, 0]
click at [274, 392] on button "Close" at bounding box center [275, 391] width 13 height 14
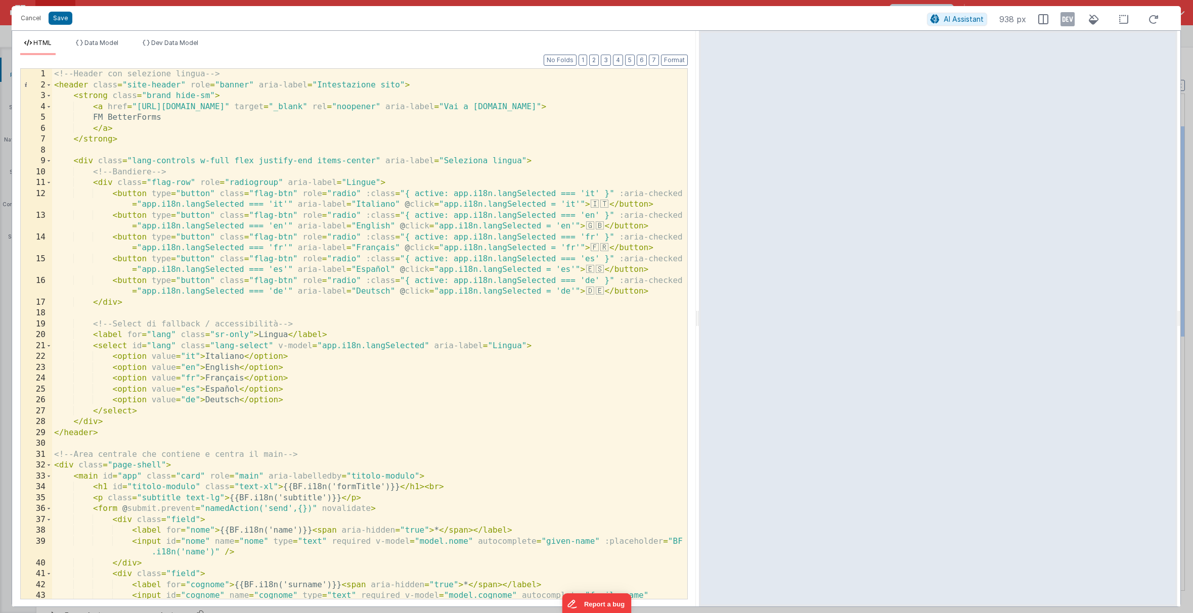
scroll to position [0, 0]
click at [62, 19] on button "Save" at bounding box center [61, 18] width 24 height 13
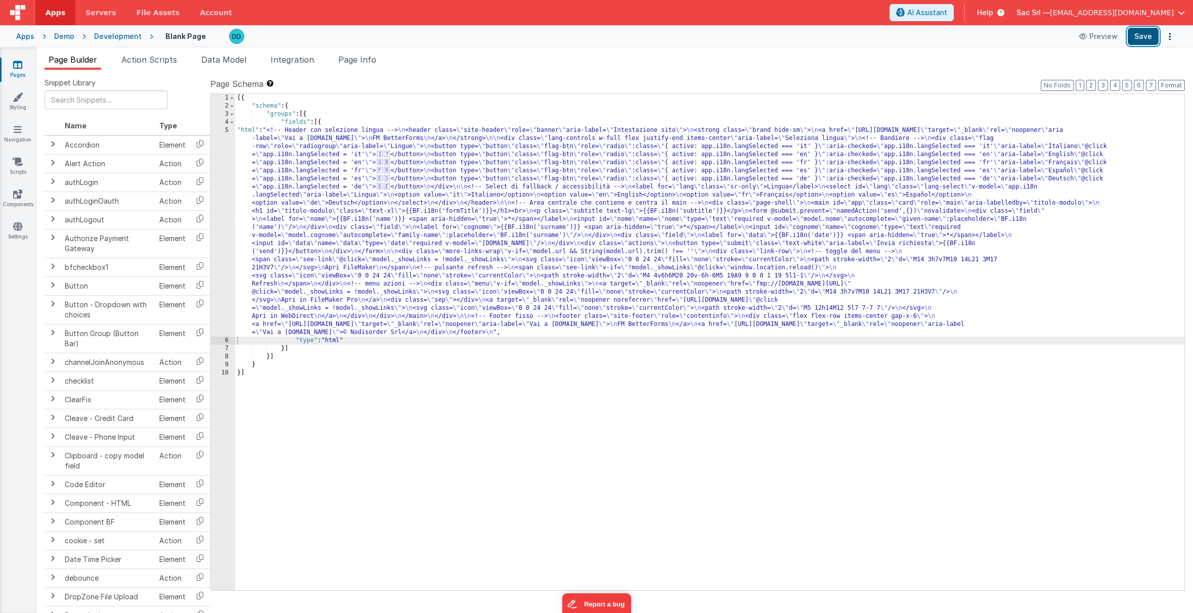
click at [933, 35] on button "Save" at bounding box center [1143, 36] width 31 height 17
click at [313, 146] on div "[{ "schema" : { "groups" : [{ "fields" : [{ "html" : "<!-- Header con selezione…" at bounding box center [709, 350] width 949 height 513
click at [244, 130] on div "[{ "schema" : { "groups" : [{ "fields" : [{ "html" : "<!-- Header con selezione…" at bounding box center [709, 350] width 949 height 513
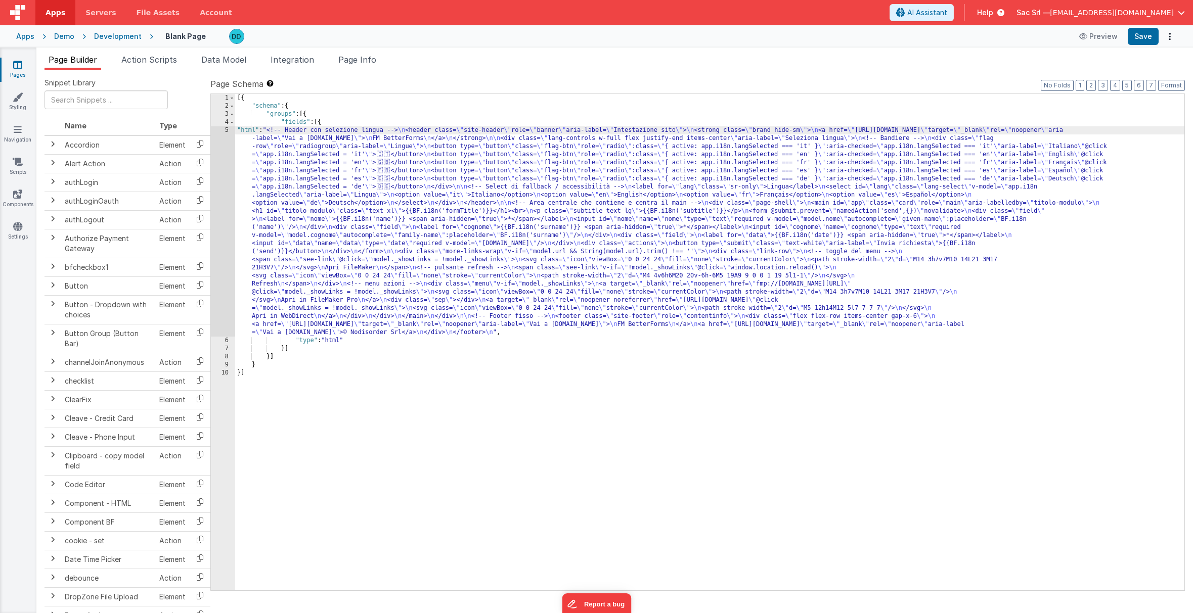
click at [227, 132] on div "5" at bounding box center [223, 231] width 24 height 210
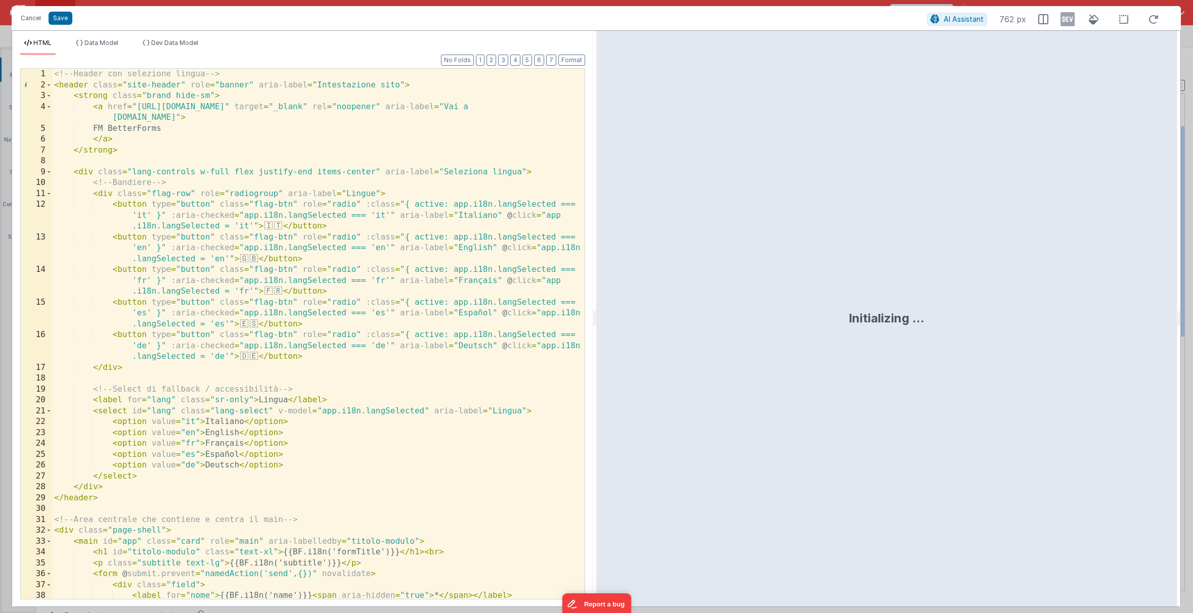
click at [413, 132] on div "<!-- Header con selezione lingua --> < header class = "site-header" role = "ban…" at bounding box center [318, 350] width 533 height 563
click at [127, 129] on div "<!-- Header con selezione lingua --> < header class = "site-header" role = "ban…" at bounding box center [318, 350] width 533 height 563
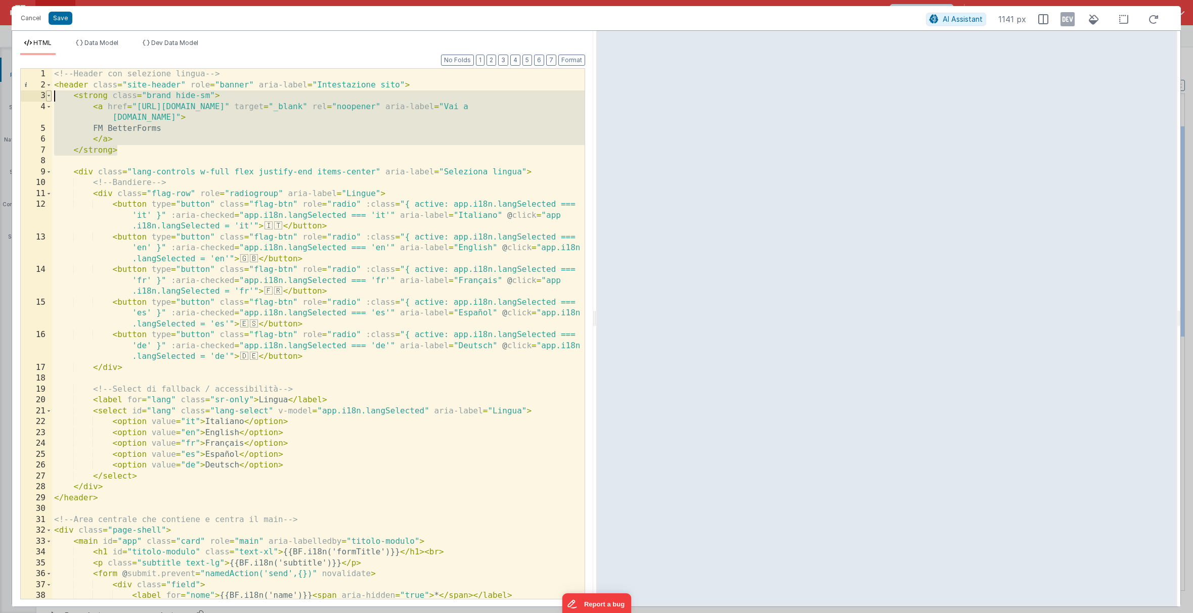
drag, startPoint x: 125, startPoint y: 153, endPoint x: 48, endPoint y: 99, distance: 94.4
click at [48, 99] on div "1 2 3 4 5 6 7 8 9 10 11 12 13 14 15 16 17 18 19 20 21 22 23 24 25 26 27 28 29 3…" at bounding box center [302, 334] width 565 height 532
click at [933, 19] on span "AI Assistant" at bounding box center [963, 19] width 40 height 9
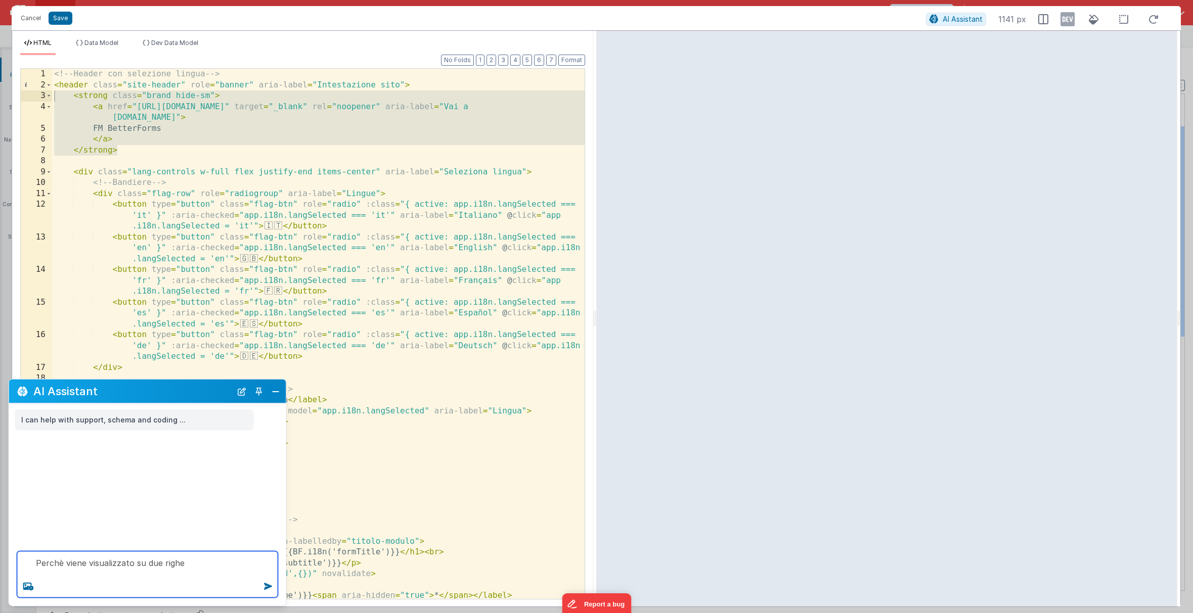
paste textarea "<strong class="brand hide-sm"> <a href="[URL][DOMAIN_NAME]" target="_blank" rel…"
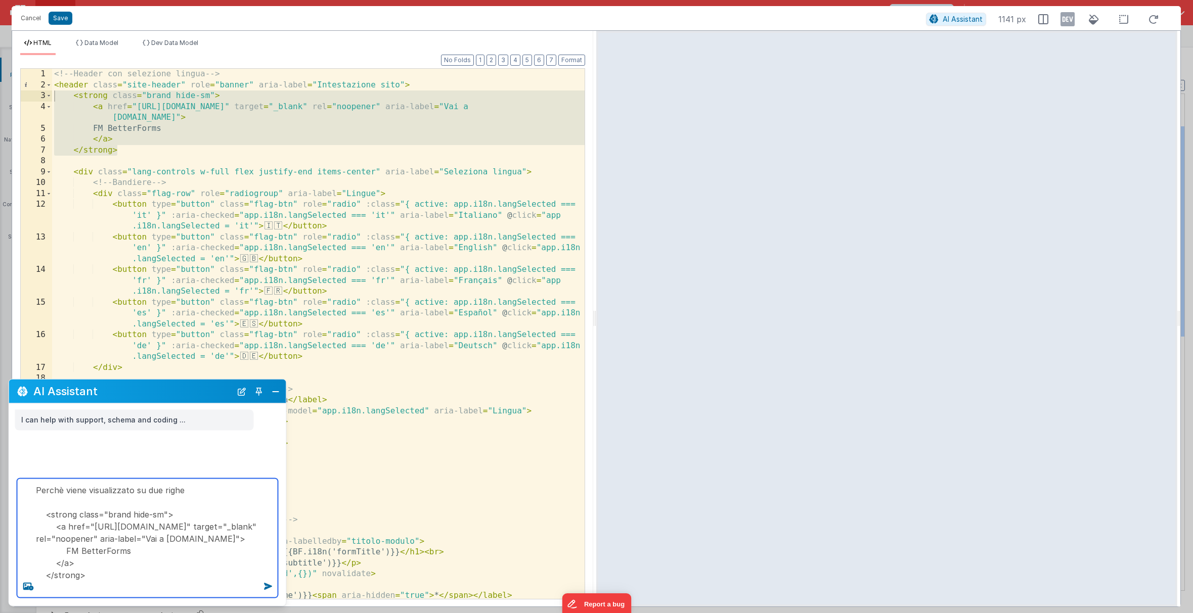
type textarea "Perchè viene visualizzato su due righe <strong class="brand hide-sm"> <a href="…"
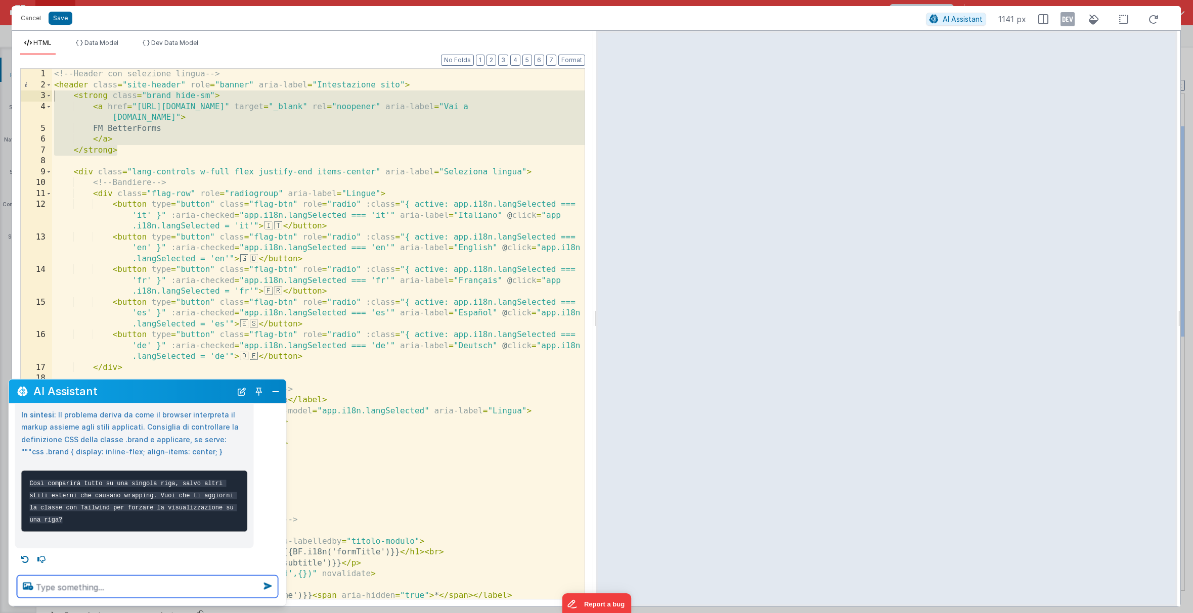
scroll to position [459, 0]
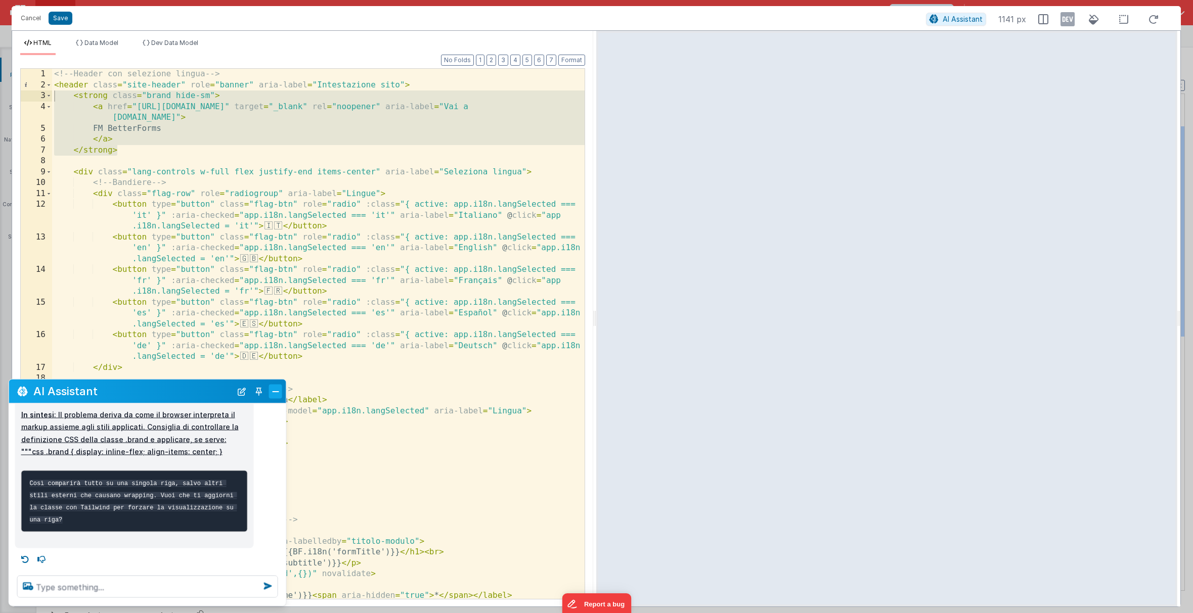
click at [275, 394] on button "Close" at bounding box center [275, 391] width 13 height 14
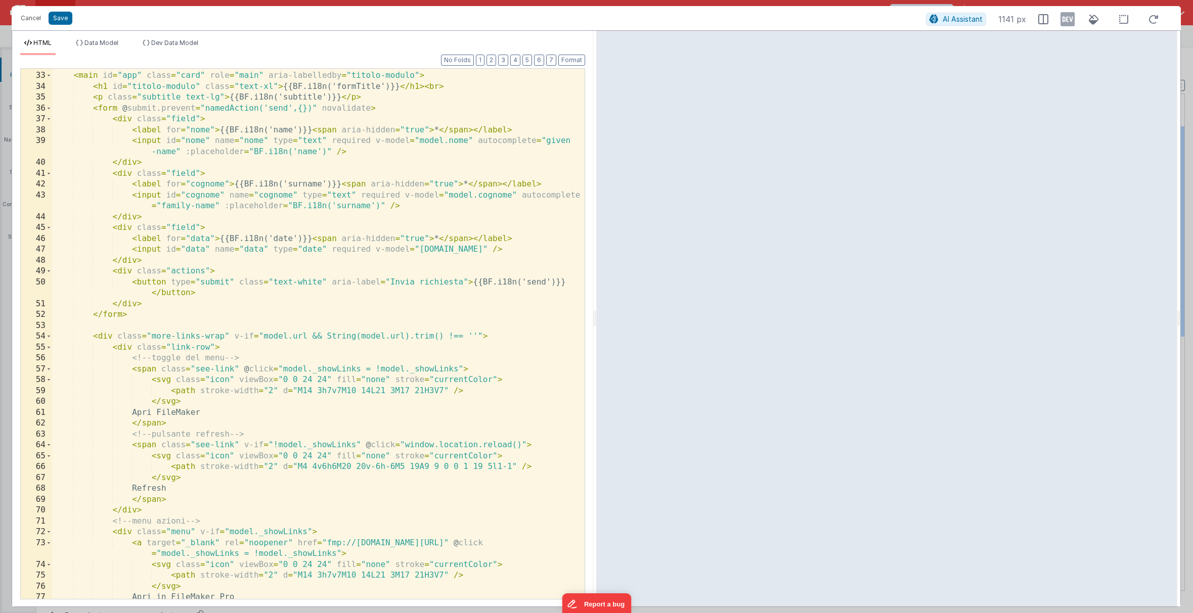
scroll to position [0, 0]
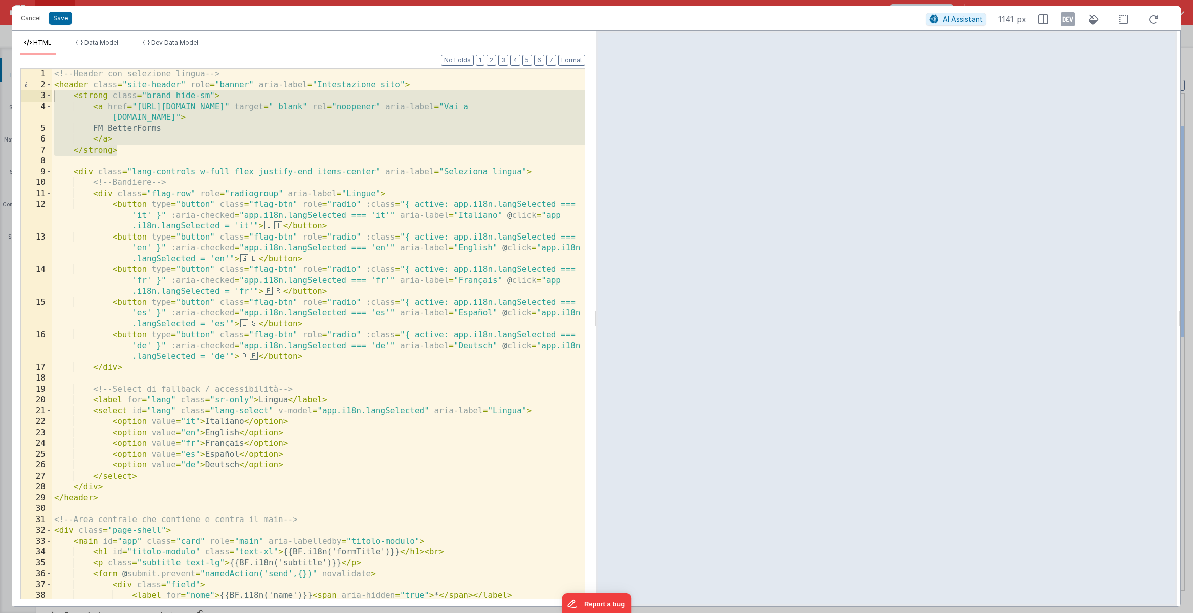
click at [225, 128] on div "<!-- Header con selezione lingua --> < header class = "site-header" role = "ban…" at bounding box center [318, 334] width 533 height 531
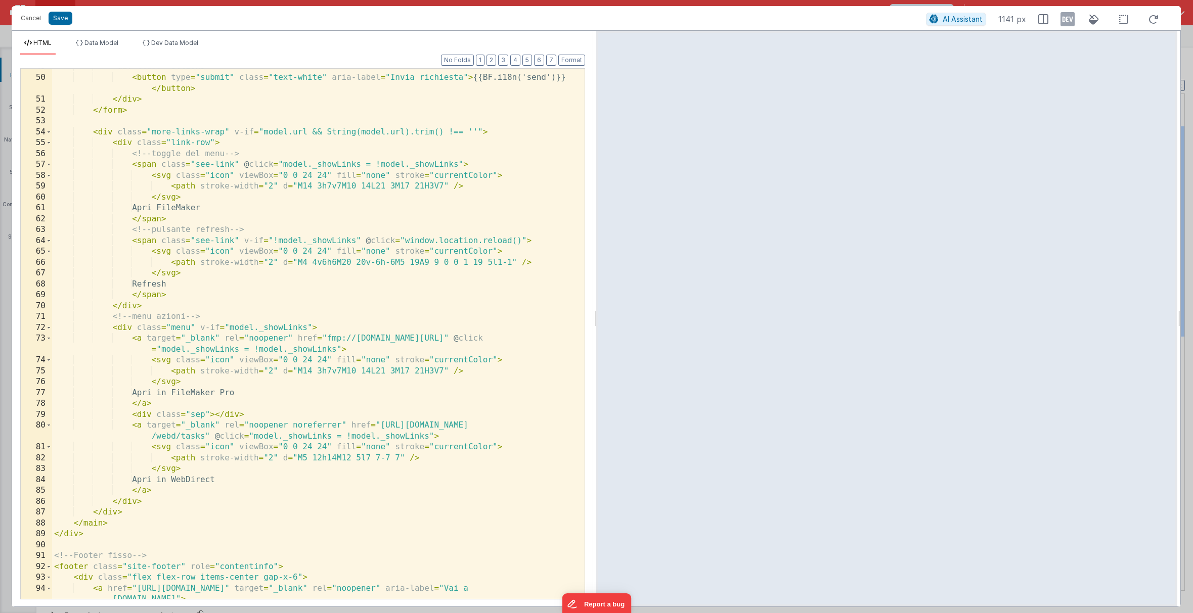
scroll to position [753, 0]
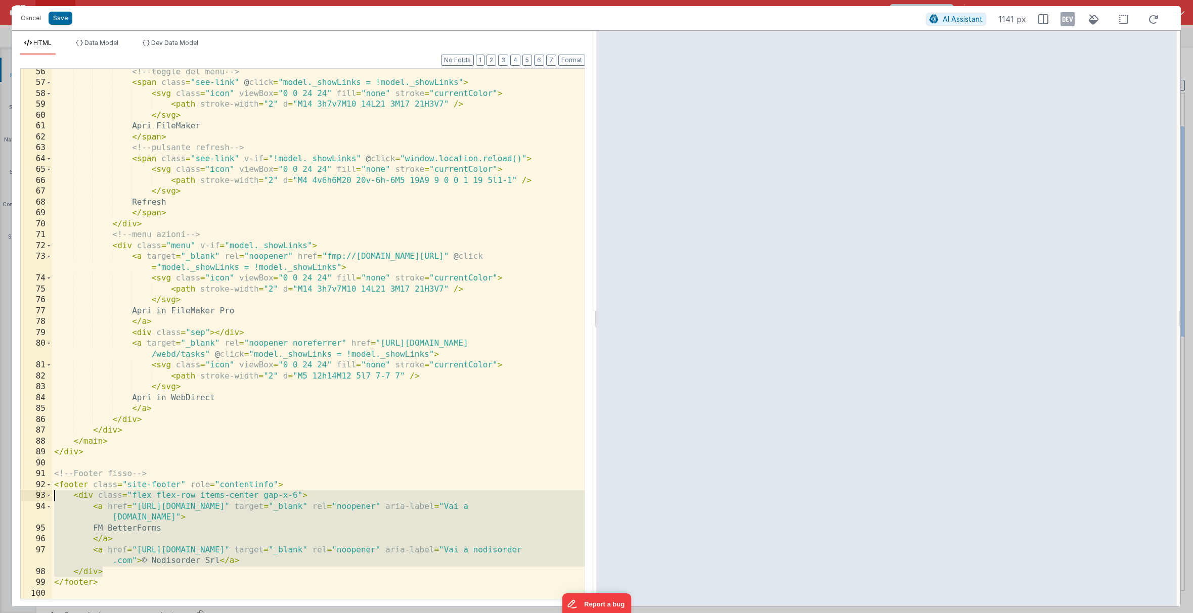
drag, startPoint x: 105, startPoint y: 573, endPoint x: 52, endPoint y: 499, distance: 91.4
click at [52, 499] on div "<!-- toggle del menu --> < span class = "see-link" @ click = "model._showLinks …" at bounding box center [318, 343] width 533 height 552
click at [106, 577] on div "<!-- toggle del menu --> < span class = "see-link" @ click = "model._showLinks …" at bounding box center [318, 334] width 533 height 531
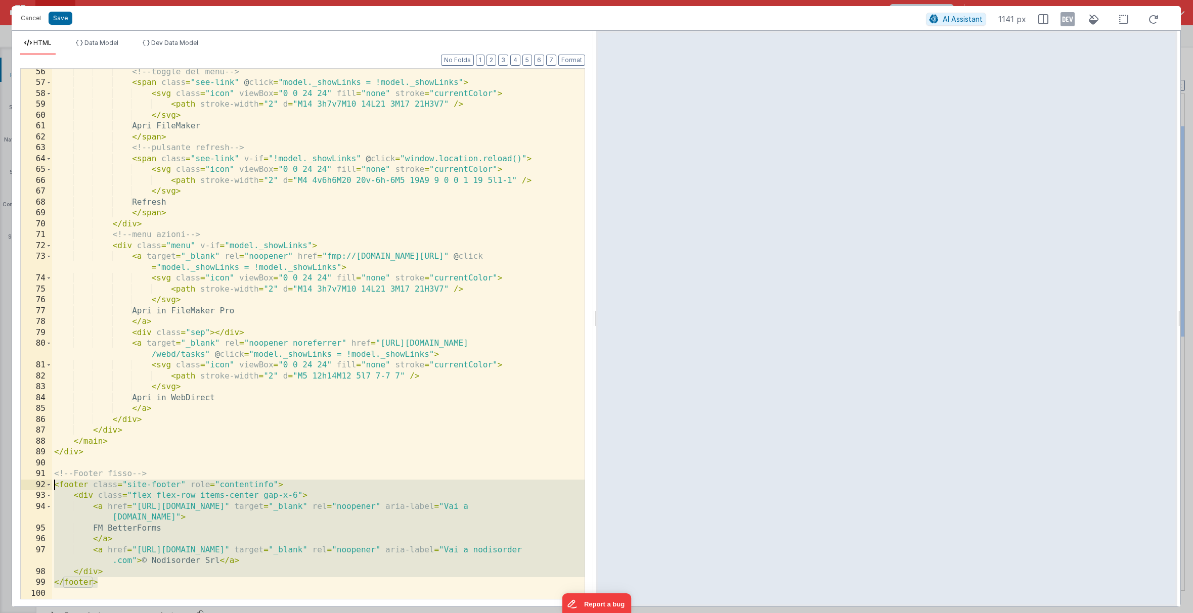
drag, startPoint x: 107, startPoint y: 582, endPoint x: 54, endPoint y: 487, distance: 109.2
click at [54, 487] on div "<!-- toggle del menu --> < span class = "see-link" @ click = "model._showLinks …" at bounding box center [318, 343] width 533 height 552
click at [60, 15] on button "Save" at bounding box center [61, 18] width 24 height 13
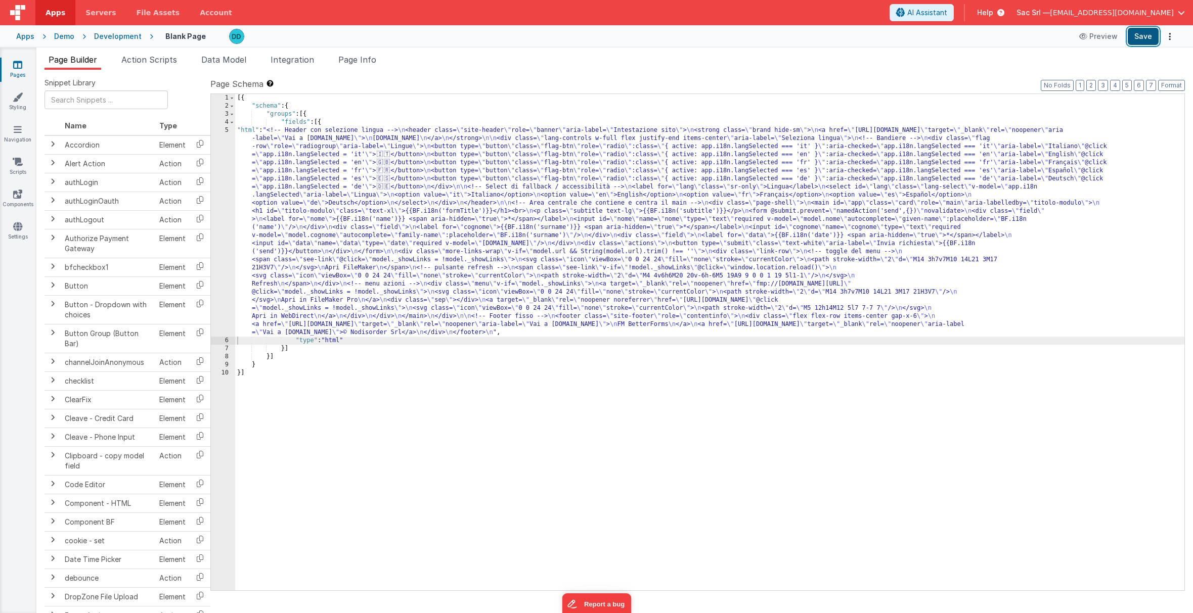
click at [933, 36] on button "Save" at bounding box center [1143, 36] width 31 height 17
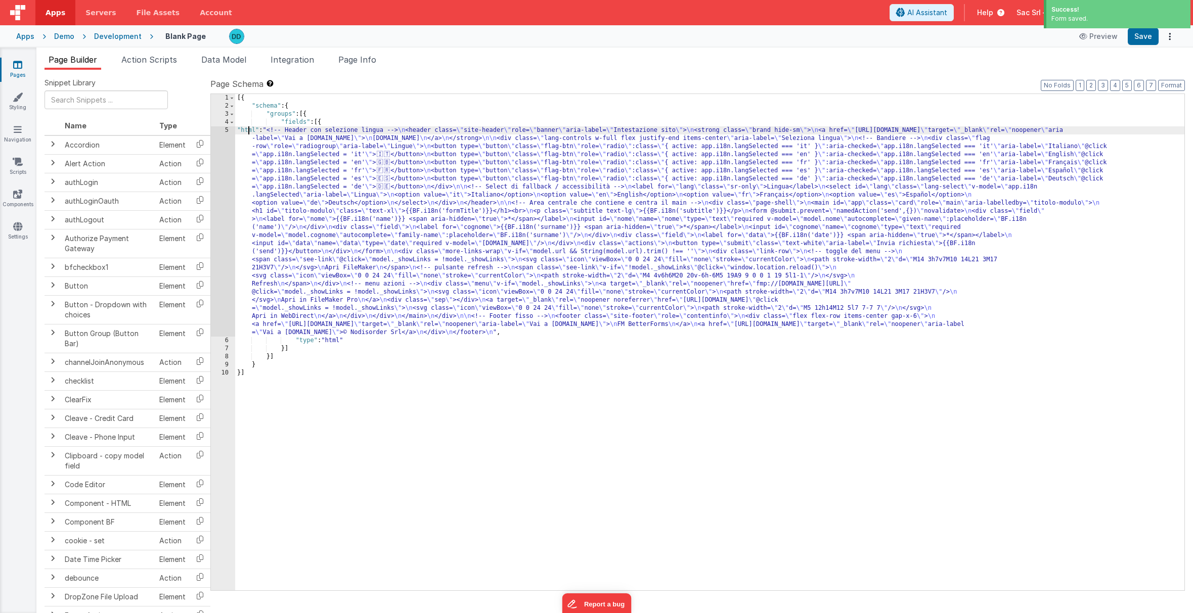
click at [248, 131] on div "[{ "schema" : { "groups" : [{ "fields" : [{ "html" : "<!-- Header con selezione…" at bounding box center [709, 350] width 949 height 513
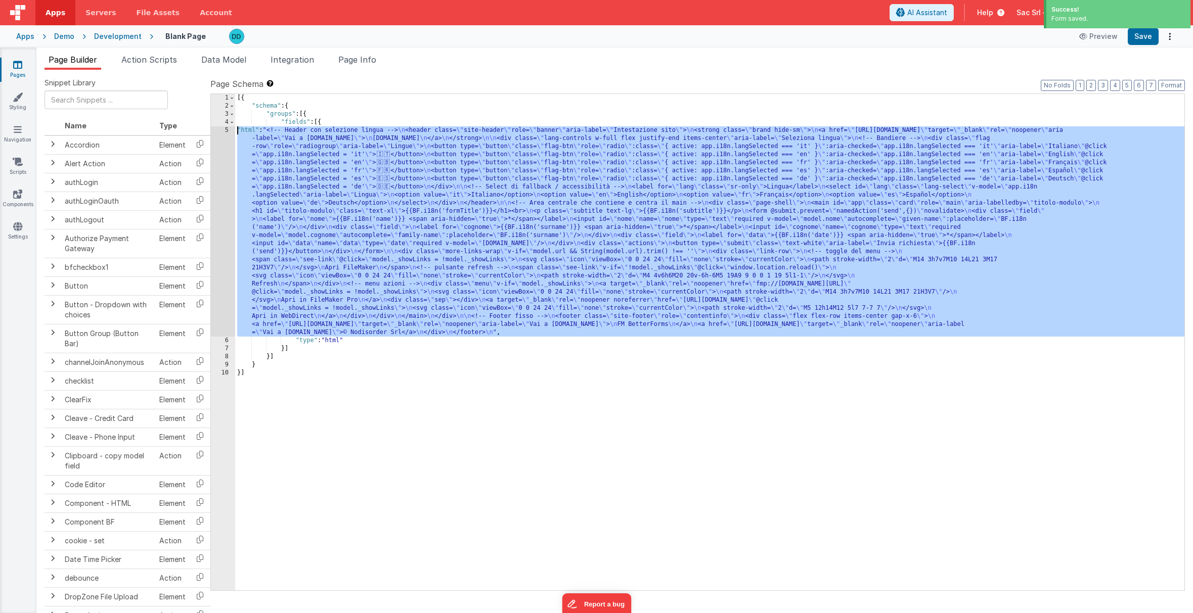
click at [227, 131] on div "5" at bounding box center [223, 231] width 24 height 210
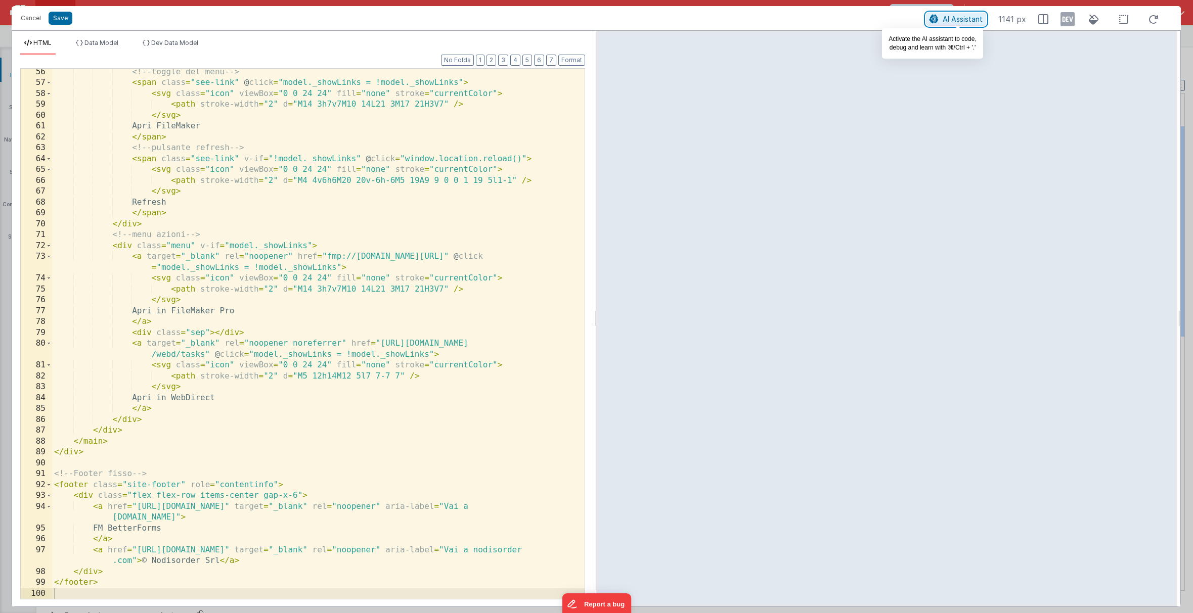
click at [933, 17] on span "AI Assistant" at bounding box center [963, 19] width 40 height 9
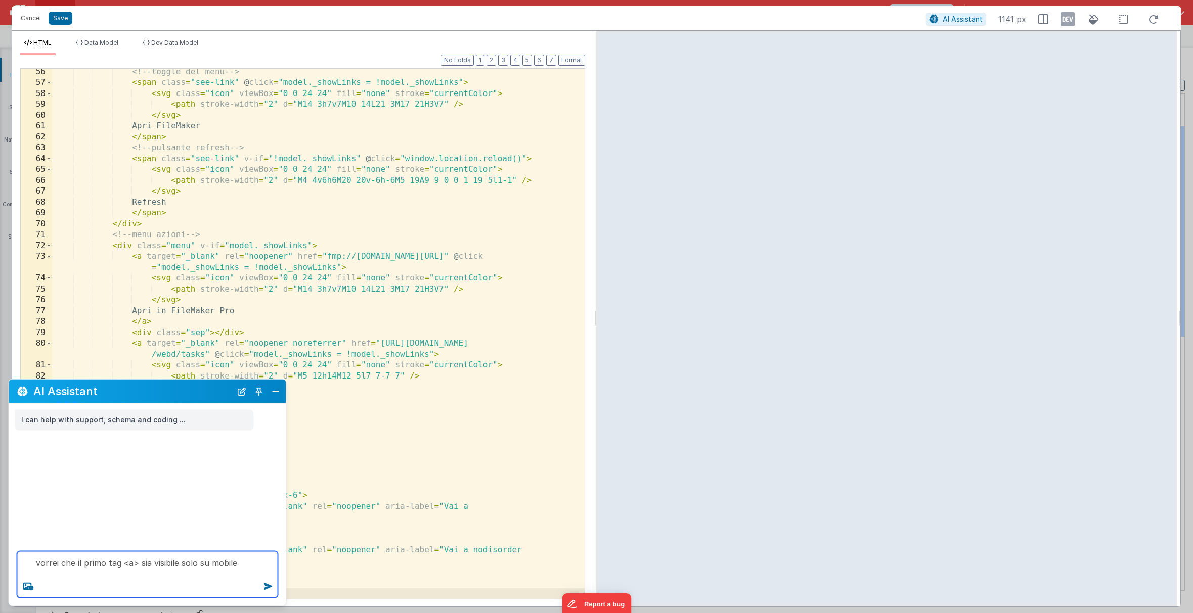
paste textarea "<footer class="site-footer" role="contentinfo"> <div class="flex flex-row items…"
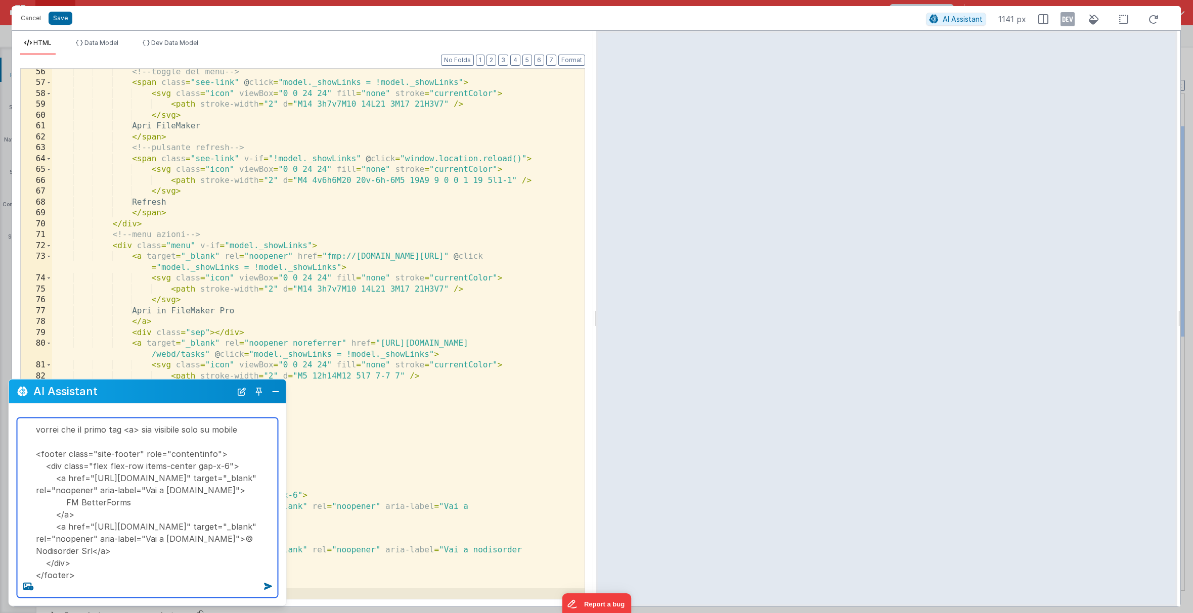
type textarea "vorrei che il primo tag <a> sia visibile solo su mobile <footer class="site-foo…"
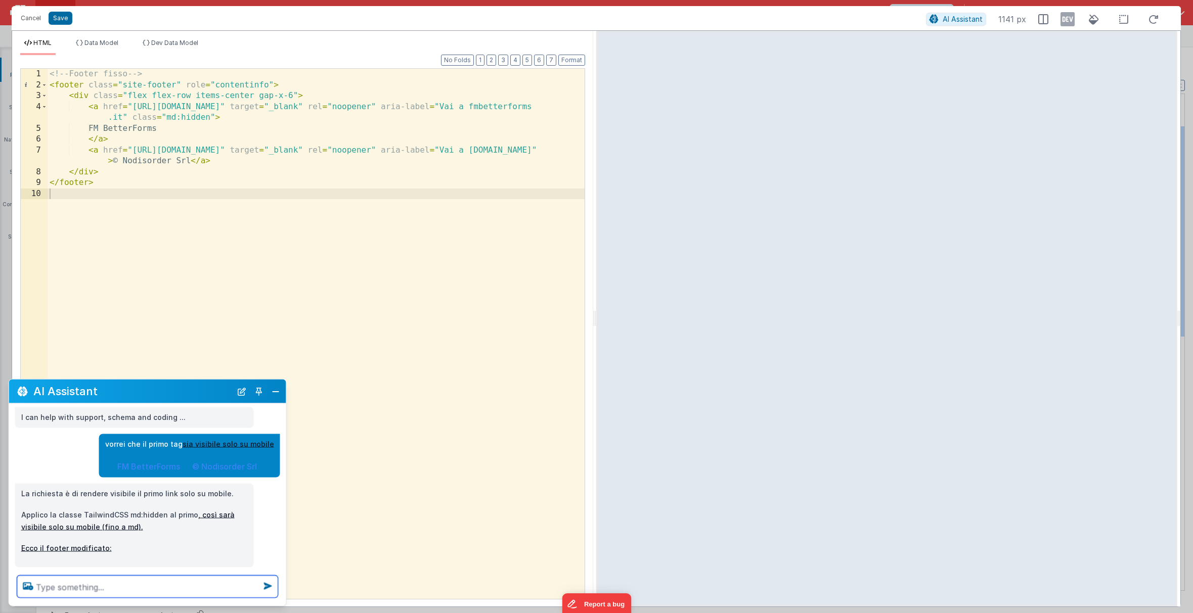
scroll to position [22, 0]
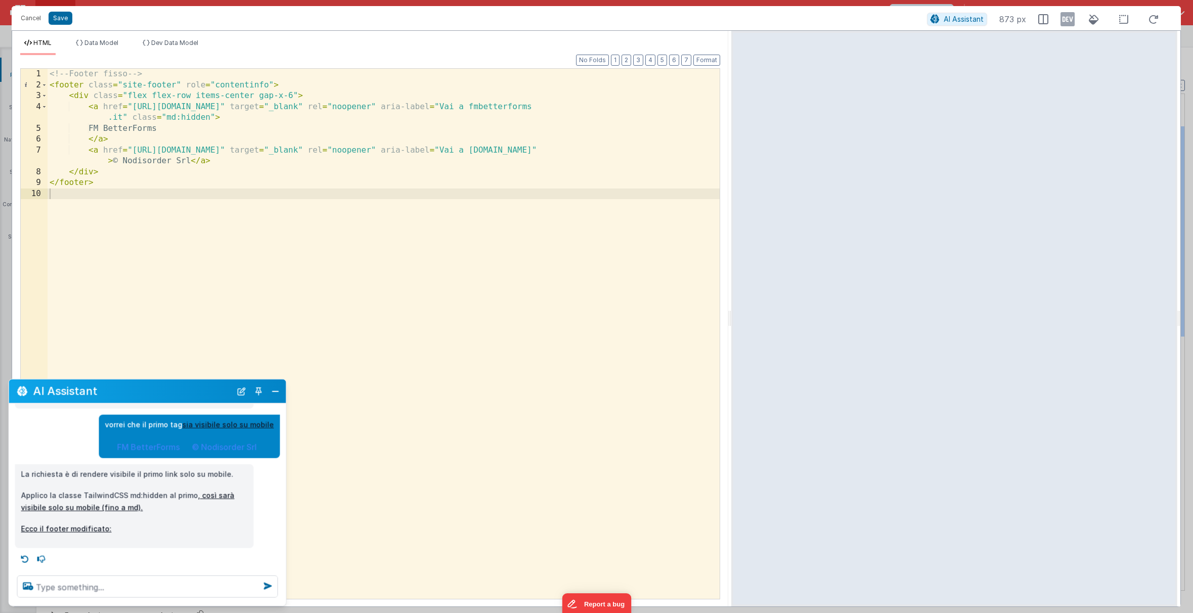
drag, startPoint x: 593, startPoint y: 316, endPoint x: 732, endPoint y: 287, distance: 141.5
click at [732, 287] on html "Cancel Save AI Assistant 873 px HTML Data Model Dev Data Model Format 7 6 5 4 3…" at bounding box center [596, 306] width 1193 height 613
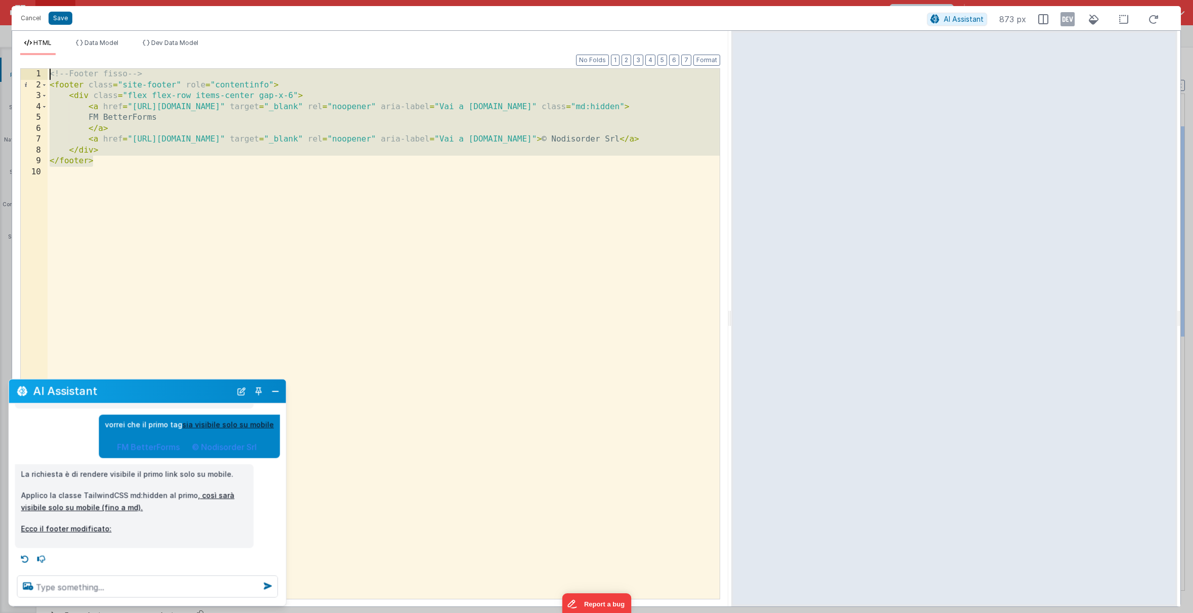
drag, startPoint x: 98, startPoint y: 162, endPoint x: 23, endPoint y: 64, distance: 122.7
click at [23, 64] on div "Format 7 6 5 4 3 2 1 No Folds 1 2 3 4 5 6 7 8 9 10 <!-- Footer fisso --> < foot…" at bounding box center [370, 327] width 700 height 544
click at [31, 17] on button "Cancel" at bounding box center [31, 18] width 30 height 14
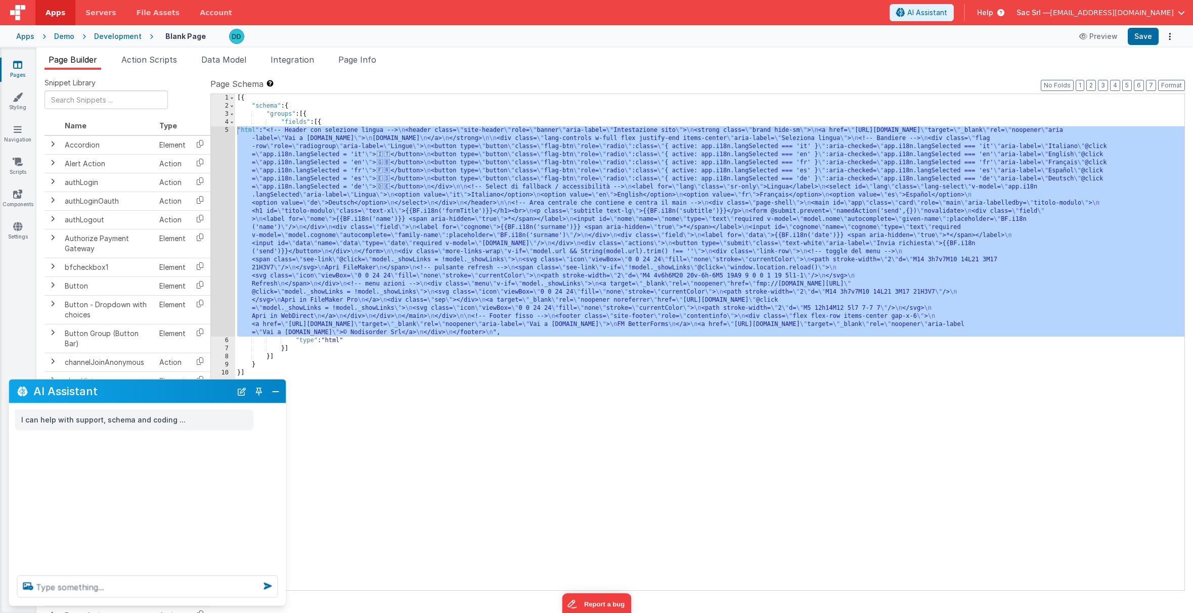
scroll to position [0, 0]
click at [279, 391] on button "Close" at bounding box center [275, 391] width 13 height 14
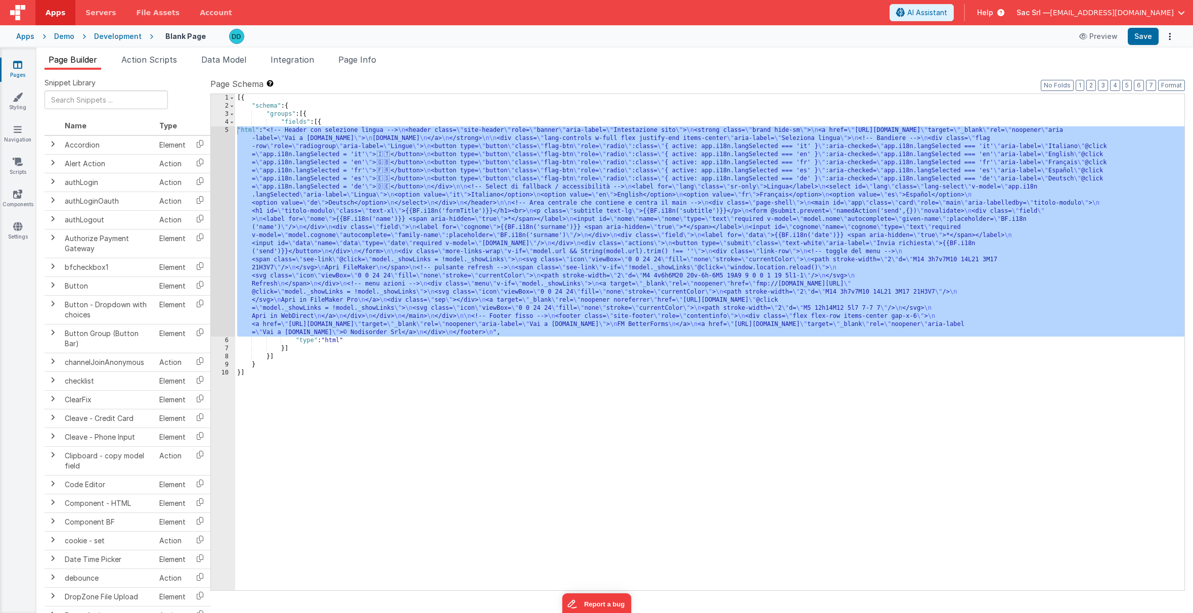
click at [357, 122] on div "[{ "schema" : { "groups" : [{ "fields" : [{ "html" : "<!-- Header con selezione…" at bounding box center [709, 350] width 949 height 513
click at [224, 130] on div "5" at bounding box center [223, 231] width 24 height 210
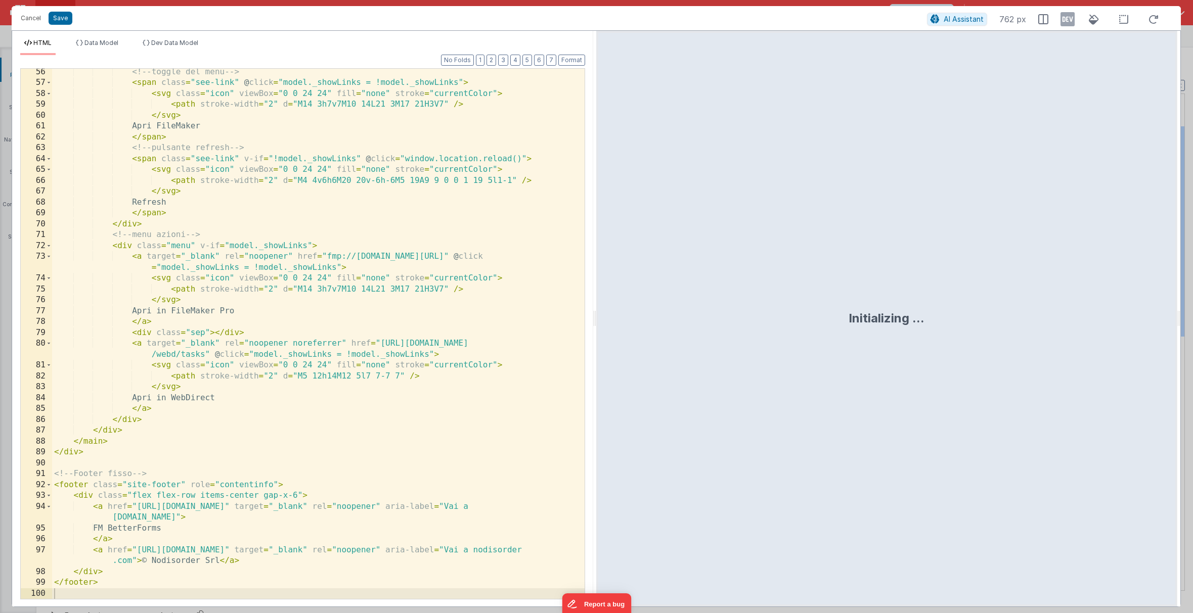
scroll to position [753, 0]
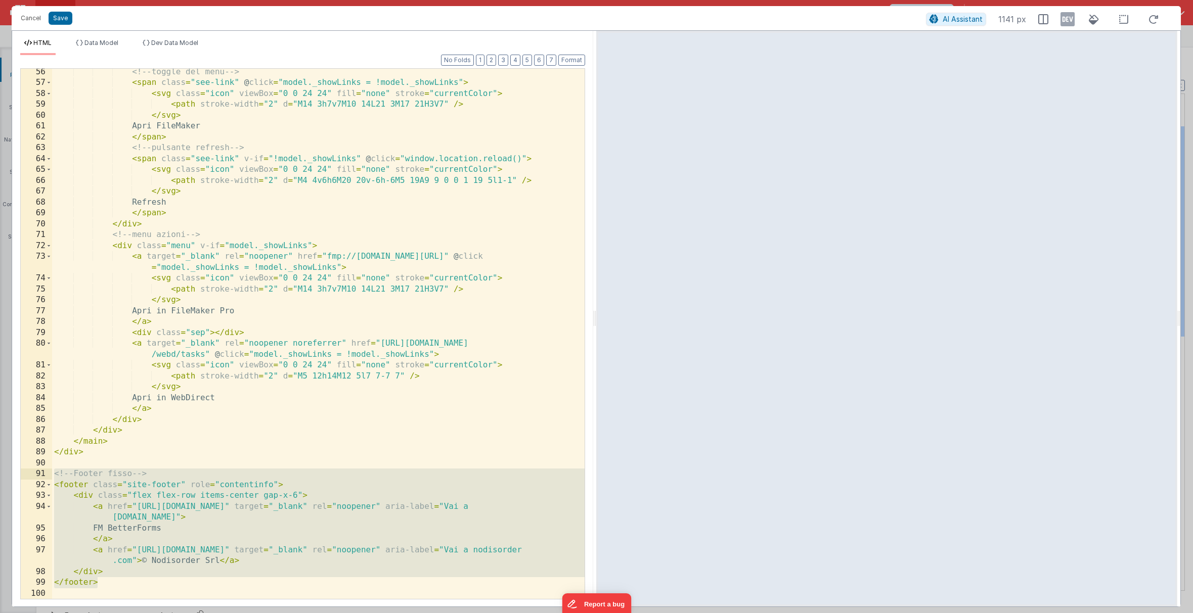
drag, startPoint x: 91, startPoint y: 581, endPoint x: 42, endPoint y: 473, distance: 118.6
click at [42, 473] on div "56 57 58 59 60 61 62 63 64 65 66 67 68 69 70 71 72 73 74 75 76 77 78 79 80 81 8…" at bounding box center [302, 334] width 565 height 532
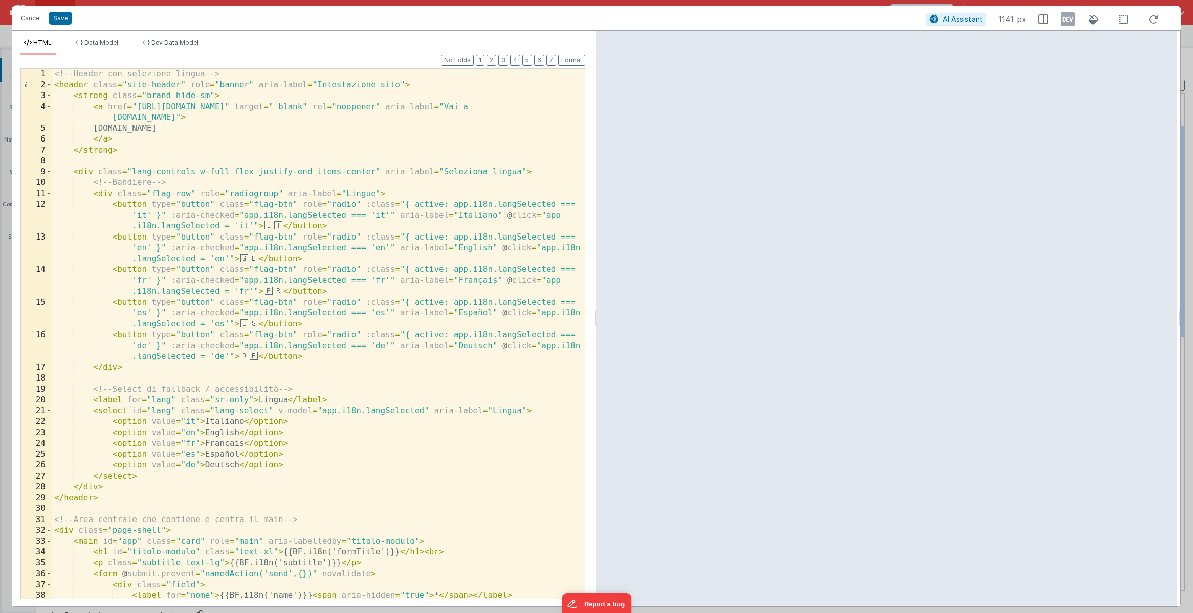
scroll to position [0, 0]
drag, startPoint x: 113, startPoint y: 129, endPoint x: 190, endPoint y: 128, distance: 77.4
click at [190, 128] on div "<!-- Header con selezione lingua --> < header class = "site-header" role = "ban…" at bounding box center [318, 350] width 533 height 563
click at [114, 127] on div "<!-- Header con selezione lingua --> < header class = "site-header" role = "ban…" at bounding box center [318, 334] width 533 height 531
drag, startPoint x: 202, startPoint y: 118, endPoint x: 112, endPoint y: 129, distance: 91.2
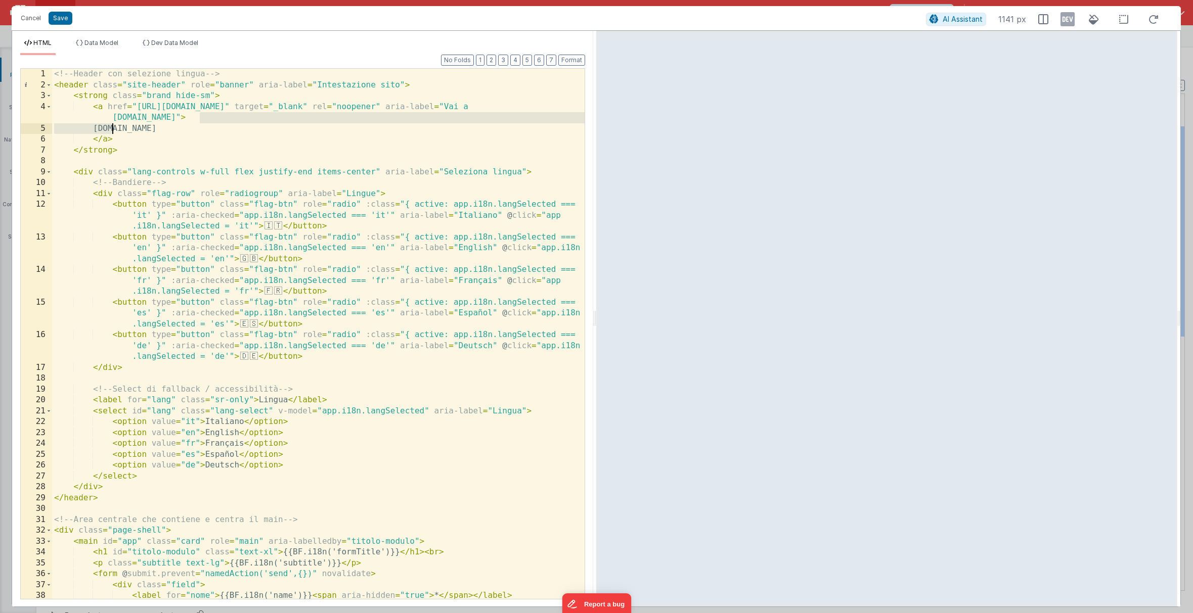
click at [112, 129] on div "<!-- Header con selezione lingua --> < header class = "site-header" role = "ban…" at bounding box center [318, 350] width 533 height 563
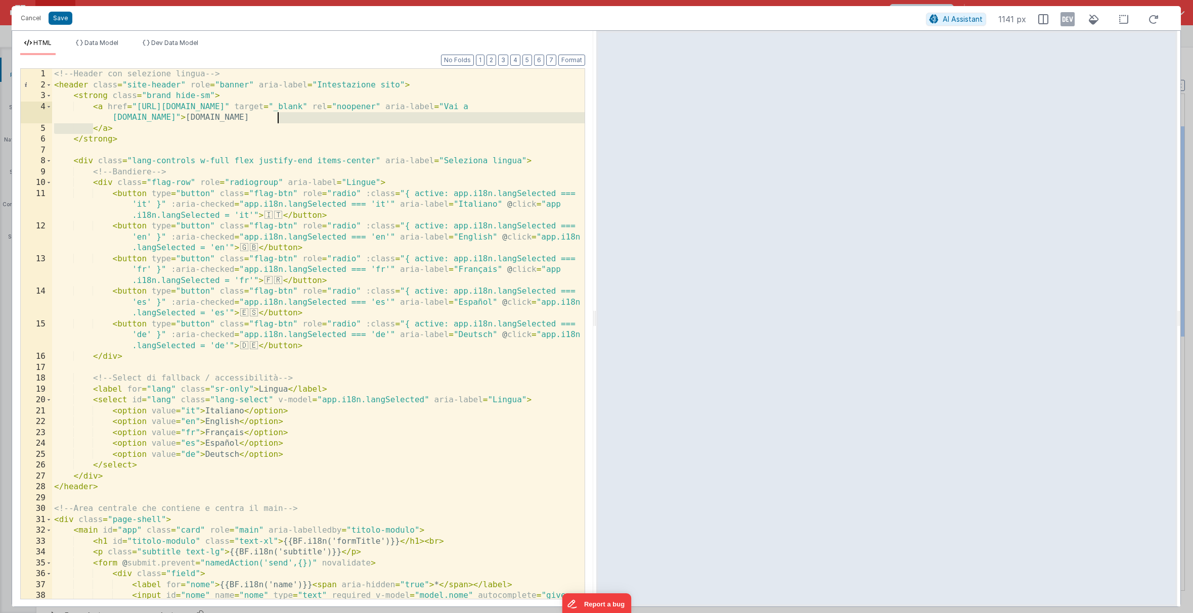
drag, startPoint x: 95, startPoint y: 127, endPoint x: 301, endPoint y: 120, distance: 206.5
click at [301, 120] on div "<!-- Header con selezione lingua --> < header class = "site-header" role = "ban…" at bounding box center [318, 350] width 533 height 563
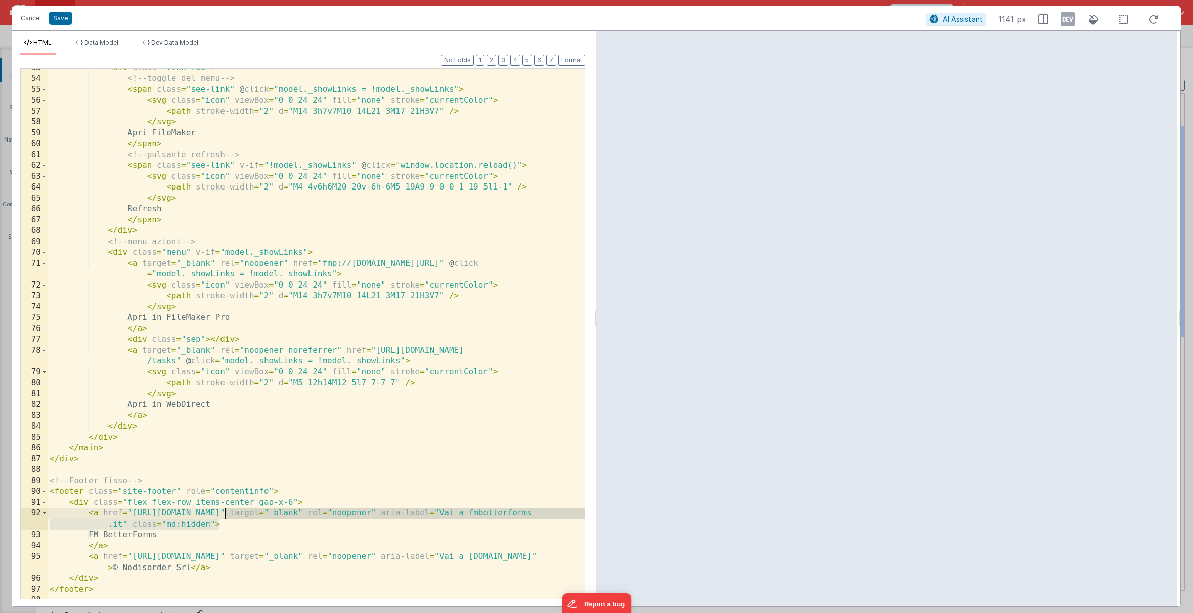
scroll to position [724, 0]
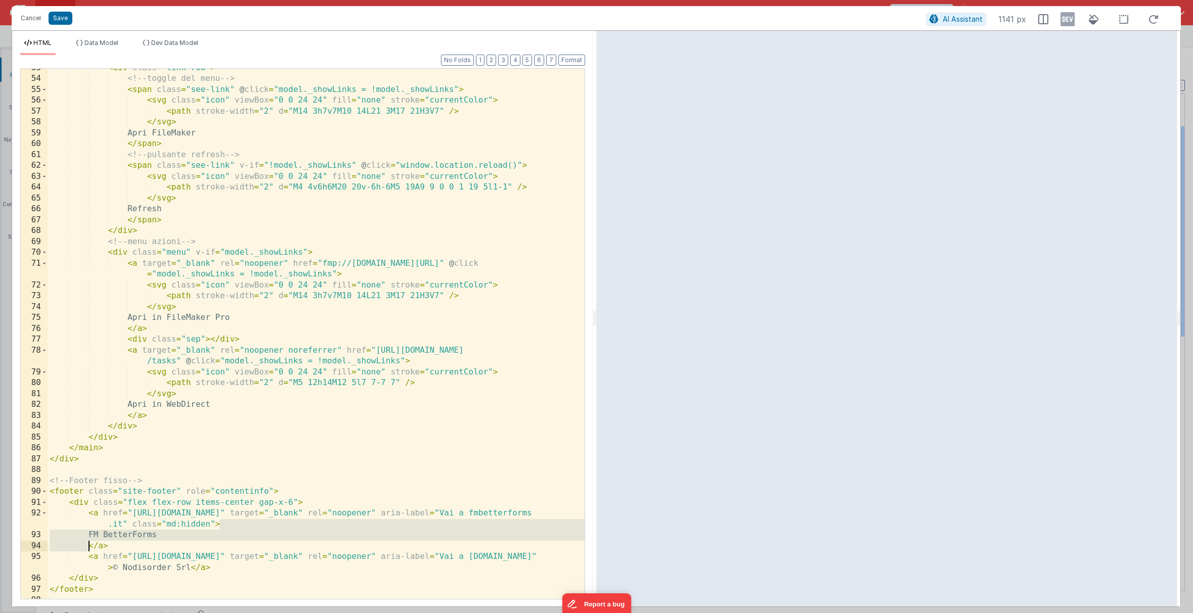
drag, startPoint x: 222, startPoint y: 517, endPoint x: 89, endPoint y: 545, distance: 136.3
click at [89, 545] on div "< div class = "link-row" > <!-- toggle del menu --> < span class = "see-link" @…" at bounding box center [316, 339] width 537 height 552
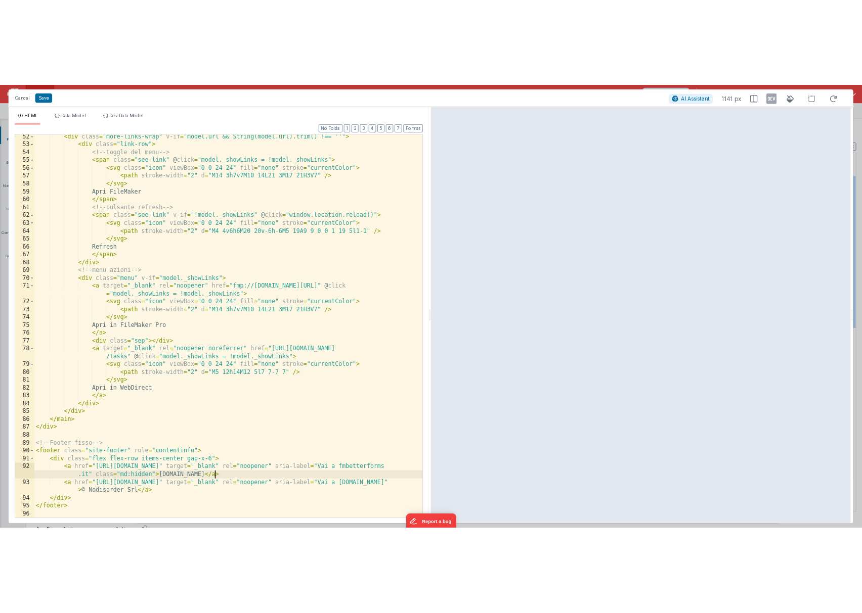
scroll to position [709, 0]
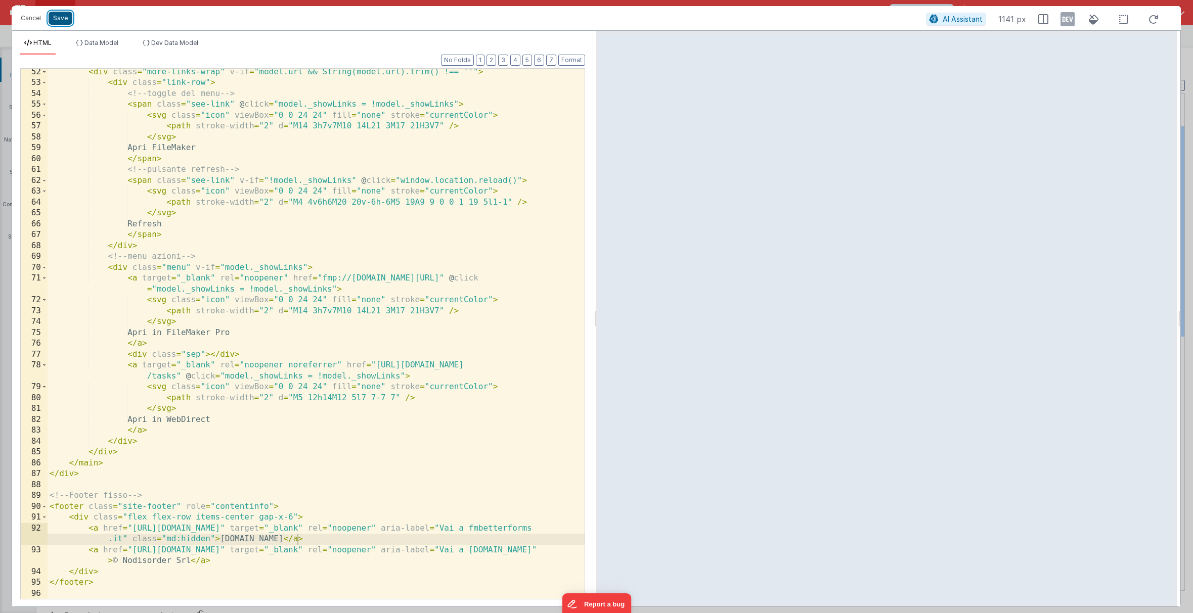
click at [63, 16] on button "Save" at bounding box center [61, 18] width 24 height 13
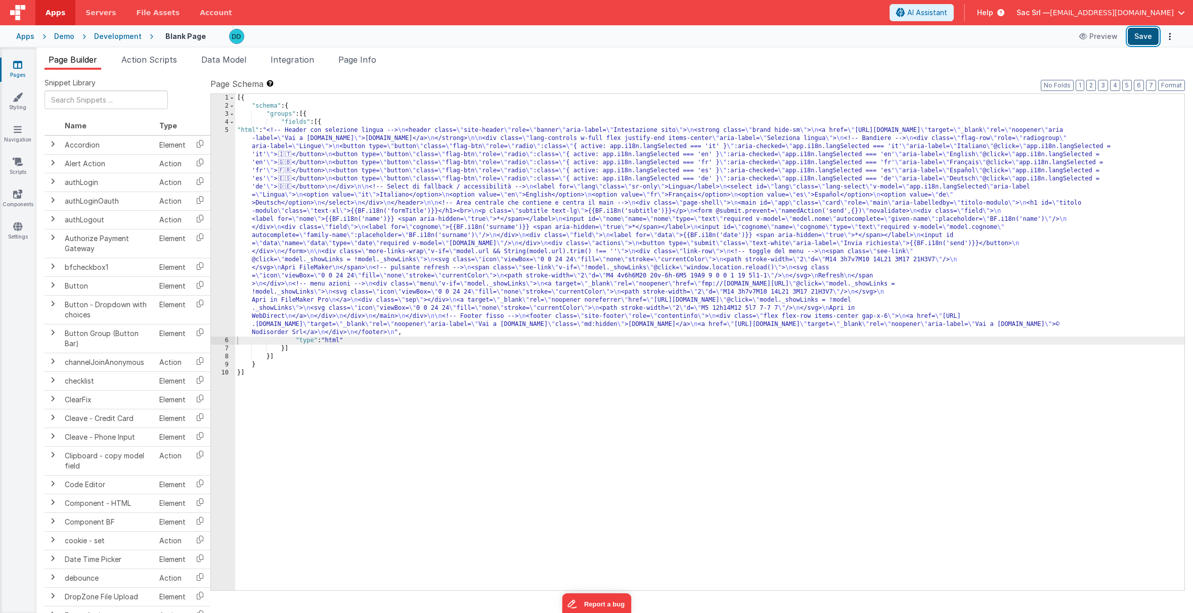
click at [933, 33] on button "Save" at bounding box center [1143, 36] width 31 height 17
click at [933, 85] on button "Format" at bounding box center [1171, 85] width 27 height 11
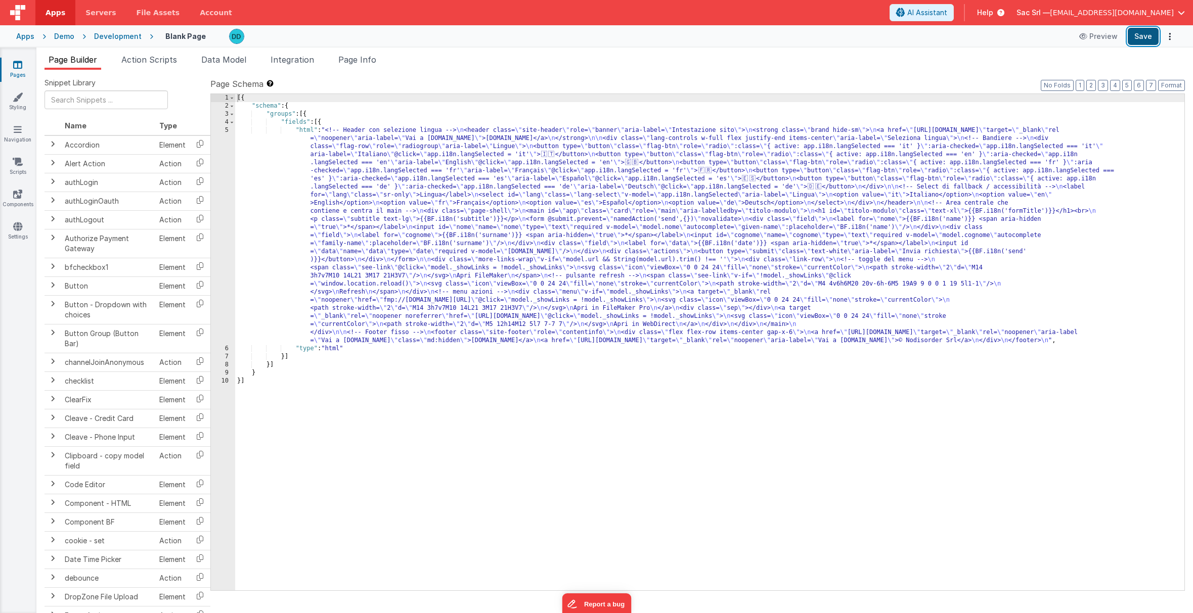
click at [933, 36] on button "Save" at bounding box center [1143, 36] width 31 height 17
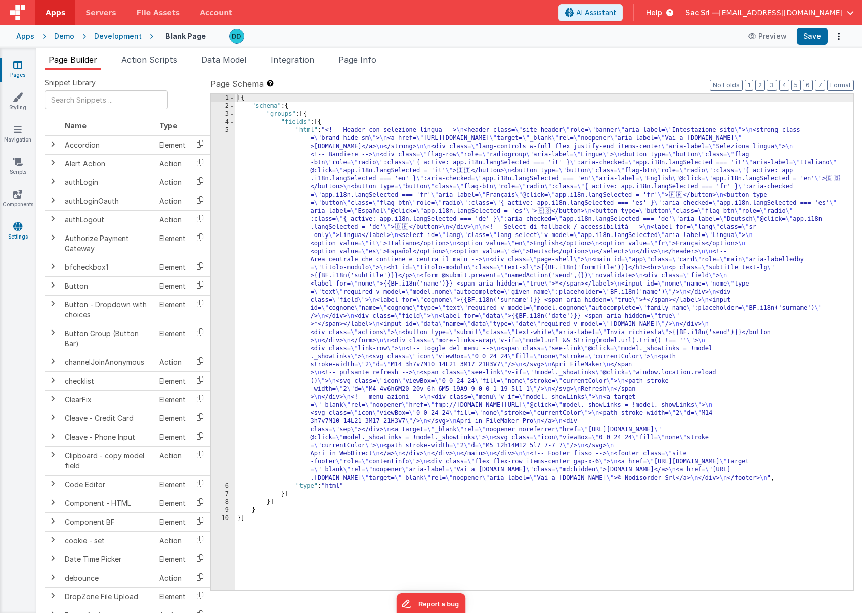
click at [17, 229] on icon at bounding box center [17, 227] width 9 height 10
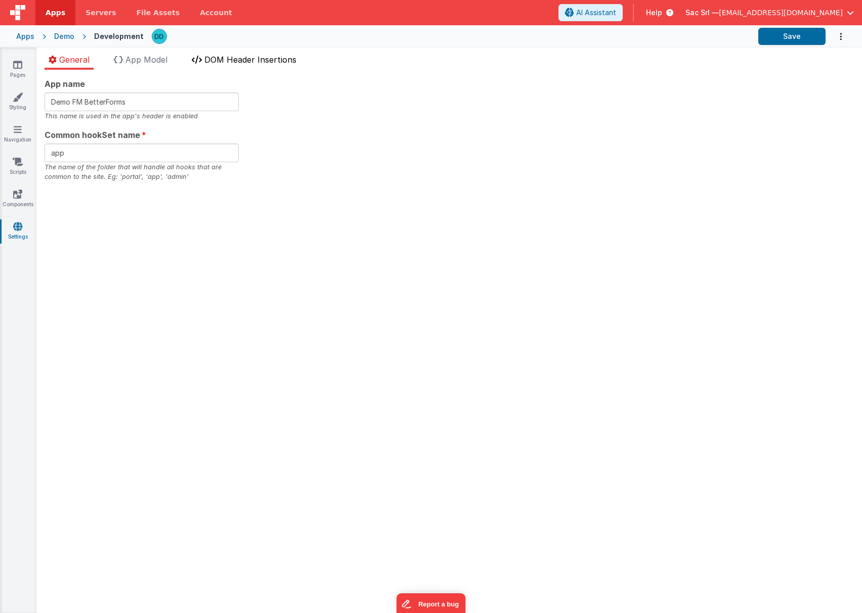
click at [225, 58] on span "DOM Header Insertions" at bounding box center [250, 60] width 92 height 10
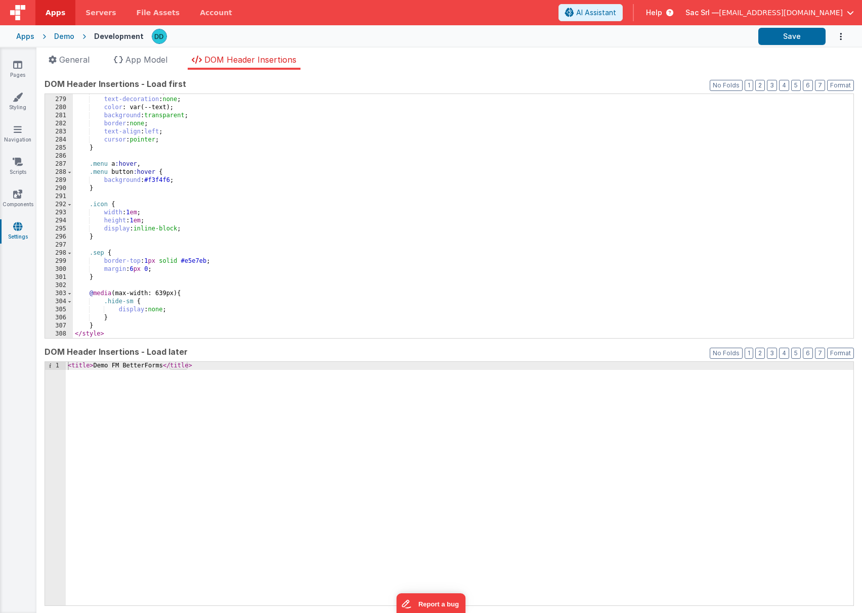
scroll to position [2248, 0]
click at [191, 294] on div "border-radius : 10 px ; text-decoration : none ; color : var(--text); backgroun…" at bounding box center [463, 217] width 780 height 260
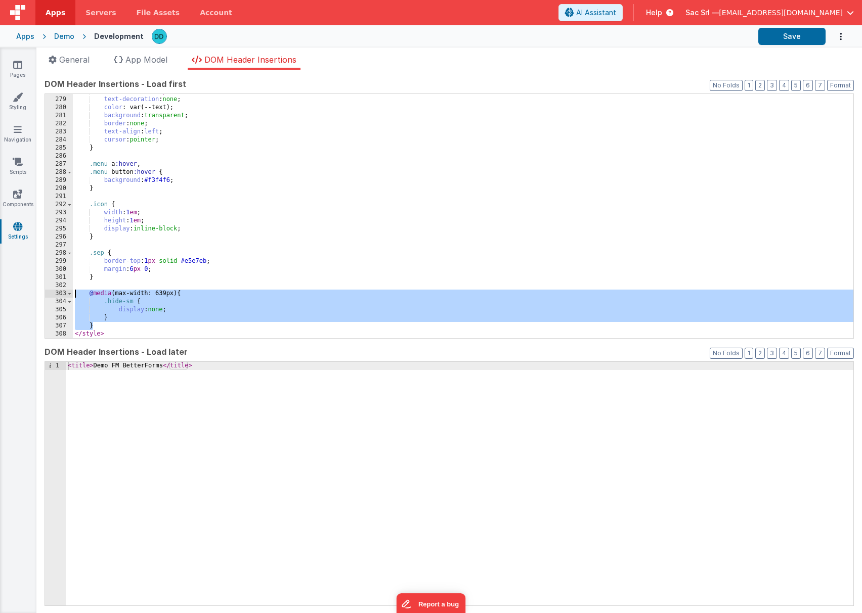
drag, startPoint x: 94, startPoint y: 325, endPoint x: 72, endPoint y: 295, distance: 36.6
click at [72, 295] on div "278 279 280 281 282 283 284 285 286 287 288 289 290 291 292 293 294 295 296 297…" at bounding box center [449, 216] width 809 height 245
click at [127, 324] on div "border-radius : 10 px ; text-decoration : none ; color : var(--text); backgroun…" at bounding box center [463, 217] width 780 height 260
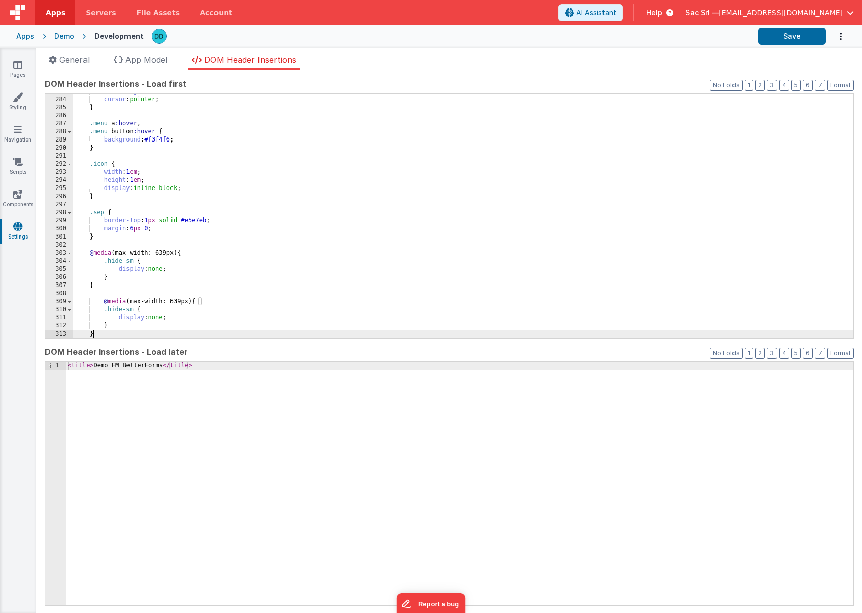
scroll to position [2289, 0]
click at [139, 302] on div "text-align : left ; cursor : pointer ; } .menu a :hover , .menu button :hover {…" at bounding box center [463, 217] width 780 height 260
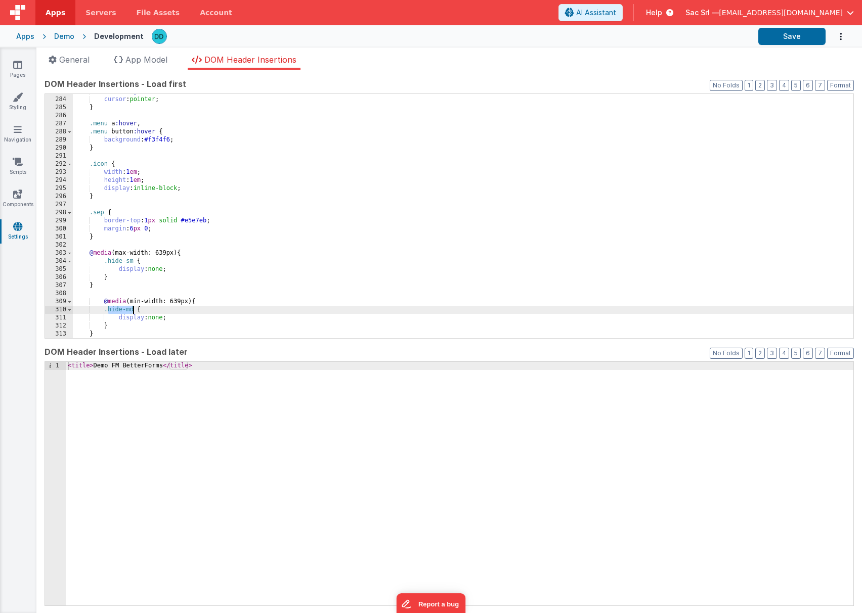
drag, startPoint x: 109, startPoint y: 309, endPoint x: 134, endPoint y: 309, distance: 24.8
click at [134, 309] on div "text-align : left ; cursor : pointer ; } .menu a :hover , .menu button :hover {…" at bounding box center [463, 217] width 780 height 260
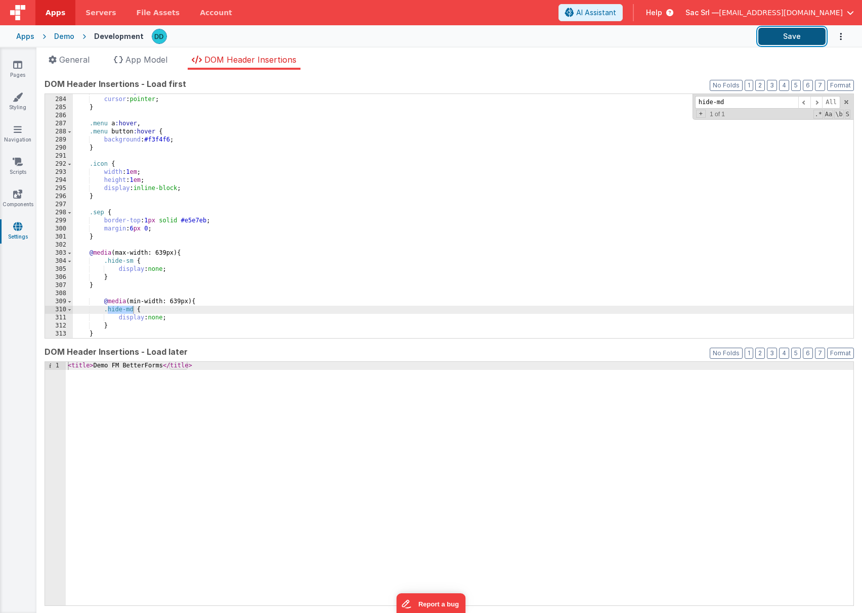
click at [788, 38] on button "Save" at bounding box center [791, 36] width 67 height 17
click at [22, 67] on icon at bounding box center [17, 65] width 9 height 10
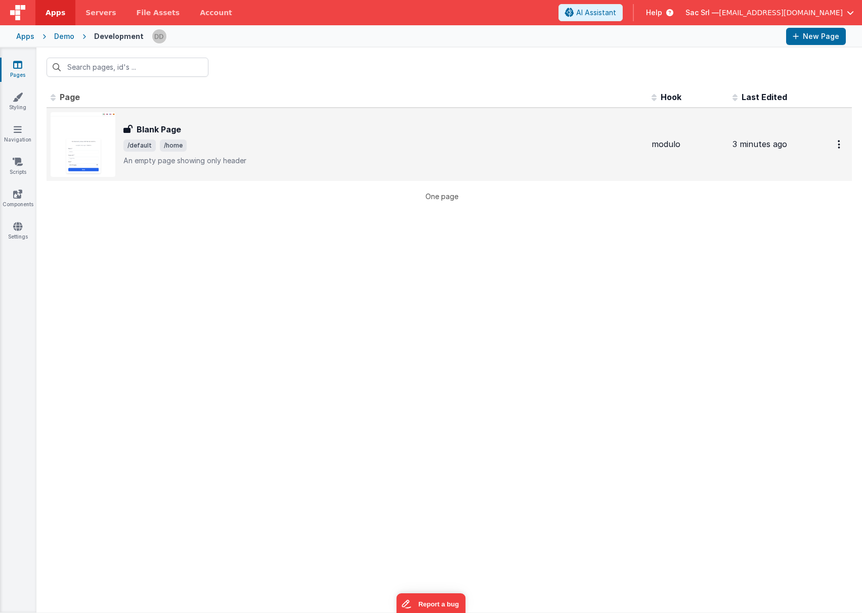
click at [299, 149] on span "/default /home" at bounding box center [383, 146] width 520 height 12
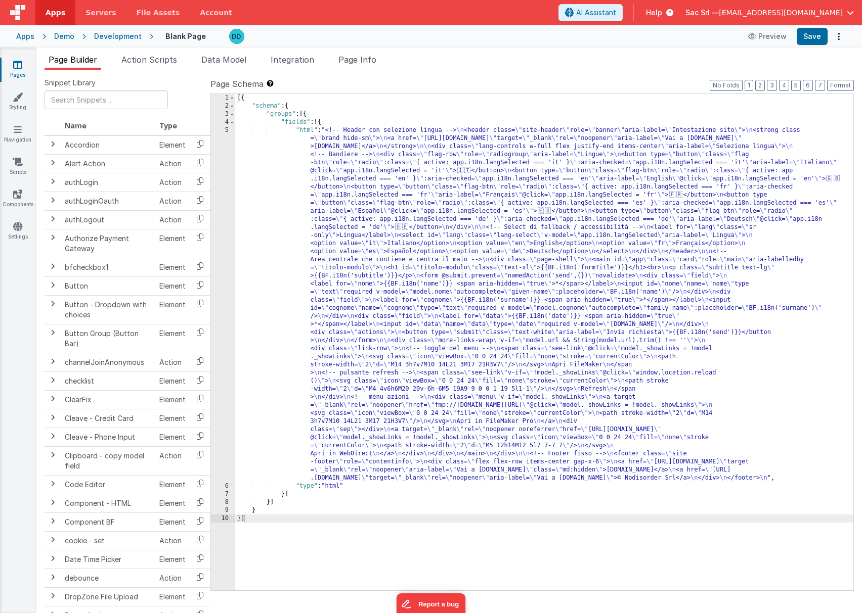
click at [280, 132] on div "[{ "schema" : { "groups" : [{ "fields" : [{ "html" : "<!-- Header con selezione…" at bounding box center [544, 350] width 618 height 513
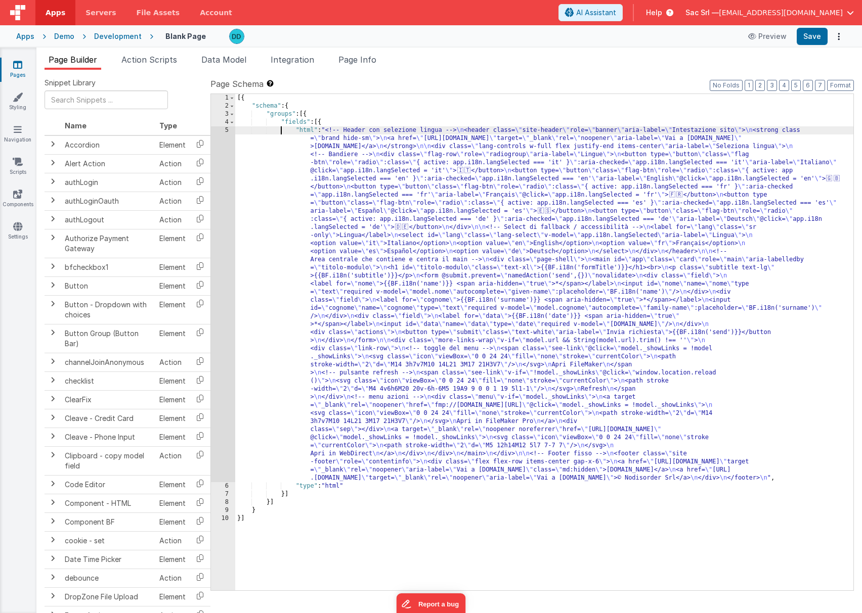
click at [224, 131] on div "5" at bounding box center [223, 304] width 24 height 356
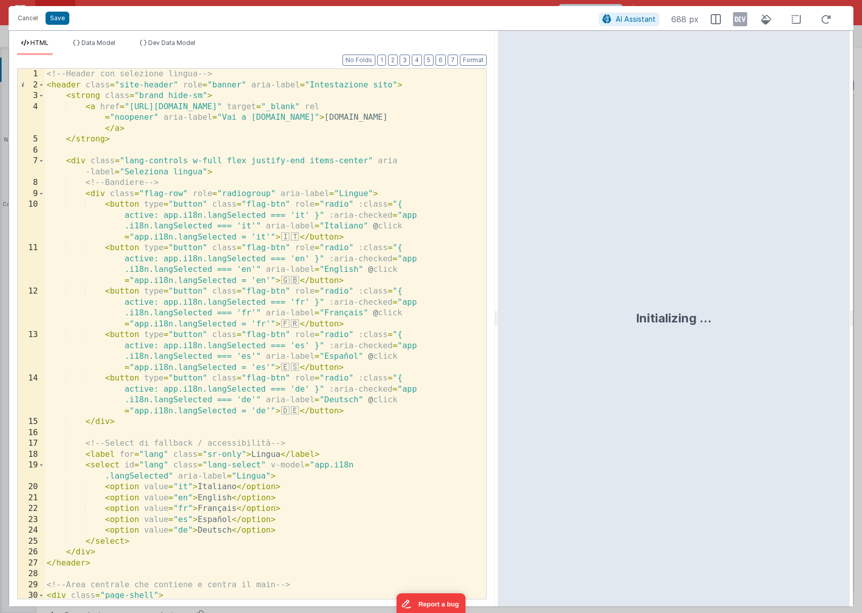
drag, startPoint x: 429, startPoint y: 315, endPoint x: 498, endPoint y: 311, distance: 68.9
click at [498, 311] on html "Cancel Save AI Assistant 688 px HTML Data Model Dev Data Model Format 7 6 5 4 3…" at bounding box center [431, 306] width 862 height 613
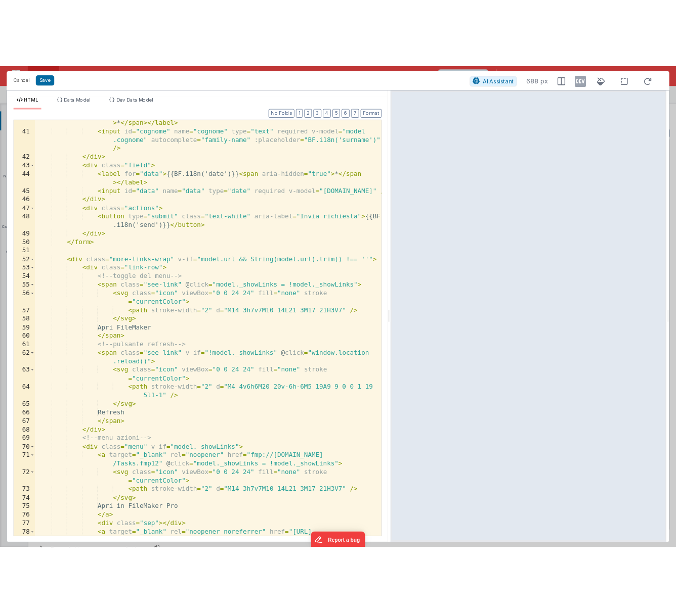
scroll to position [850, 0]
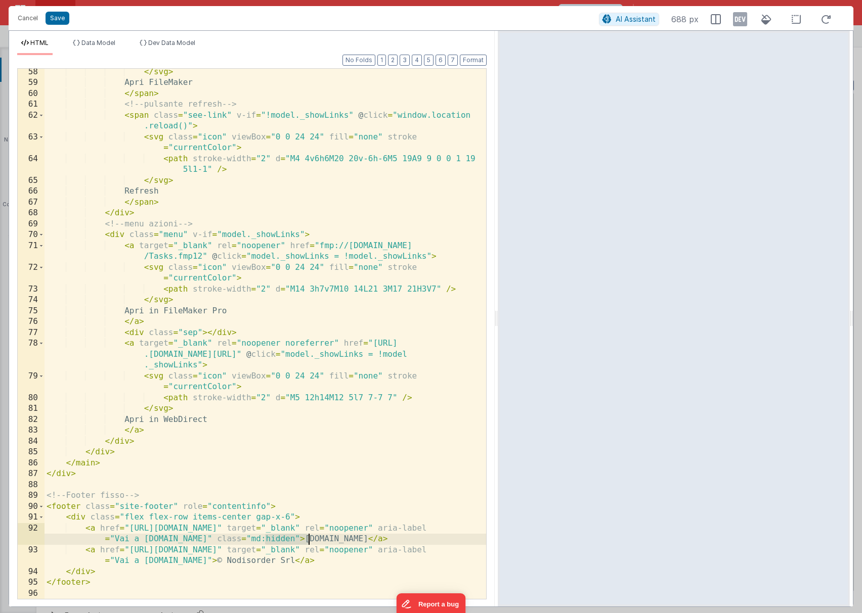
drag, startPoint x: 266, startPoint y: 540, endPoint x: 308, endPoint y: 539, distance: 42.5
click at [308, 539] on div "</ svg > Apri FileMaker </ span > <!-- pulsante refresh --> < span class = "see…" at bounding box center [266, 343] width 442 height 552
click at [51, 14] on button "Save" at bounding box center [58, 18] width 24 height 13
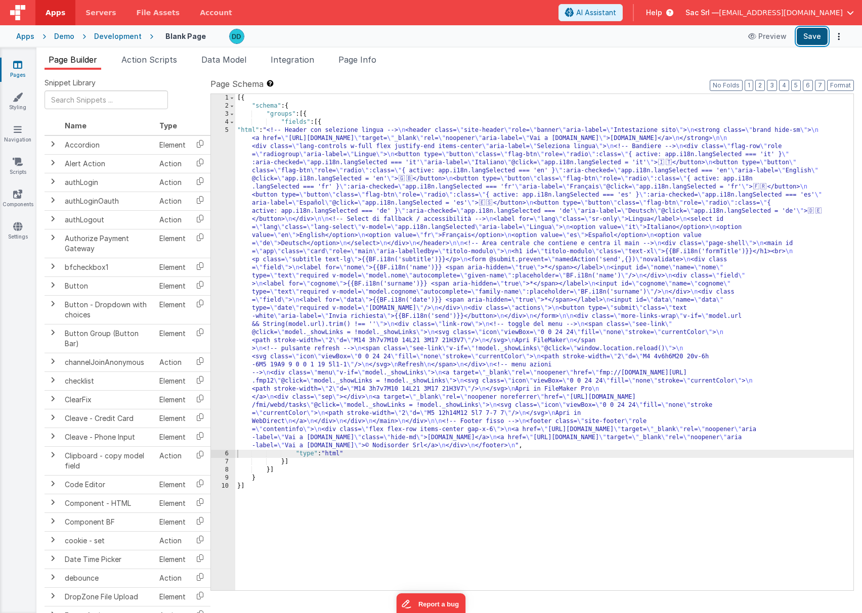
click at [815, 34] on button "Save" at bounding box center [812, 36] width 31 height 17
drag, startPoint x: 841, startPoint y: 85, endPoint x: 840, endPoint y: 69, distance: 16.2
click at [841, 85] on button "Format" at bounding box center [840, 85] width 27 height 11
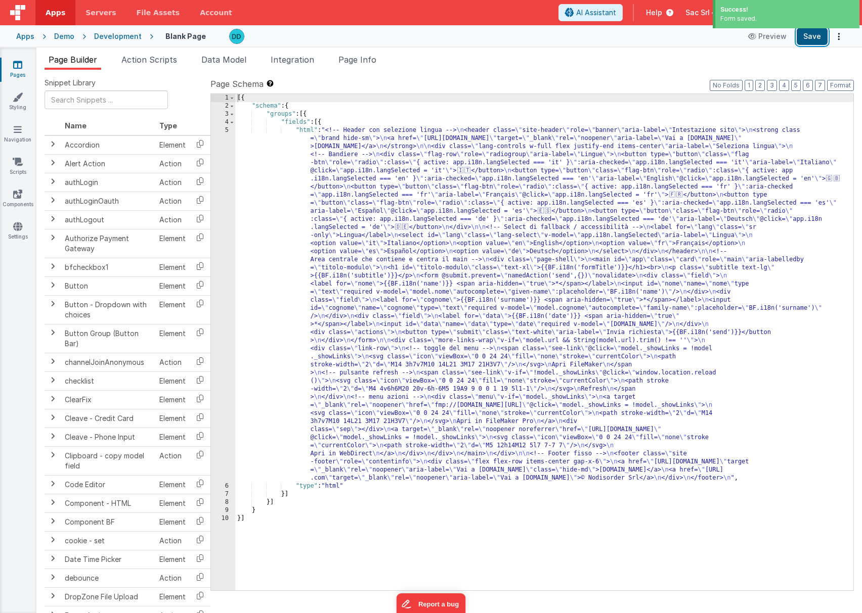
click at [810, 38] on button "Save" at bounding box center [812, 36] width 31 height 17
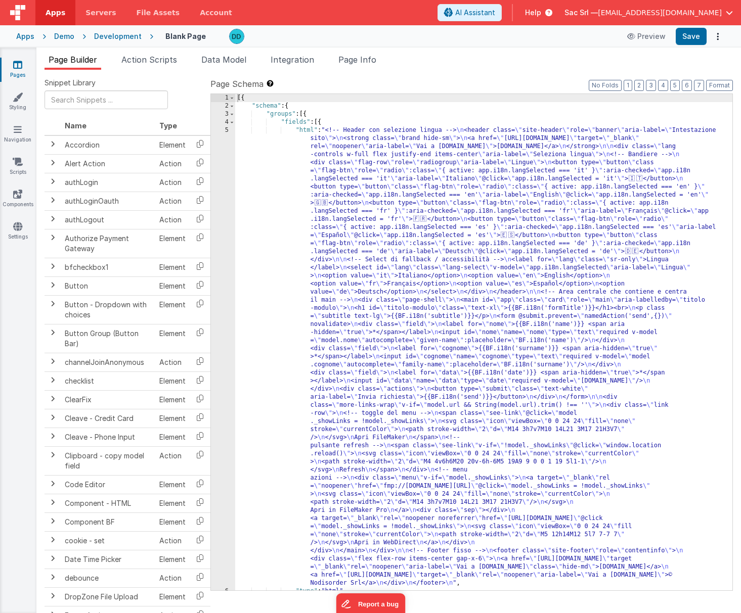
click at [62, 37] on div "Demo" at bounding box center [64, 36] width 20 height 10
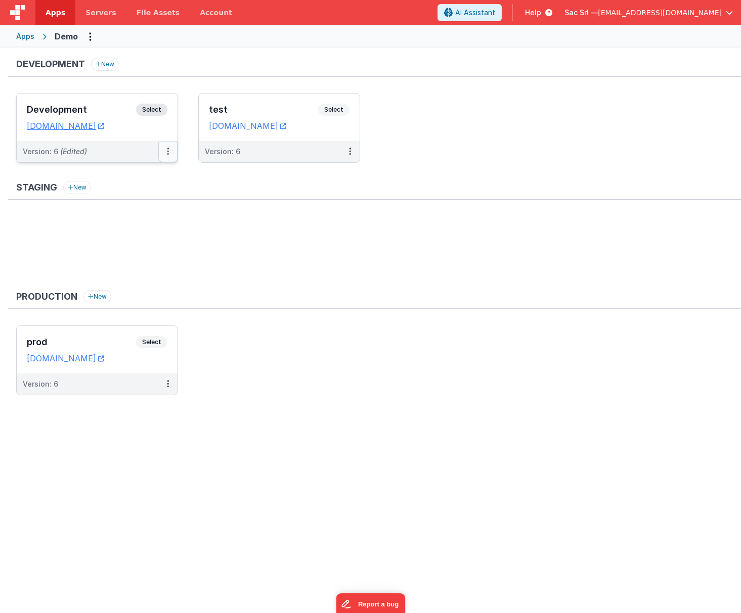
click at [167, 151] on icon at bounding box center [168, 151] width 2 height 1
click at [134, 208] on link "Deploy..." at bounding box center [133, 211] width 89 height 18
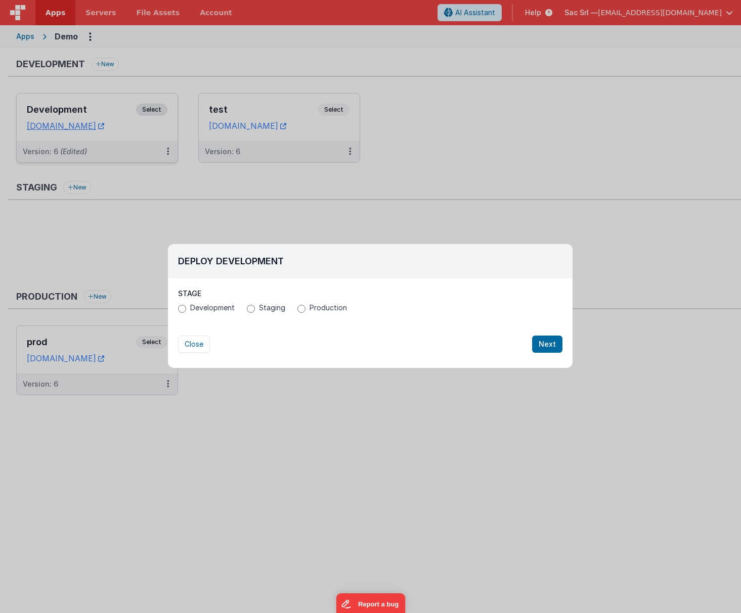
click at [316, 307] on span "Production" at bounding box center [328, 308] width 37 height 10
click at [305, 307] on input "Production" at bounding box center [301, 309] width 8 height 8
radio input "true"
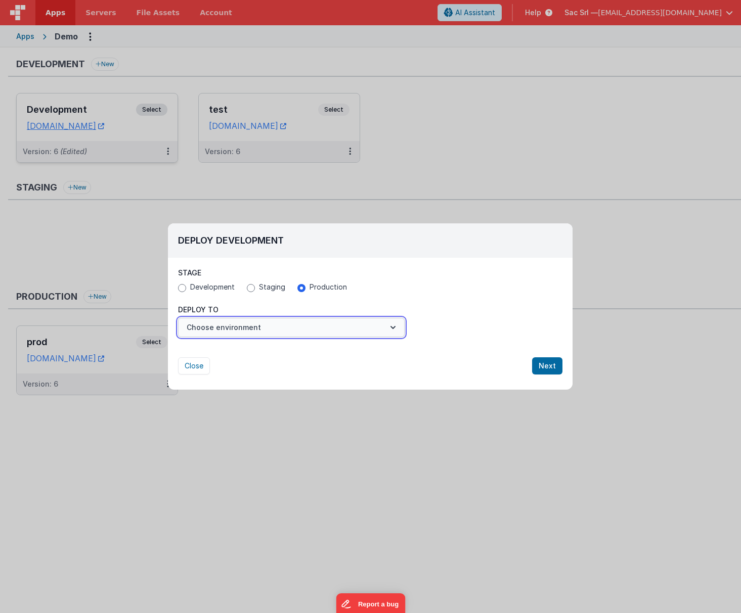
click at [395, 329] on icon "button" at bounding box center [393, 328] width 10 height 10
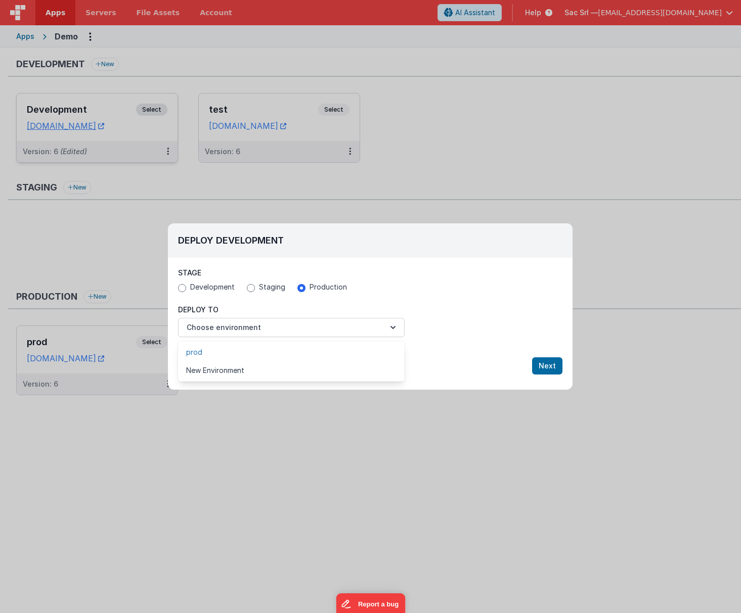
click at [295, 356] on link "prod" at bounding box center [291, 352] width 227 height 18
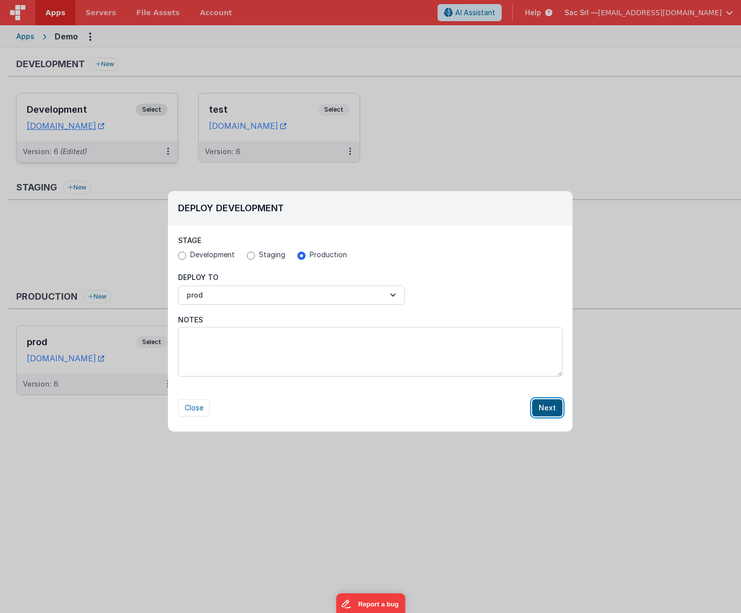
click at [543, 410] on button "Next" at bounding box center [547, 408] width 30 height 17
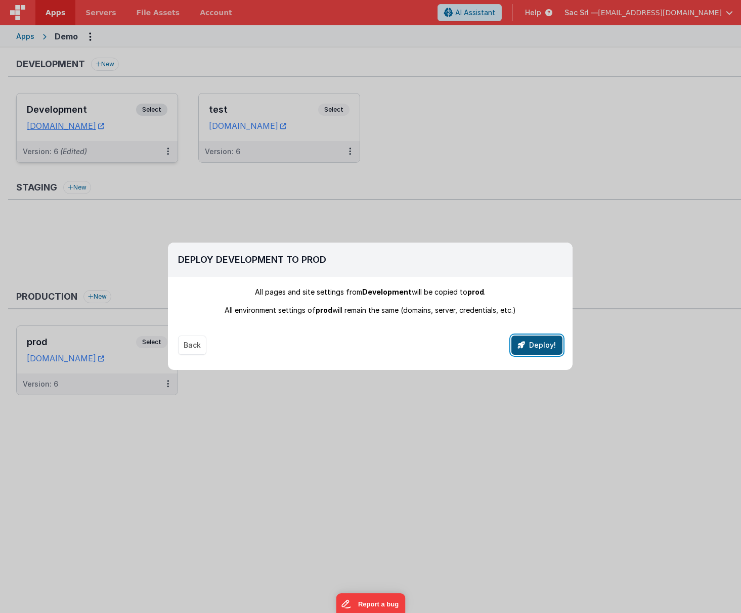
click at [536, 345] on button "Deploy!" at bounding box center [536, 345] width 51 height 19
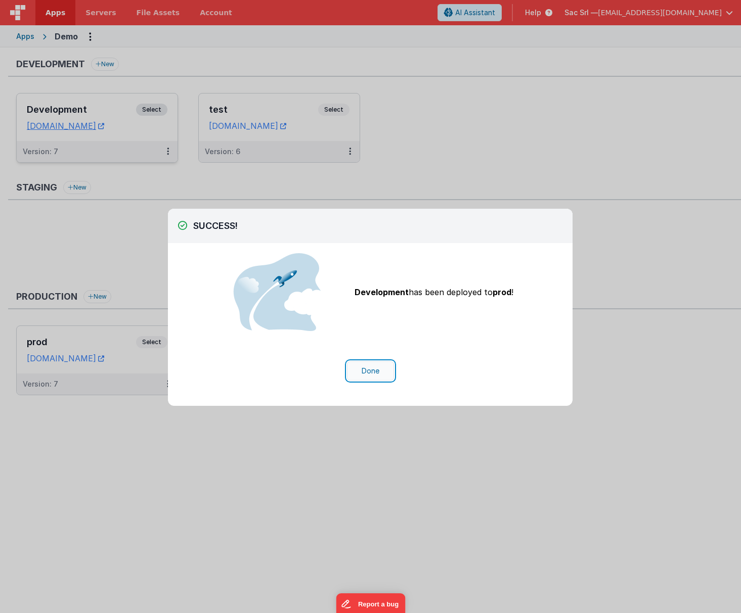
click at [373, 367] on button "Done" at bounding box center [370, 371] width 47 height 19
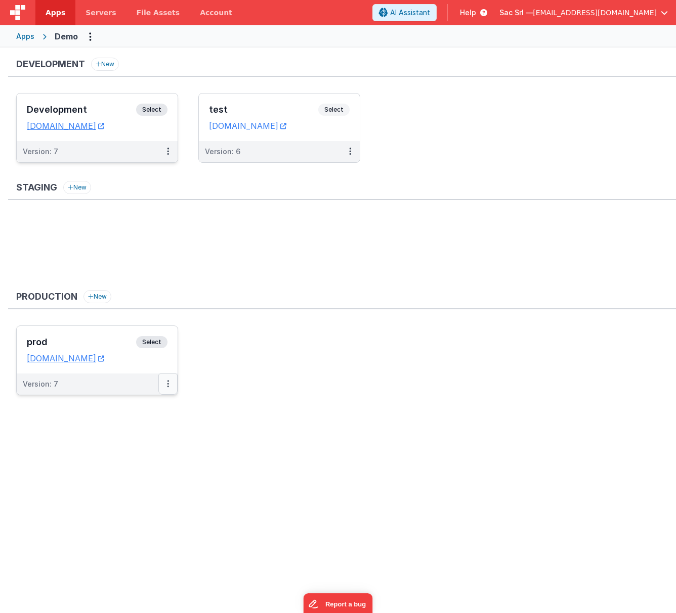
click at [166, 385] on button at bounding box center [167, 384] width 19 height 21
click at [153, 153] on div at bounding box center [338, 306] width 676 height 613
click at [165, 150] on button at bounding box center [167, 151] width 19 height 21
click at [133, 145] on div at bounding box center [338, 306] width 676 height 613
click at [151, 133] on div "Development Select URLs [DOMAIN_NAME]" at bounding box center [97, 118] width 161 height 48
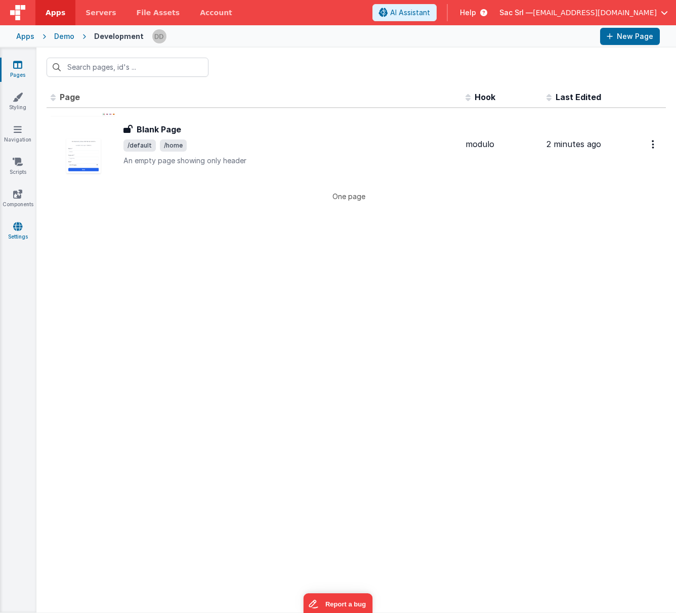
click at [17, 229] on icon at bounding box center [17, 227] width 9 height 10
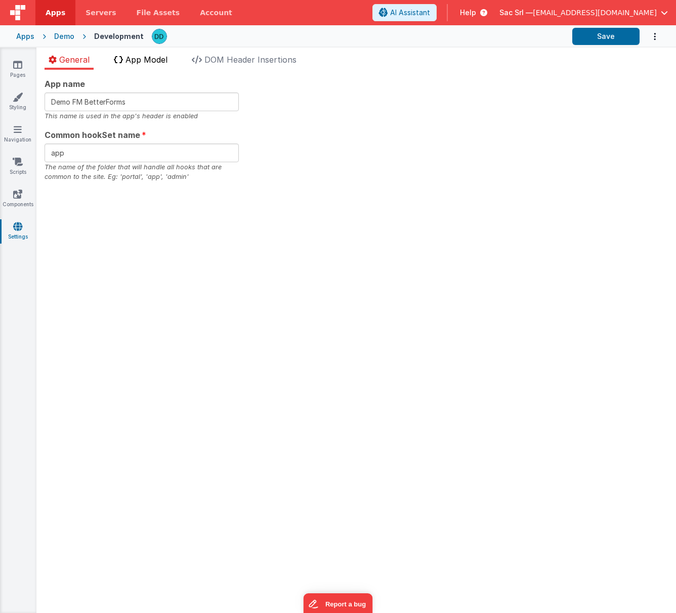
click at [135, 63] on span "App Model" at bounding box center [146, 60] width 42 height 10
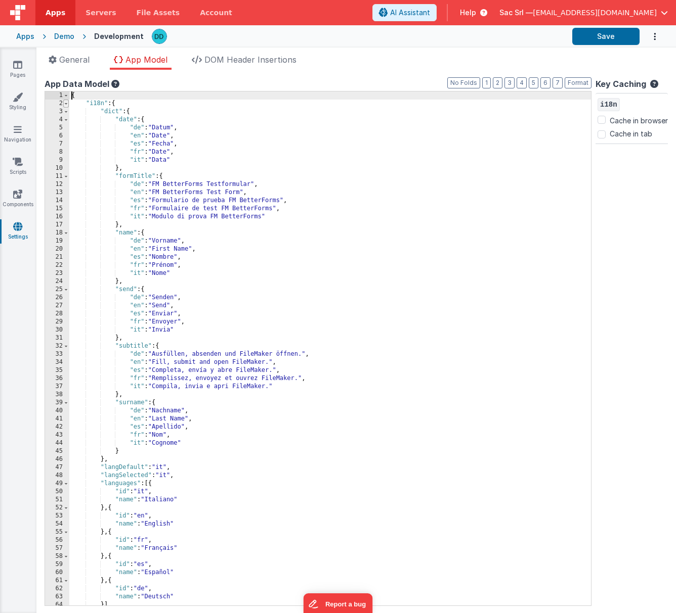
click at [66, 102] on span at bounding box center [66, 104] width 6 height 8
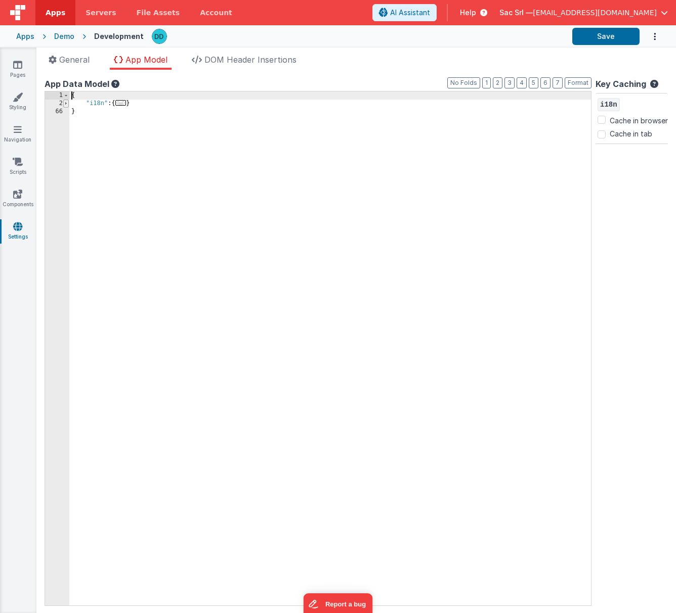
click at [67, 105] on span at bounding box center [66, 104] width 6 height 8
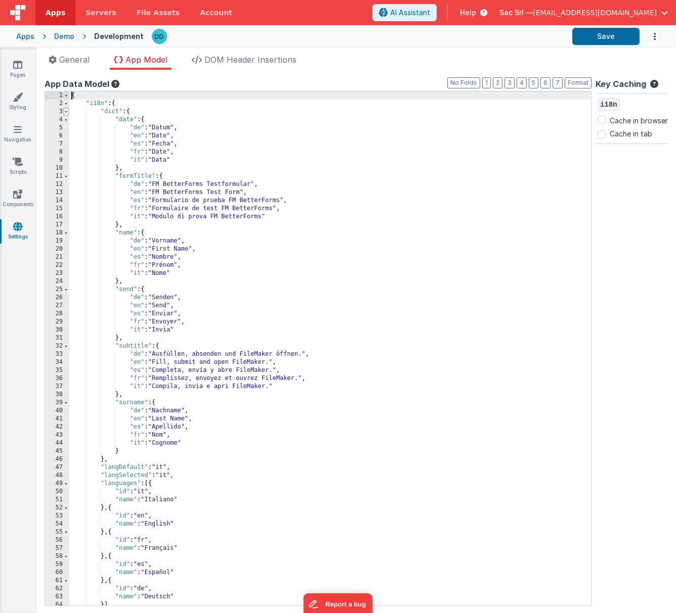
click at [67, 111] on span at bounding box center [66, 112] width 6 height 8
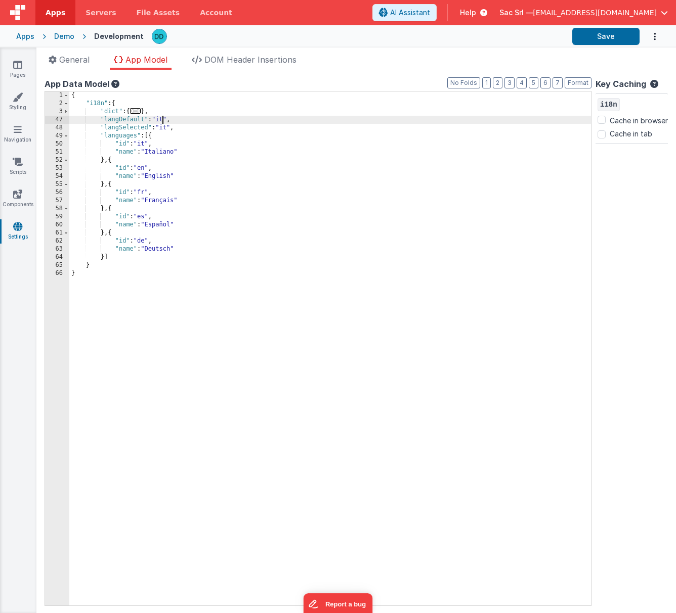
click at [163, 119] on div "{ "i18n" : { "dict" : { ... } , "langDefault" : "it" , "langSelected" : "it" , …" at bounding box center [329, 357] width 521 height 531
click at [585, 37] on button "Save" at bounding box center [605, 36] width 67 height 17
click at [63, 37] on div "Demo" at bounding box center [64, 36] width 20 height 10
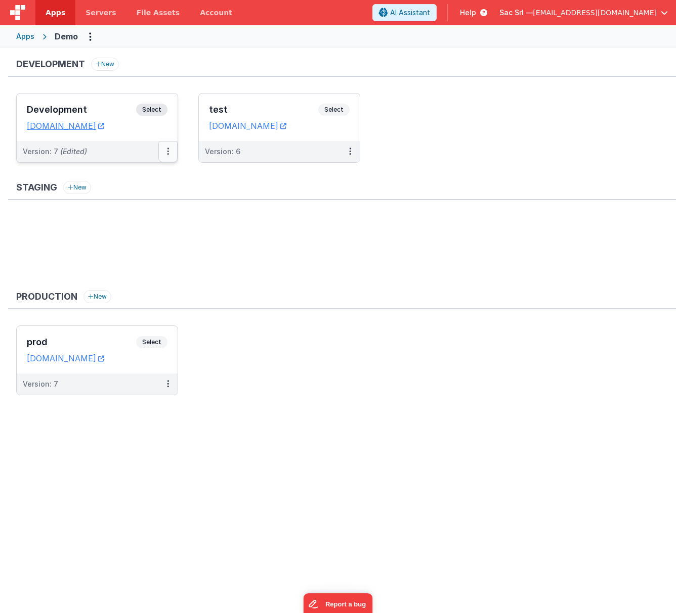
click at [168, 152] on icon at bounding box center [168, 151] width 2 height 1
click at [136, 207] on link "Deploy..." at bounding box center [133, 211] width 89 height 18
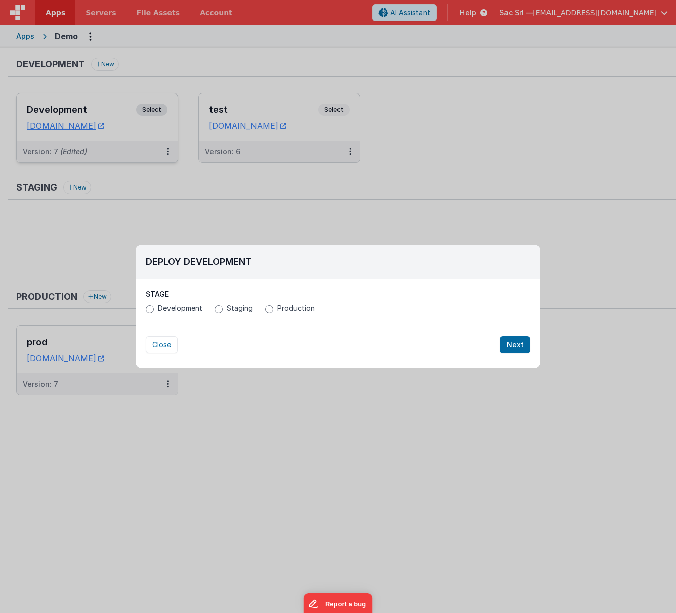
click at [296, 313] on span "Production" at bounding box center [295, 308] width 37 height 10
click at [273, 313] on input "Production" at bounding box center [269, 309] width 8 height 8
radio input "true"
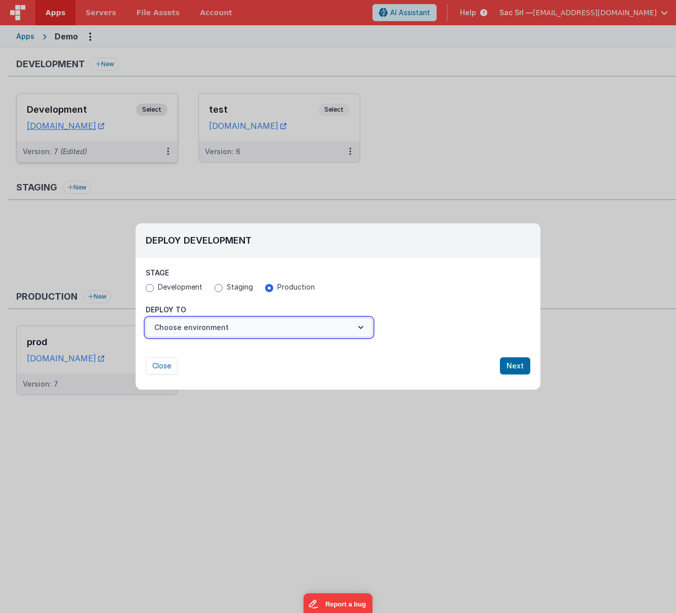
click at [342, 328] on button "Choose environment" at bounding box center [259, 327] width 227 height 19
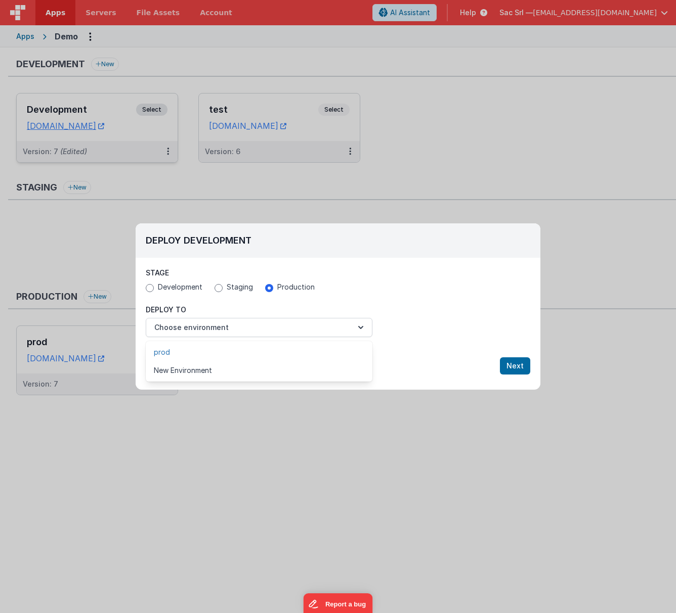
drag, startPoint x: 322, startPoint y: 344, endPoint x: 323, endPoint y: 349, distance: 5.7
click at [323, 349] on link "prod" at bounding box center [259, 352] width 227 height 18
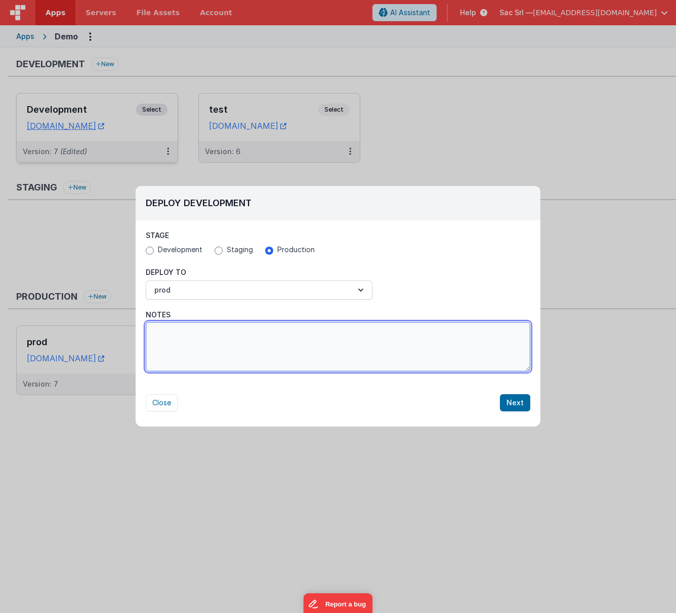
click at [323, 349] on textarea "Notes" at bounding box center [338, 347] width 384 height 50
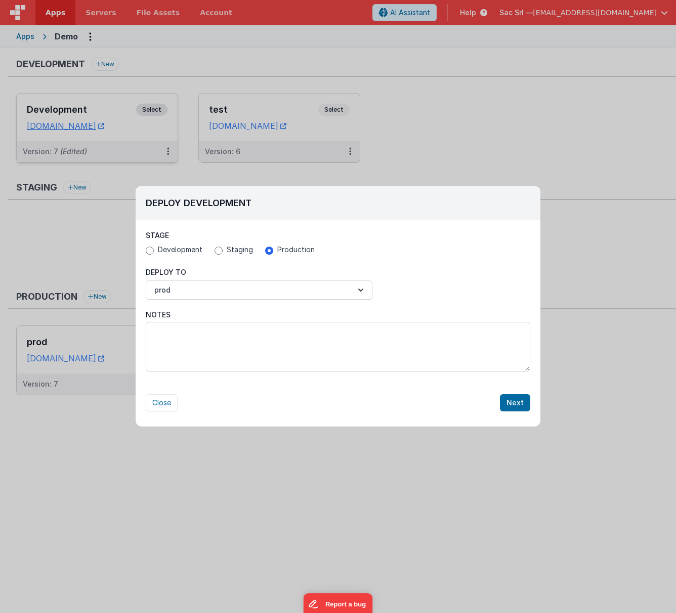
click at [456, 409] on div "Close Next" at bounding box center [338, 403] width 384 height 17
click at [521, 405] on button "Next" at bounding box center [515, 403] width 30 height 17
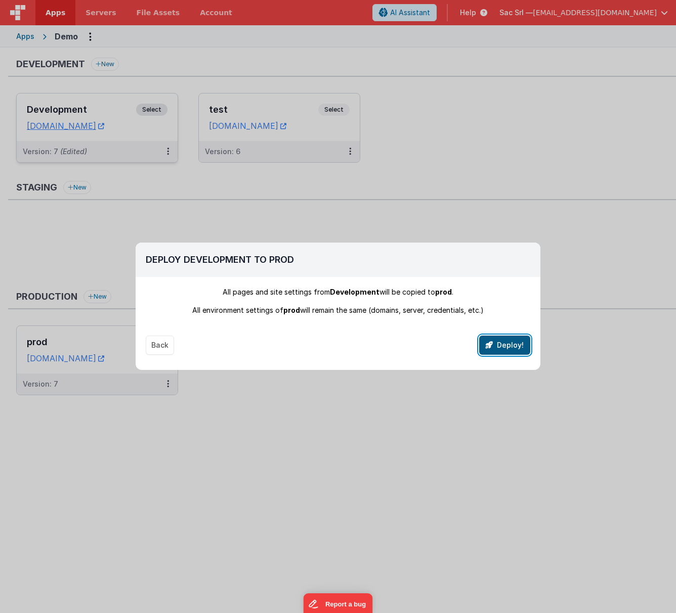
click at [511, 346] on button "Deploy!" at bounding box center [504, 345] width 51 height 19
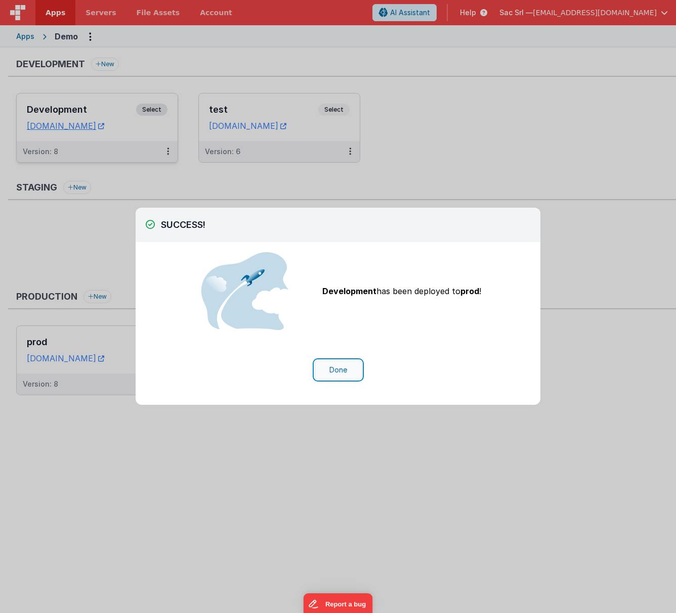
click at [332, 368] on button "Done" at bounding box center [338, 370] width 47 height 19
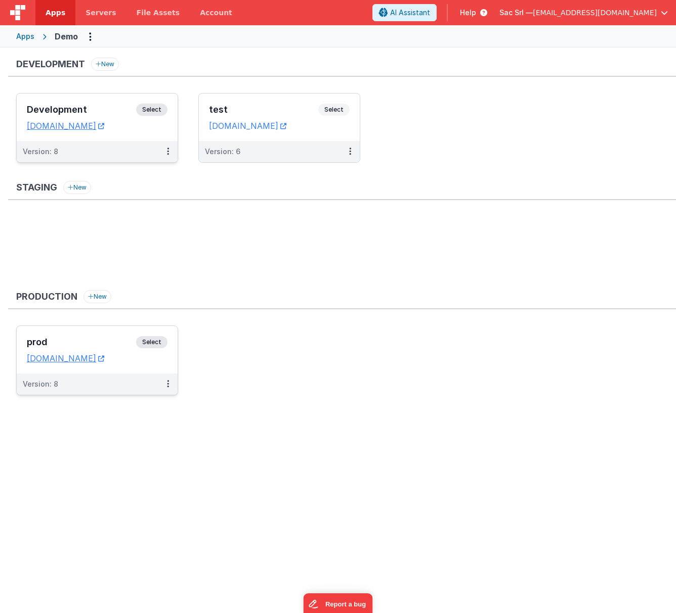
click at [161, 363] on dd "[DOMAIN_NAME]" at bounding box center [97, 359] width 141 height 10
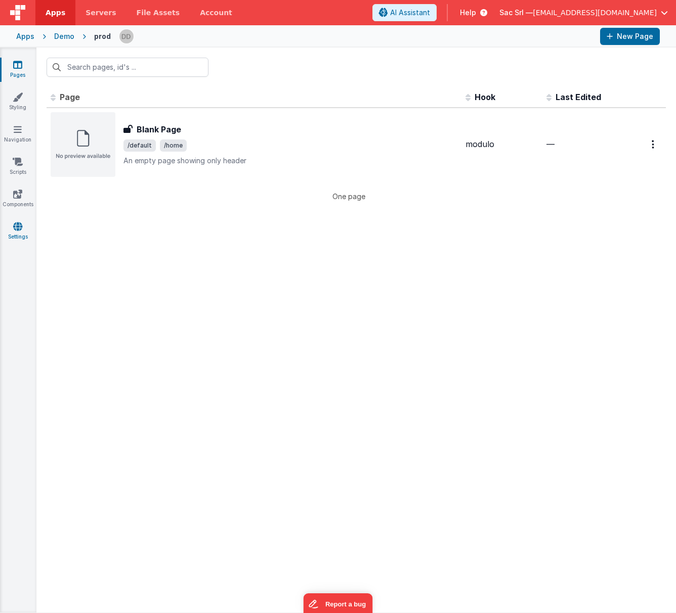
click at [18, 237] on link "Settings" at bounding box center [17, 232] width 36 height 20
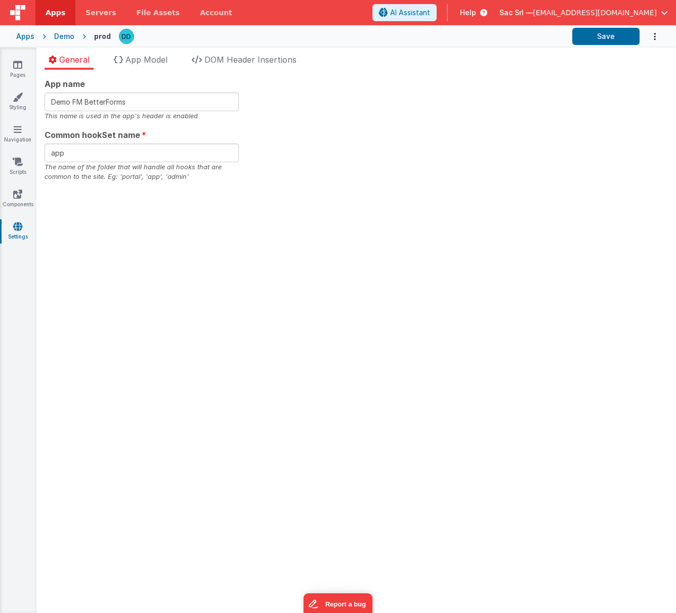
click at [151, 50] on div "General App Model DOM Header Insertions App name Demo FM BetterForms This name …" at bounding box center [355, 331] width 639 height 566
click at [150, 55] on span "App Model" at bounding box center [146, 60] width 42 height 10
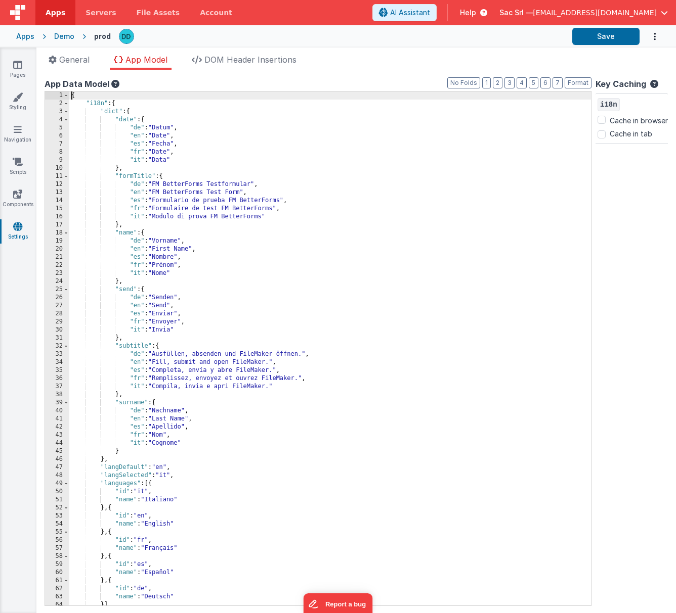
click at [69, 112] on div "3" at bounding box center [57, 112] width 24 height 8
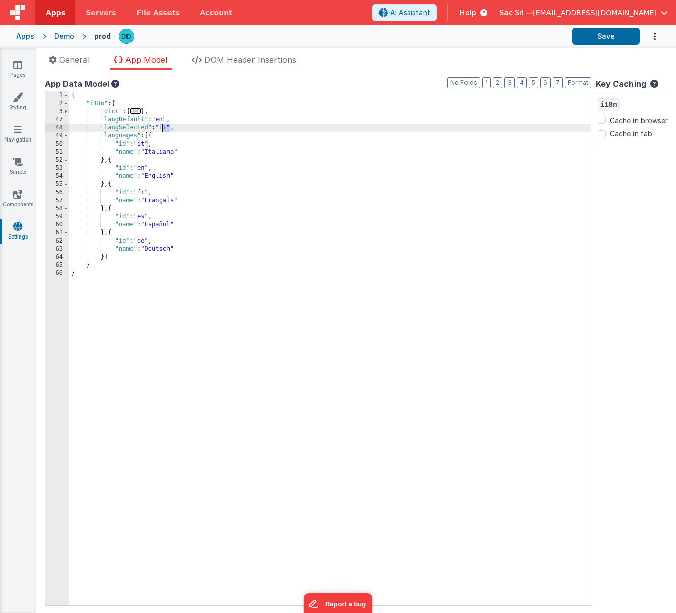
drag, startPoint x: 169, startPoint y: 129, endPoint x: 162, endPoint y: 129, distance: 7.1
click at [162, 129] on div "{ "i18n" : { "dict" : { ... } , "langDefault" : "en" , "langSelected" : "it" , …" at bounding box center [329, 357] width 521 height 531
click at [54, 34] on div "Demo" at bounding box center [64, 36] width 20 height 10
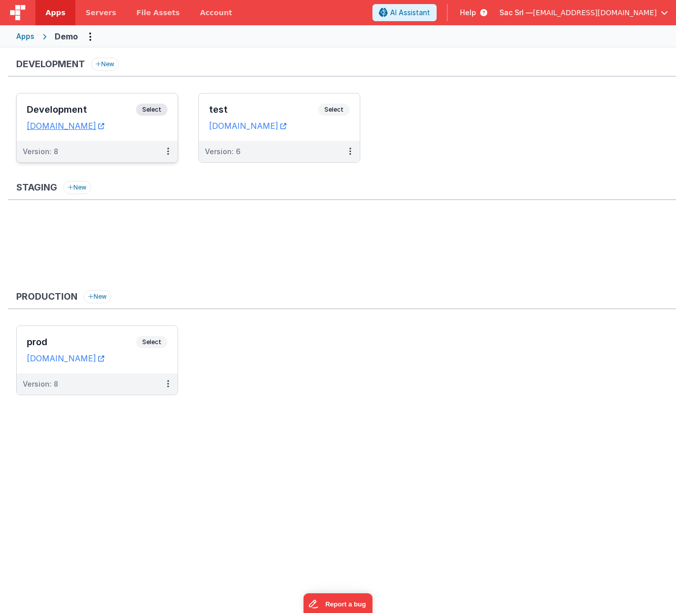
click at [165, 132] on div "Development Select URLs [DOMAIN_NAME]" at bounding box center [97, 118] width 161 height 48
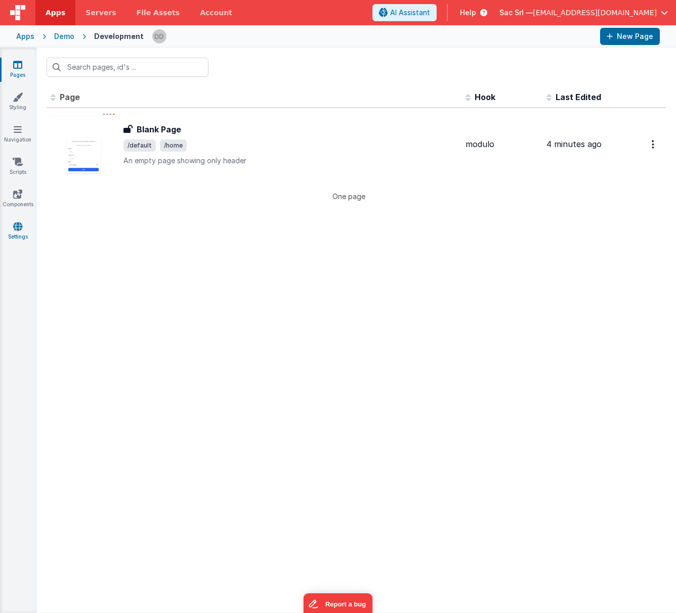
click at [21, 233] on link "Settings" at bounding box center [17, 232] width 36 height 20
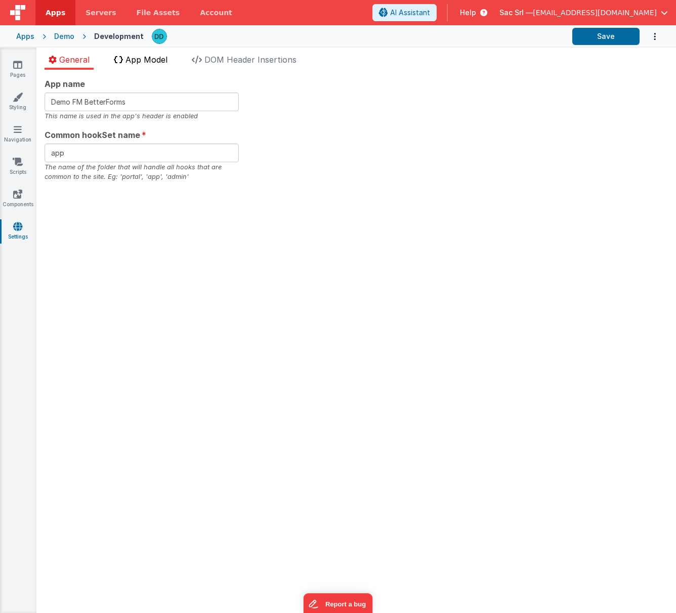
click at [153, 60] on span "App Model" at bounding box center [146, 60] width 42 height 10
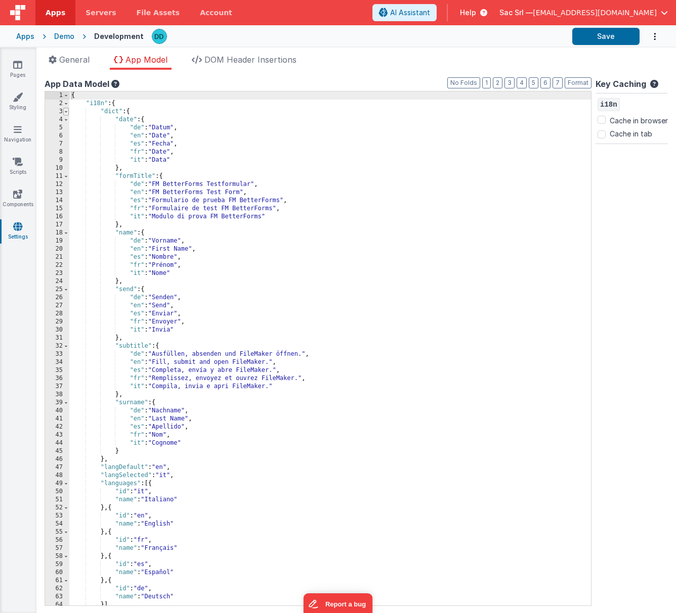
click at [66, 111] on span at bounding box center [66, 112] width 6 height 8
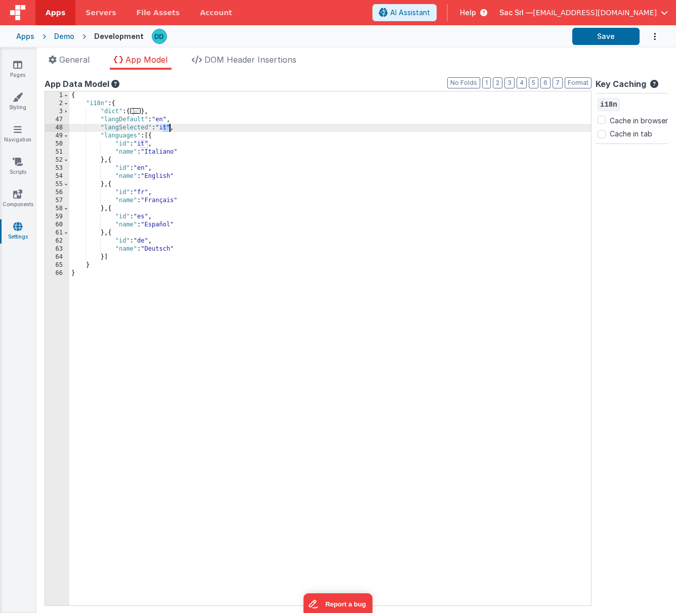
drag, startPoint x: 164, startPoint y: 127, endPoint x: 170, endPoint y: 129, distance: 6.6
click at [170, 127] on div "{ "i18n" : { "dict" : { ... } , "langDefault" : "en" , "langSelected" : "it" , …" at bounding box center [329, 357] width 521 height 531
click at [621, 34] on button "Save" at bounding box center [605, 36] width 67 height 17
click at [607, 40] on button "Save" at bounding box center [605, 36] width 67 height 17
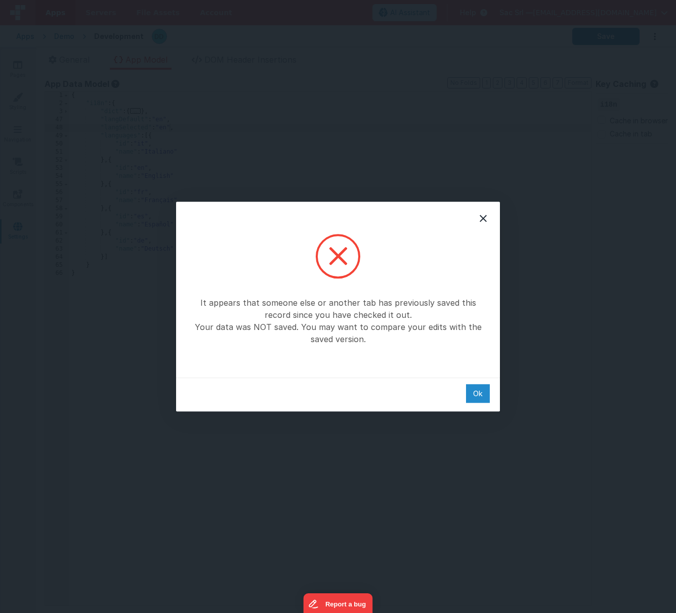
click at [478, 397] on div "Ok" at bounding box center [478, 393] width 24 height 19
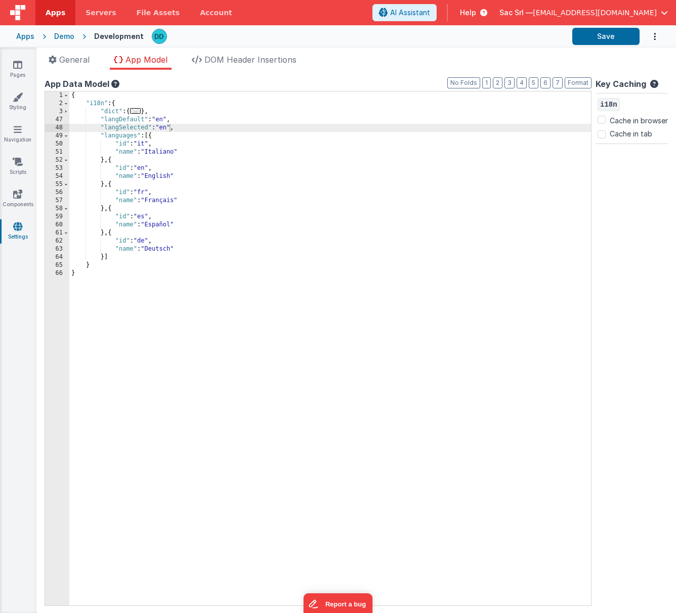
click at [67, 38] on div "Demo" at bounding box center [64, 36] width 20 height 10
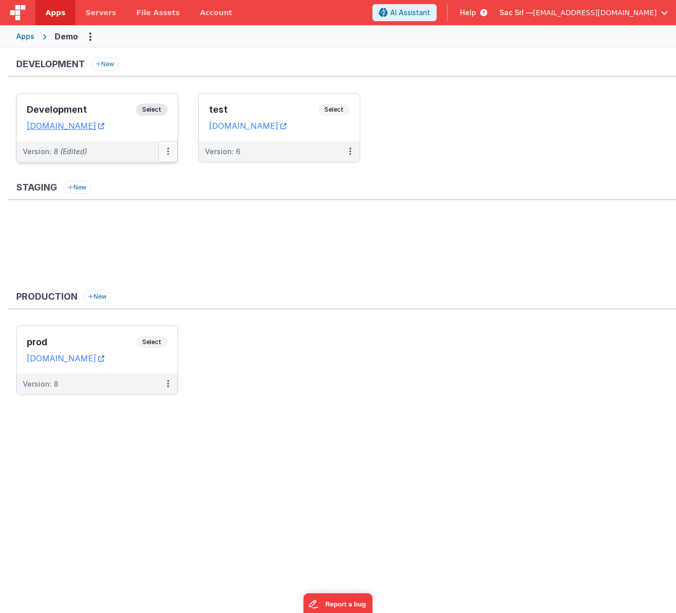
click at [168, 151] on icon at bounding box center [168, 151] width 2 height 1
click at [138, 174] on link "Edit" at bounding box center [133, 174] width 89 height 18
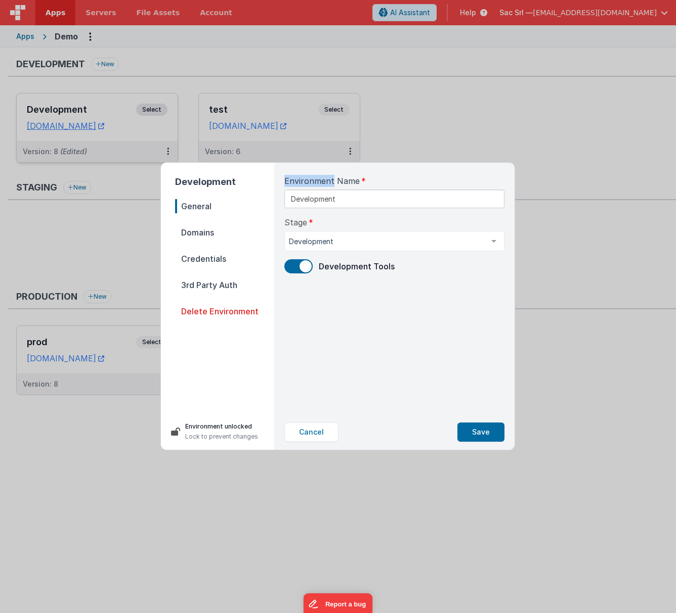
click at [138, 174] on div "Development General Domains Credentials 3rd Party Auth Delete Environment Envir…" at bounding box center [338, 306] width 676 height 613
click at [328, 428] on button "Cancel" at bounding box center [311, 432] width 54 height 19
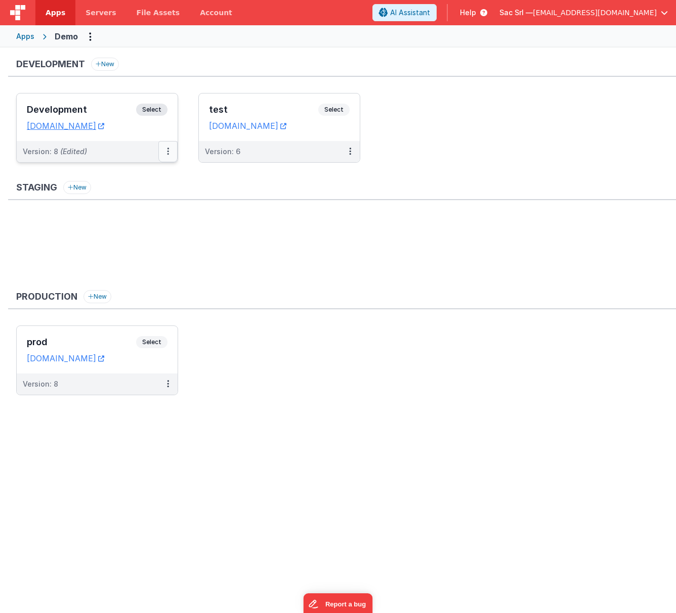
click at [164, 155] on button at bounding box center [167, 151] width 19 height 21
click at [167, 151] on icon at bounding box center [168, 151] width 2 height 1
click at [147, 190] on link "Deploy..." at bounding box center [133, 193] width 89 height 18
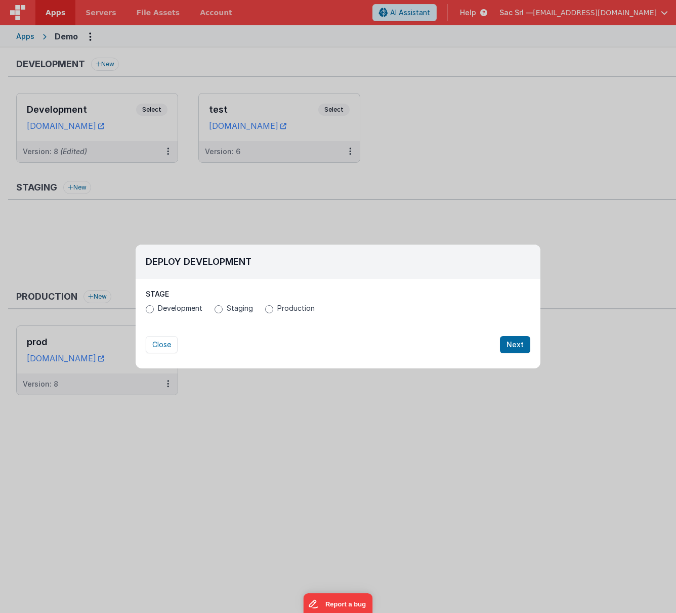
click at [278, 305] on span "Production" at bounding box center [295, 308] width 37 height 10
click at [273, 305] on input "Production" at bounding box center [269, 309] width 8 height 8
radio input "true"
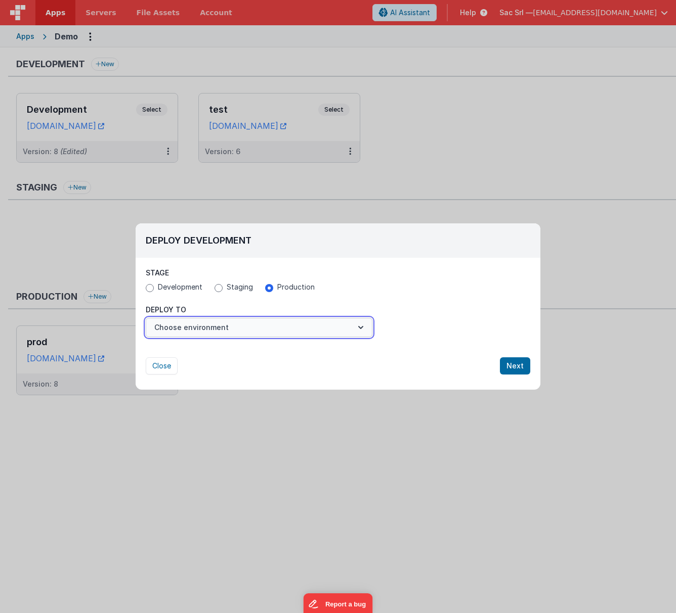
click at [272, 330] on button "Choose environment" at bounding box center [259, 327] width 227 height 19
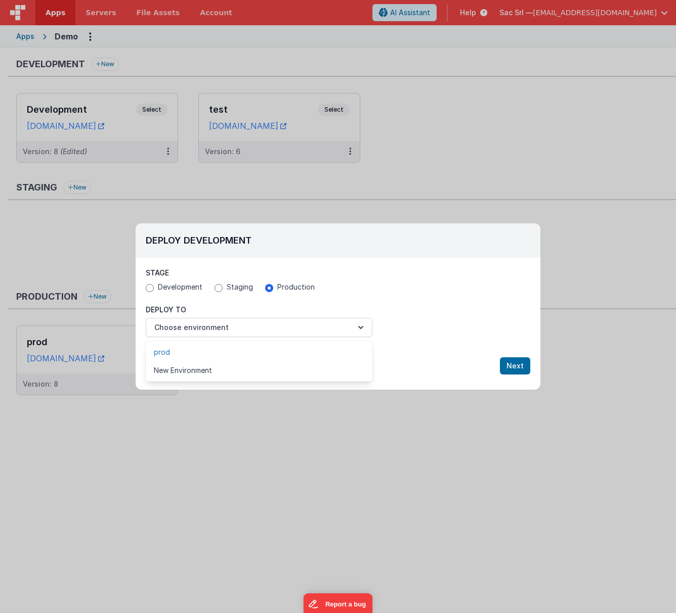
click at [266, 347] on link "prod" at bounding box center [259, 352] width 227 height 18
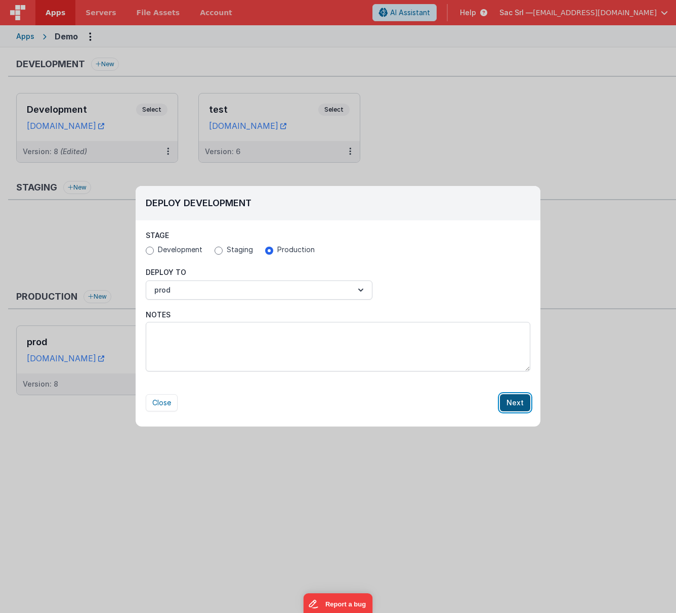
click at [517, 399] on button "Next" at bounding box center [515, 403] width 30 height 17
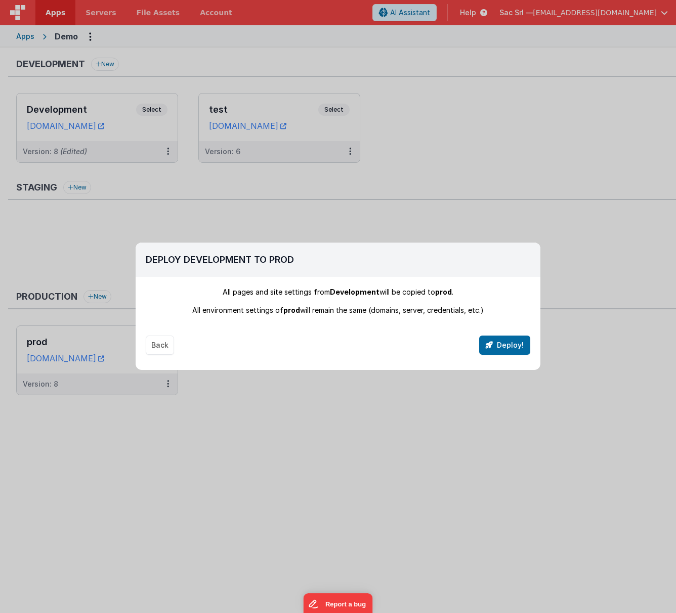
click at [511, 328] on div "Back Deploy!" at bounding box center [338, 335] width 384 height 39
click at [513, 338] on button "Deploy!" at bounding box center [504, 345] width 51 height 19
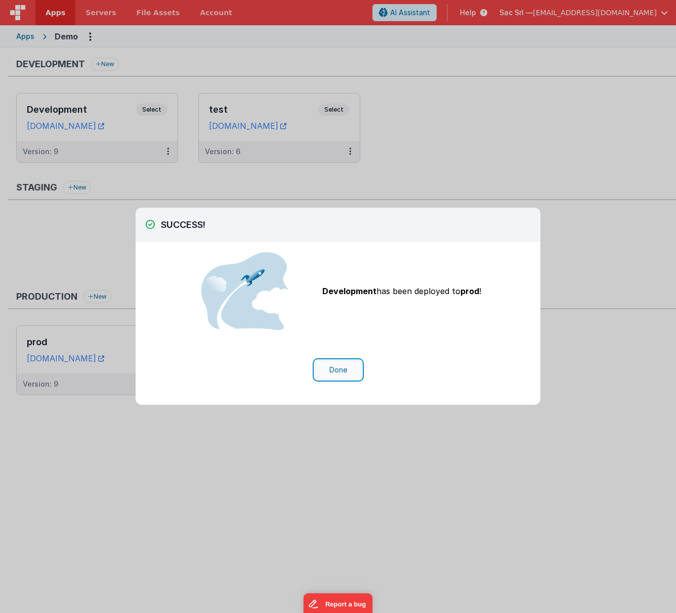
click at [343, 372] on button "Done" at bounding box center [338, 370] width 47 height 19
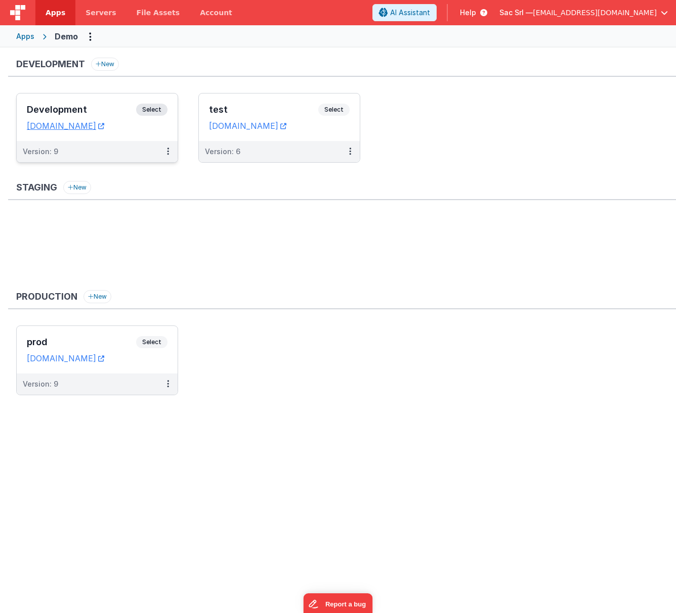
click at [162, 127] on dd "[DOMAIN_NAME]" at bounding box center [97, 126] width 141 height 10
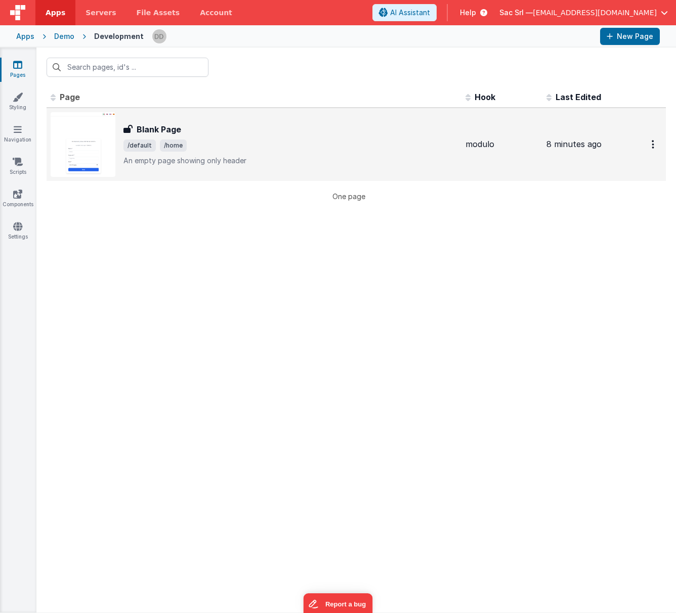
click at [216, 137] on div "Blank Page Blank Page /default /home An empty page showing only header" at bounding box center [290, 144] width 334 height 42
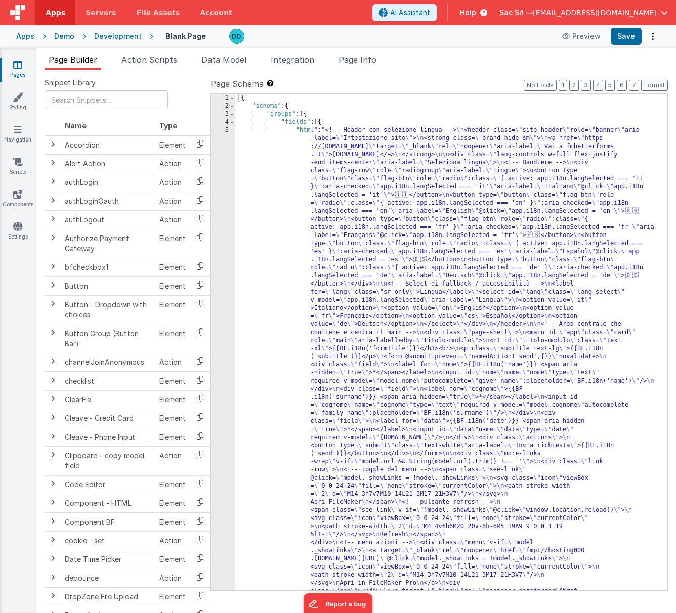
click at [226, 130] on div "5" at bounding box center [223, 401] width 24 height 550
click at [240, 130] on div "[{ "schema" : { "groups" : [{ "fields" : [{ "html" : "<!-- Header con selezione…" at bounding box center [451, 621] width 432 height 1055
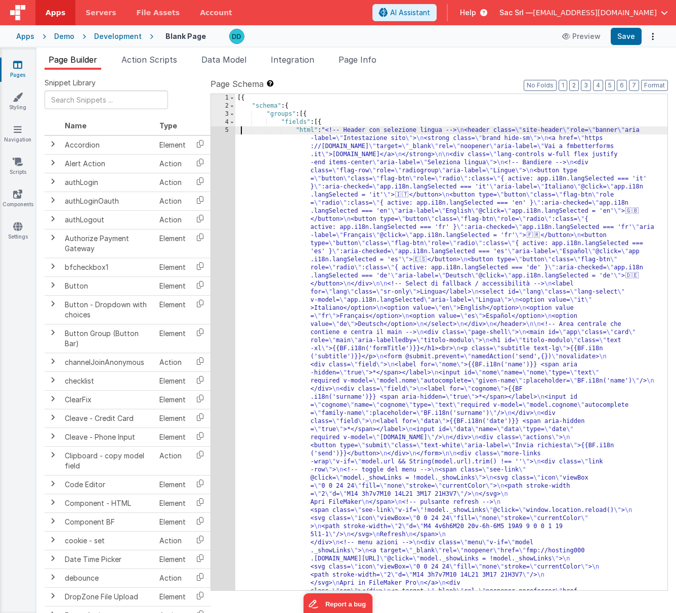
click at [225, 130] on div "5" at bounding box center [223, 401] width 24 height 550
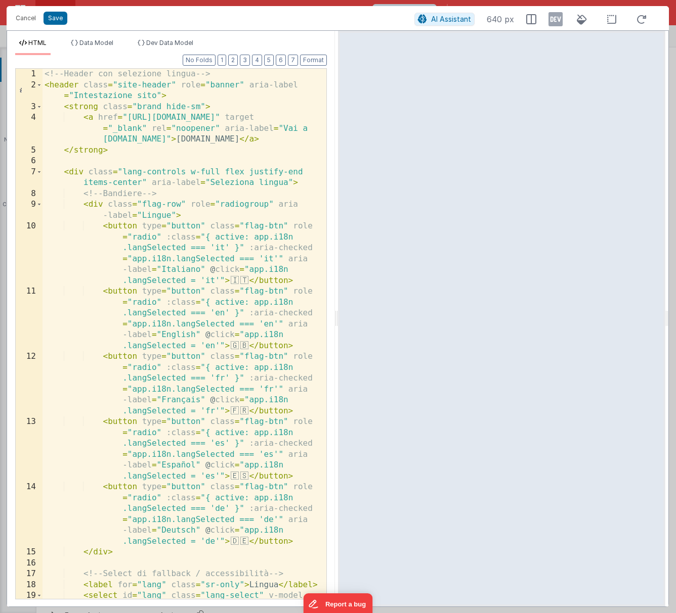
click at [187, 118] on div "<!-- Header con selezione lingua --> < header class = "site-header" role = "ban…" at bounding box center [184, 350] width 284 height 563
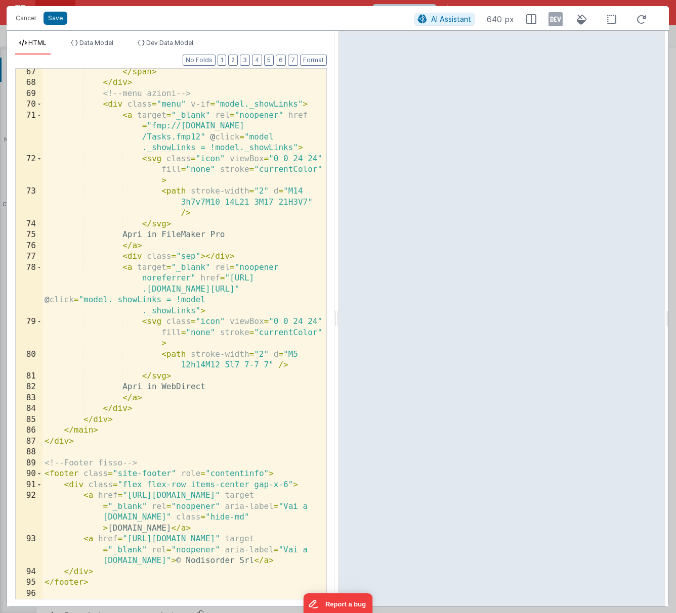
scroll to position [1394, 0]
click at [186, 494] on div "</ span > </ div > <!-- menu azioni --> < div class = "menu" v-if = "model._sho…" at bounding box center [184, 343] width 284 height 552
click at [52, 20] on button "Save" at bounding box center [55, 18] width 24 height 13
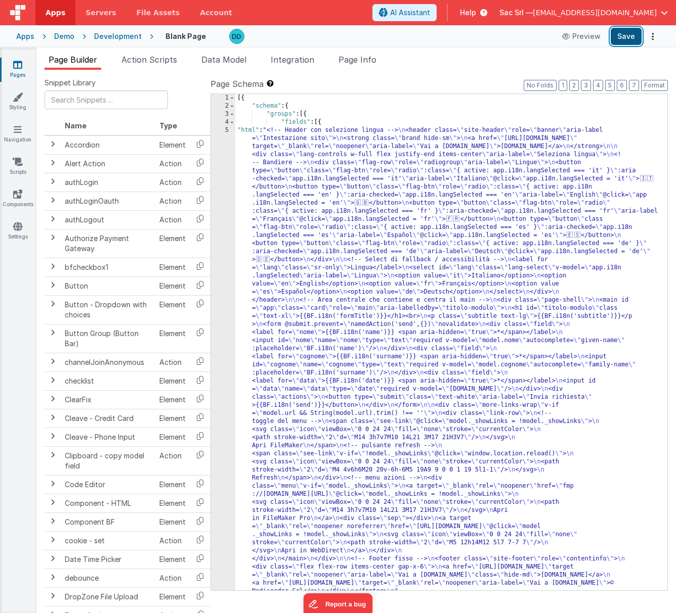
click at [618, 34] on button "Save" at bounding box center [625, 36] width 31 height 17
click at [61, 35] on div "Demo" at bounding box center [64, 36] width 20 height 10
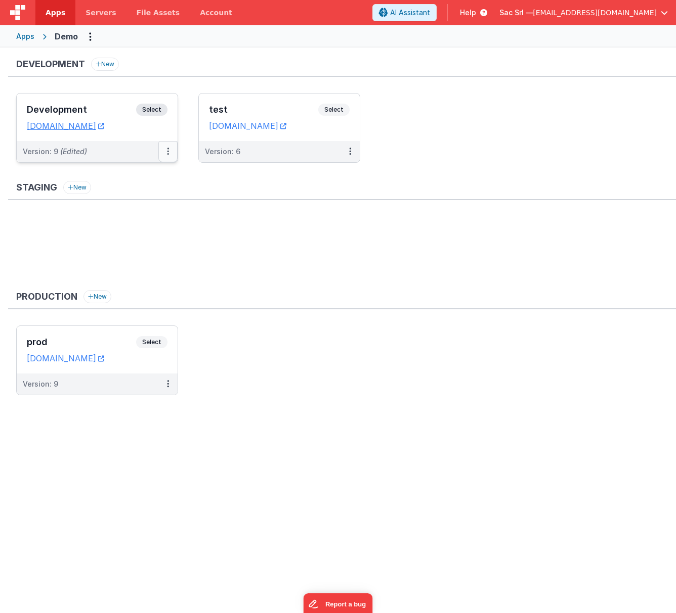
click at [167, 152] on icon at bounding box center [168, 151] width 2 height 1
click at [135, 208] on link "Deploy..." at bounding box center [133, 211] width 89 height 18
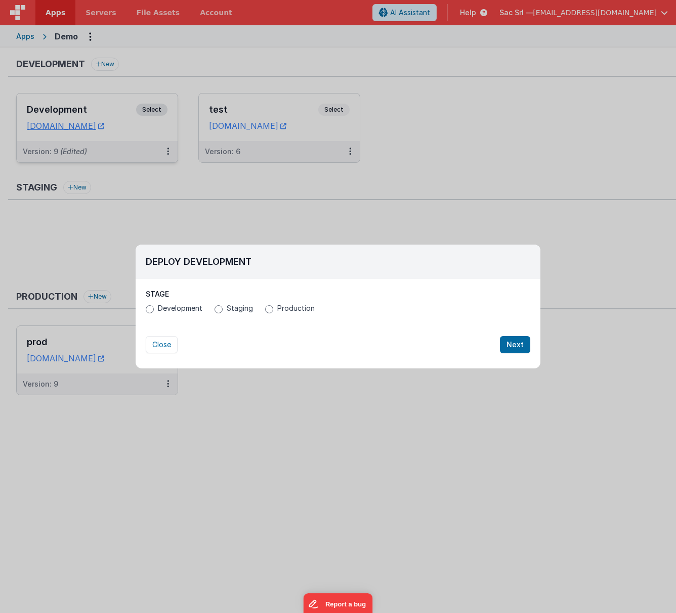
click at [280, 310] on span "Production" at bounding box center [295, 308] width 37 height 10
click at [273, 310] on input "Production" at bounding box center [269, 309] width 8 height 8
radio input "true"
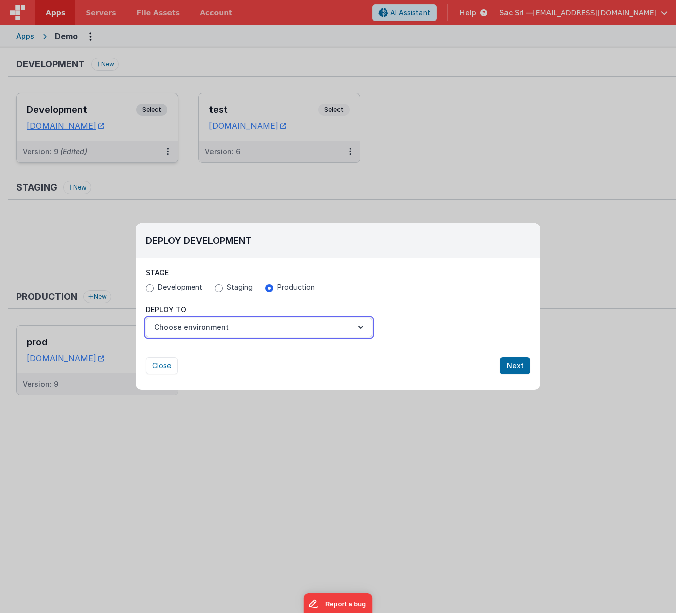
click at [293, 331] on button "Choose environment" at bounding box center [259, 327] width 227 height 19
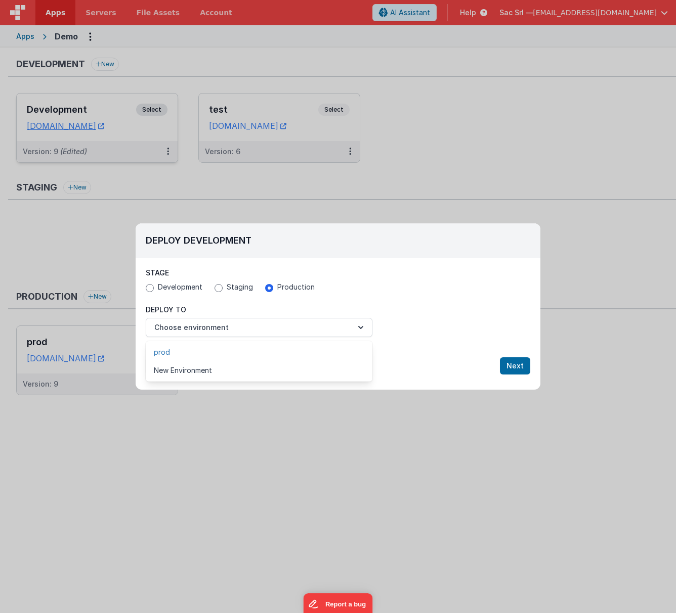
click at [269, 348] on link "prod" at bounding box center [259, 352] width 227 height 18
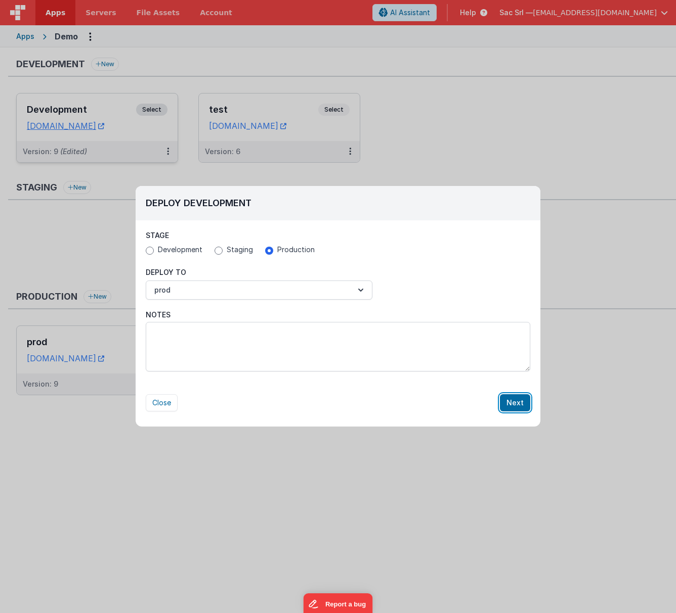
click at [511, 400] on button "Next" at bounding box center [515, 403] width 30 height 17
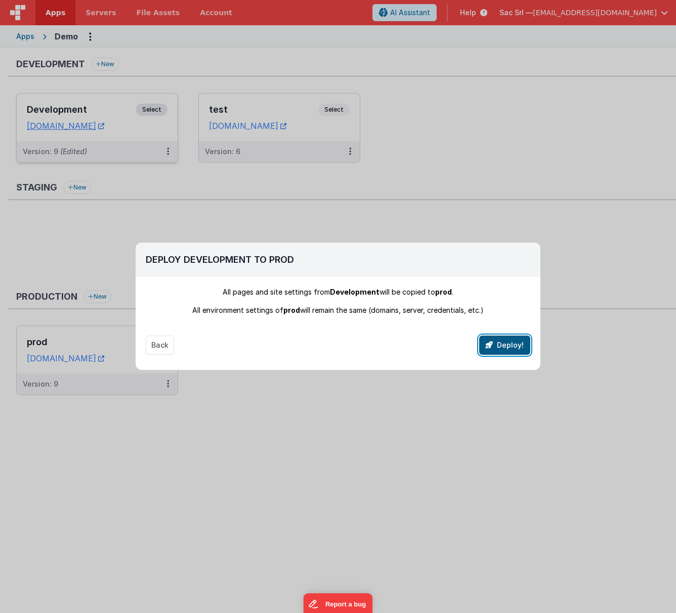
click at [508, 346] on button "Deploy!" at bounding box center [504, 345] width 51 height 19
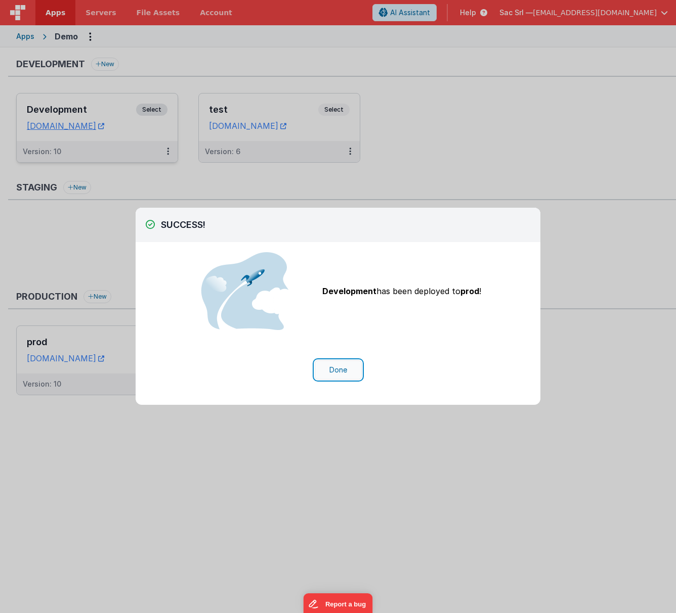
click at [337, 370] on button "Done" at bounding box center [338, 370] width 47 height 19
